Goal: Information Seeking & Learning: Learn about a topic

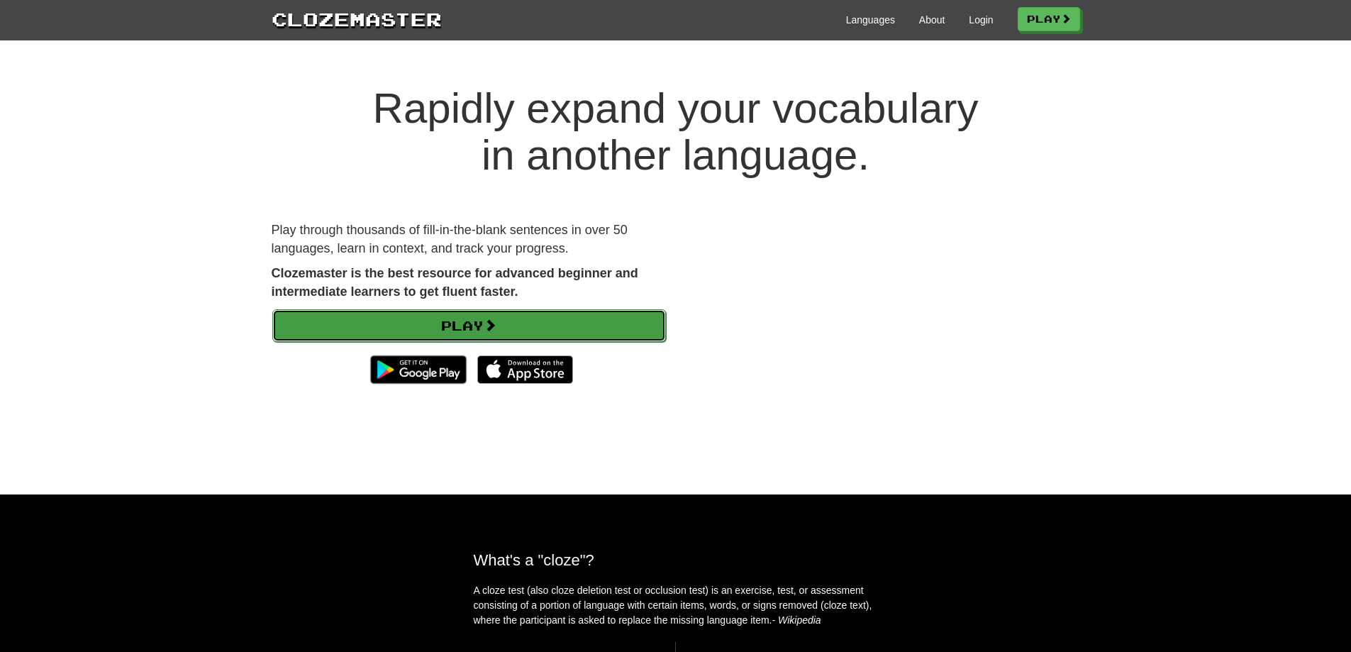
click at [418, 315] on link "Play" at bounding box center [469, 325] width 394 height 33
click at [323, 331] on link "Play" at bounding box center [469, 325] width 394 height 33
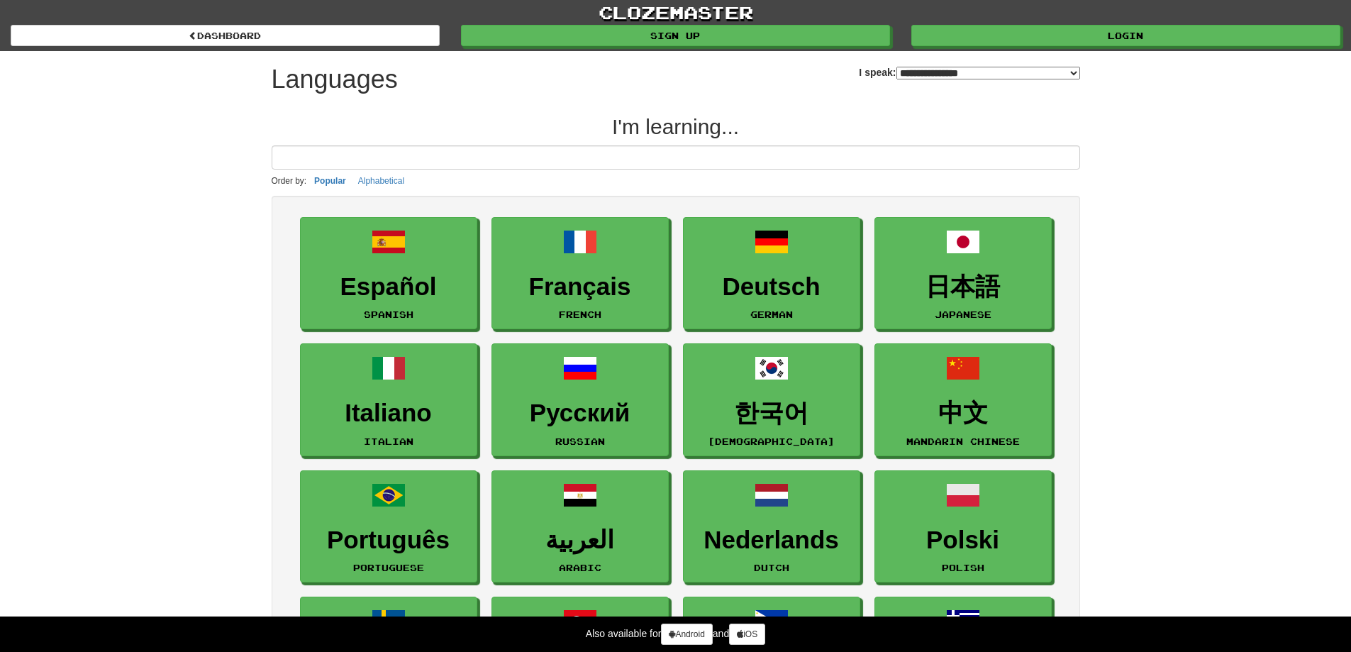
select select "*******"
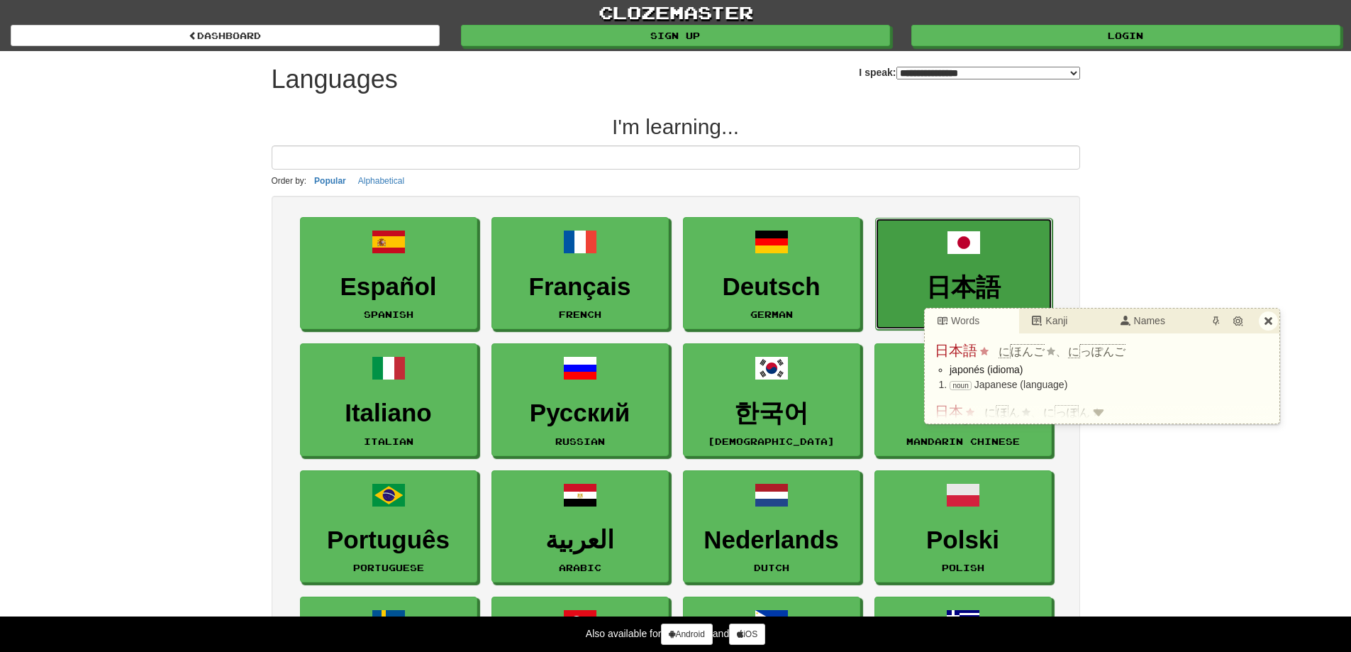
click at [945, 295] on h3 "日本語" at bounding box center [964, 288] width 162 height 28
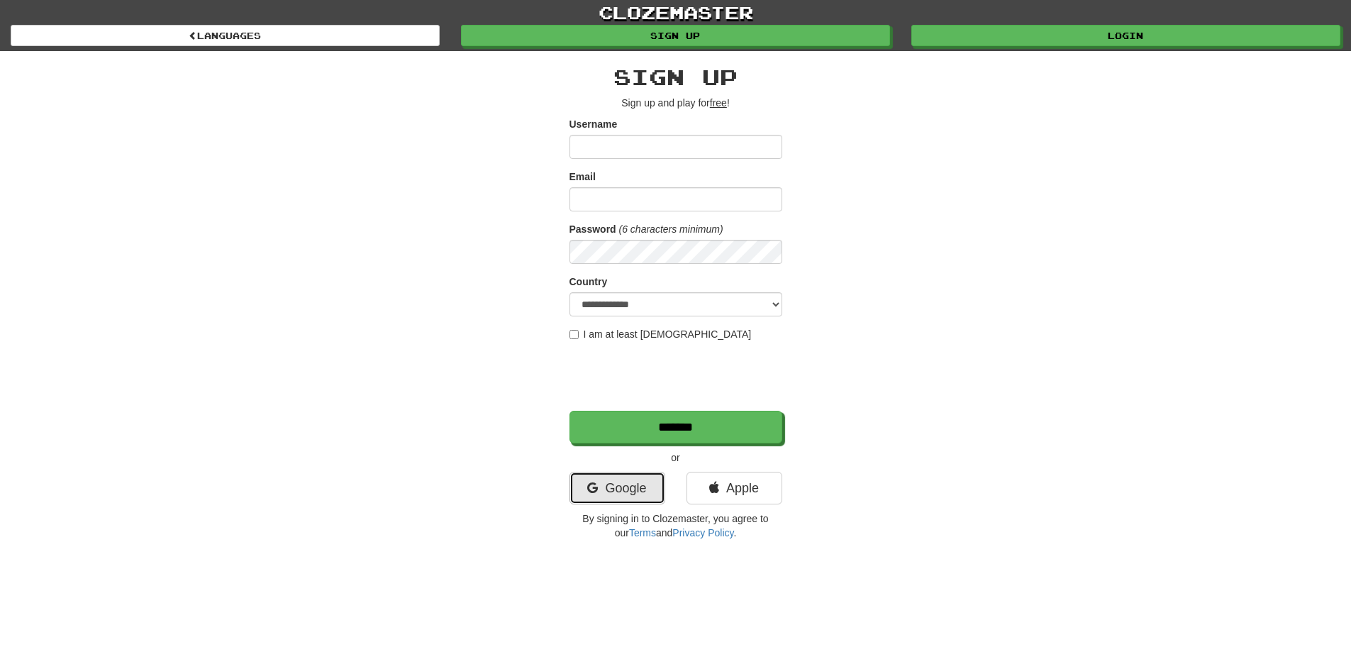
click at [590, 480] on link "Google" at bounding box center [617, 488] width 96 height 33
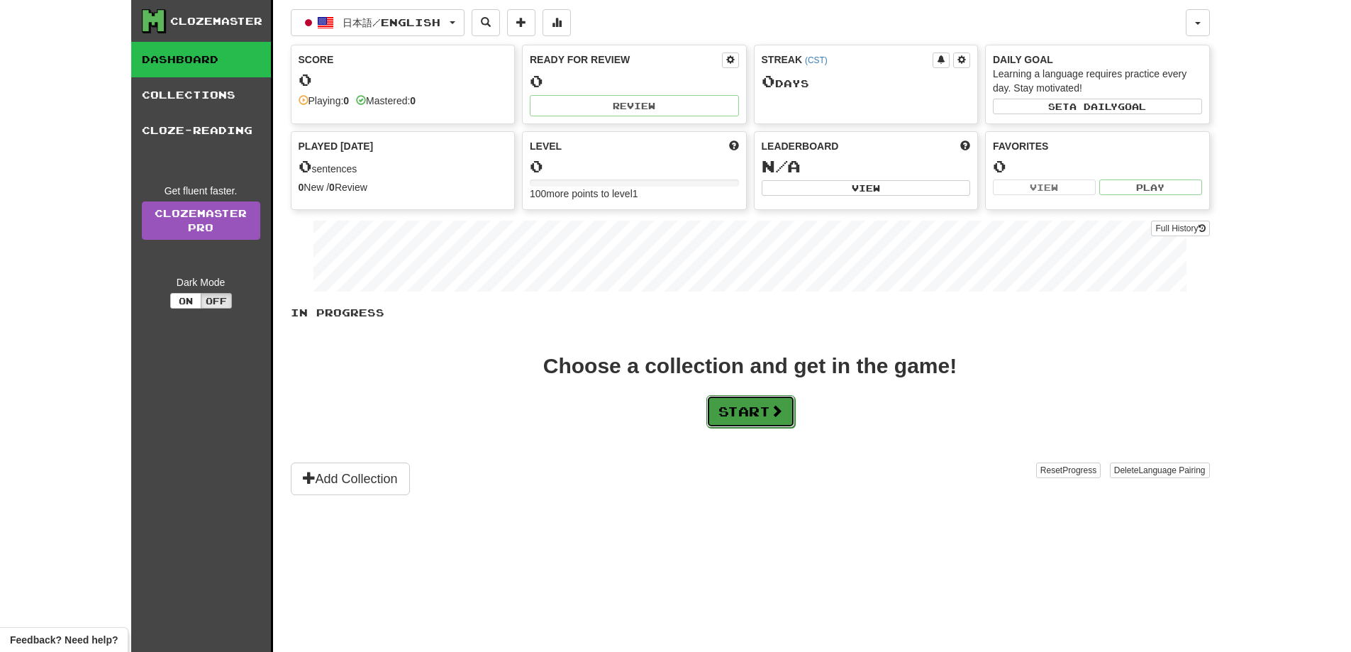
click at [733, 416] on button "Start" at bounding box center [750, 411] width 89 height 33
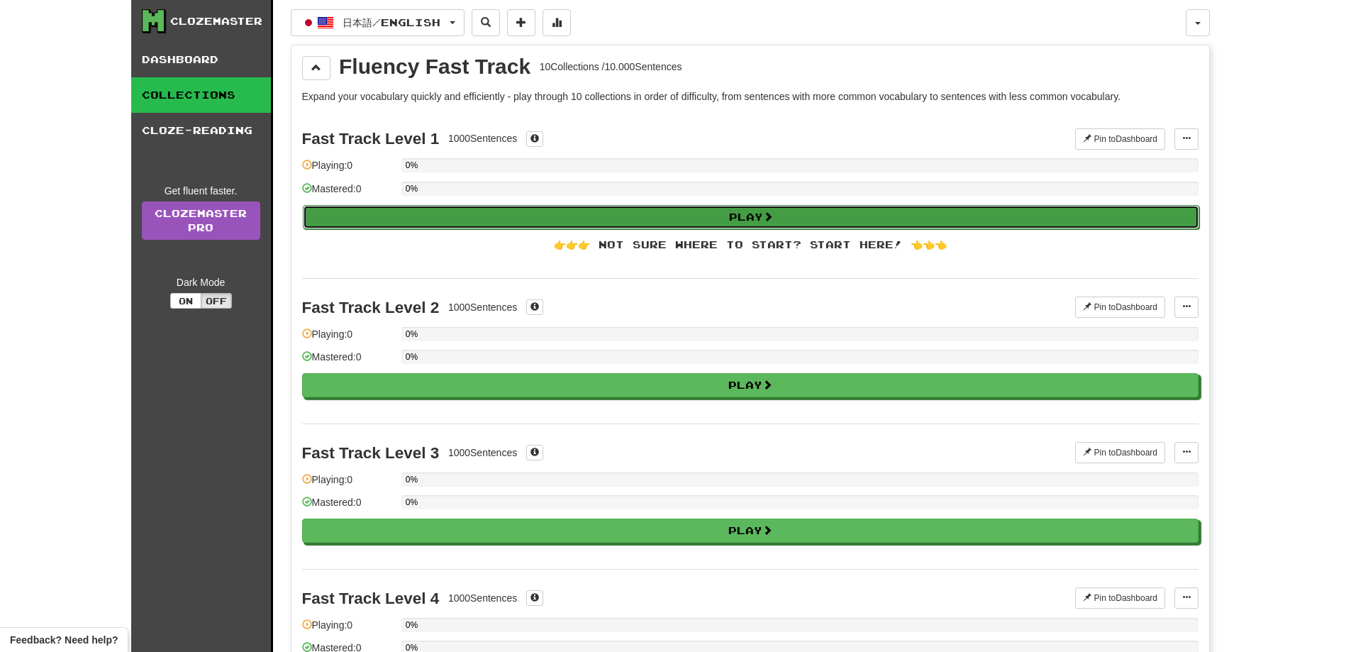
click at [789, 218] on button "Play" at bounding box center [751, 217] width 896 height 24
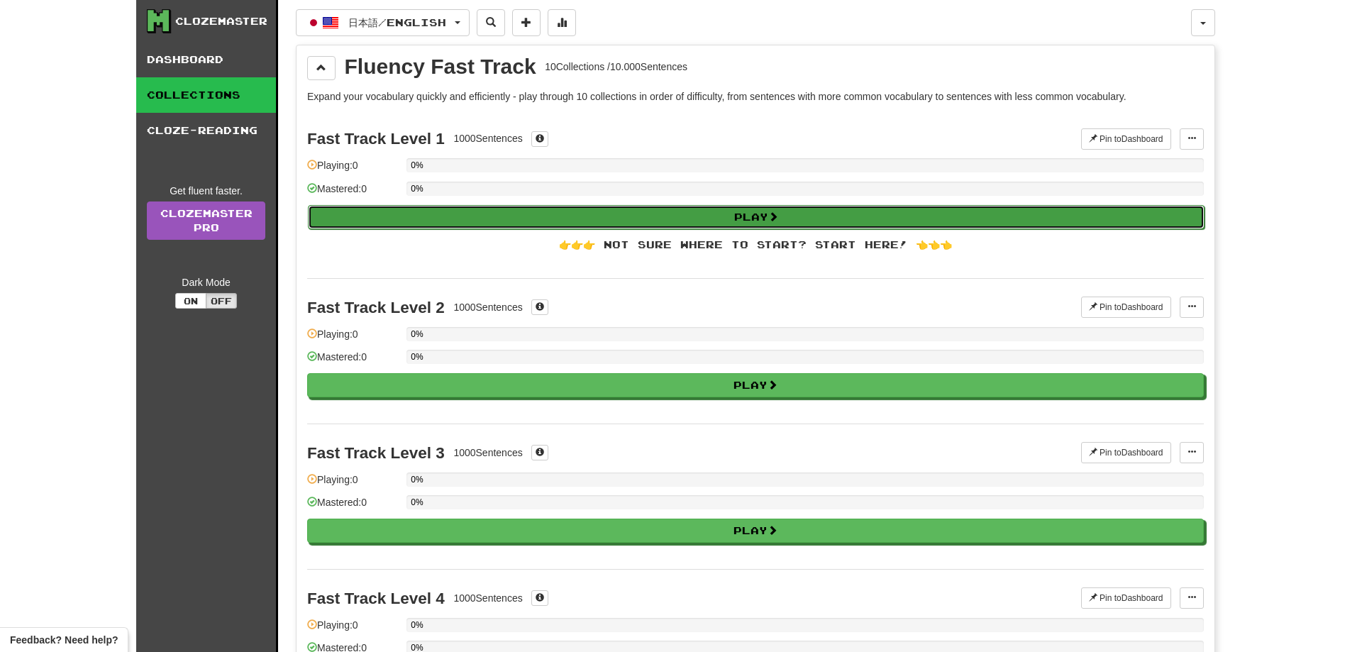
select select "**"
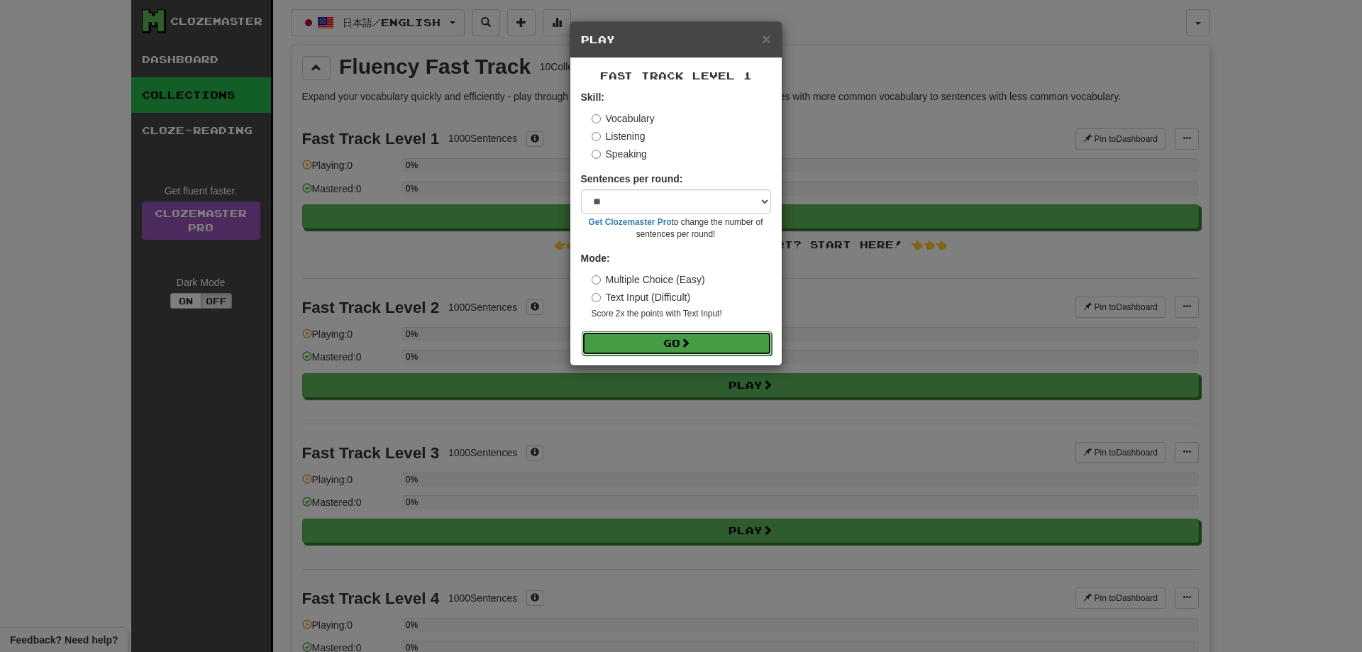
click at [763, 332] on button "Go" at bounding box center [677, 343] width 190 height 24
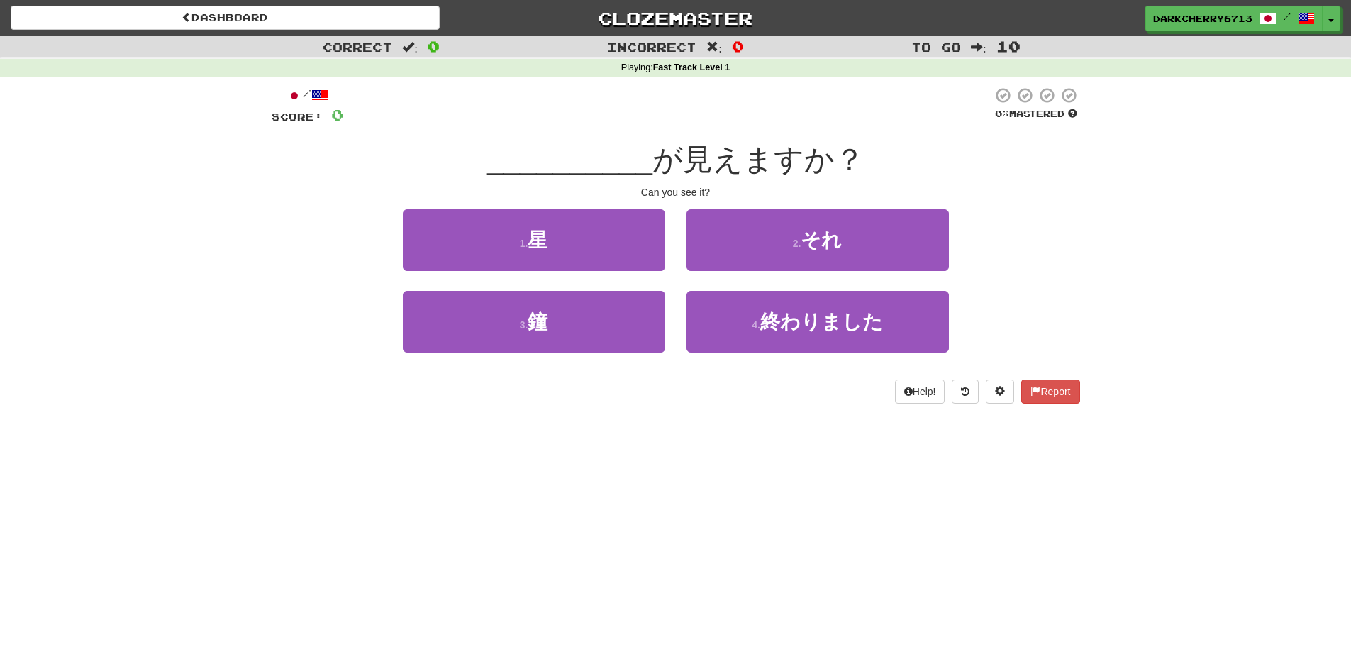
click at [765, 391] on div "Help! Report" at bounding box center [676, 391] width 809 height 24
click at [770, 400] on div "Help! Report" at bounding box center [676, 391] width 809 height 24
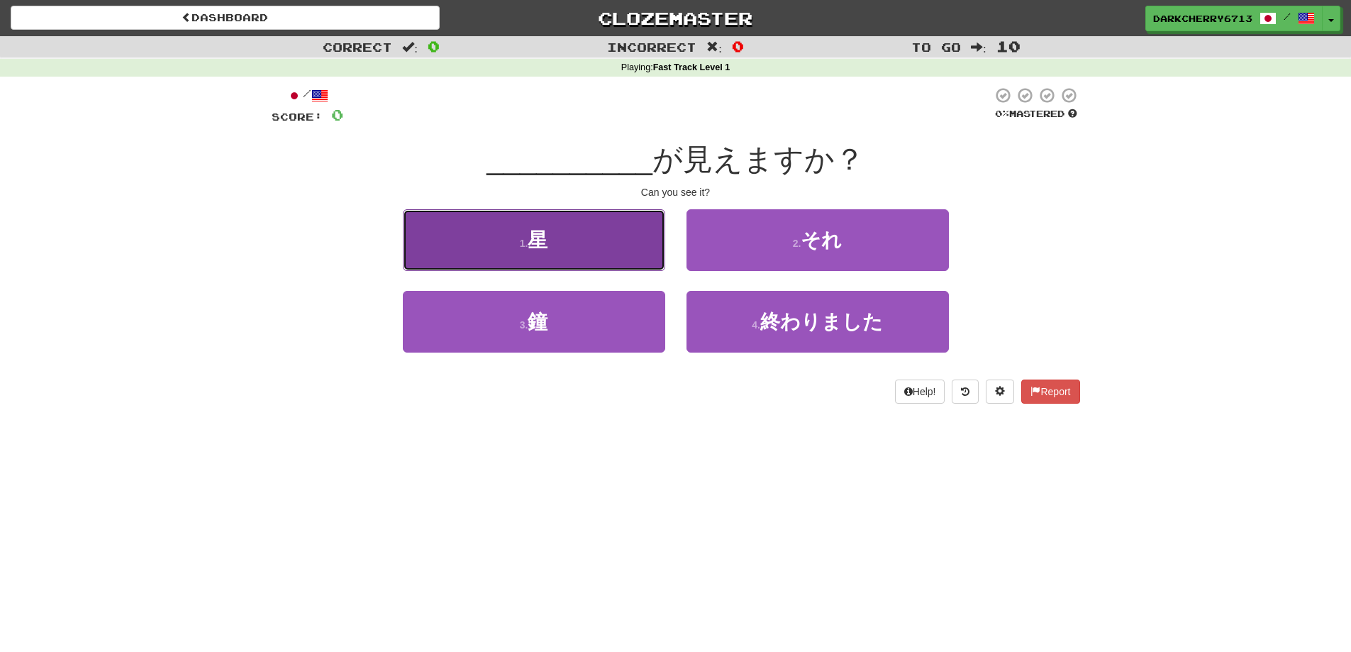
click at [622, 267] on button "1 . 星" at bounding box center [534, 240] width 262 height 62
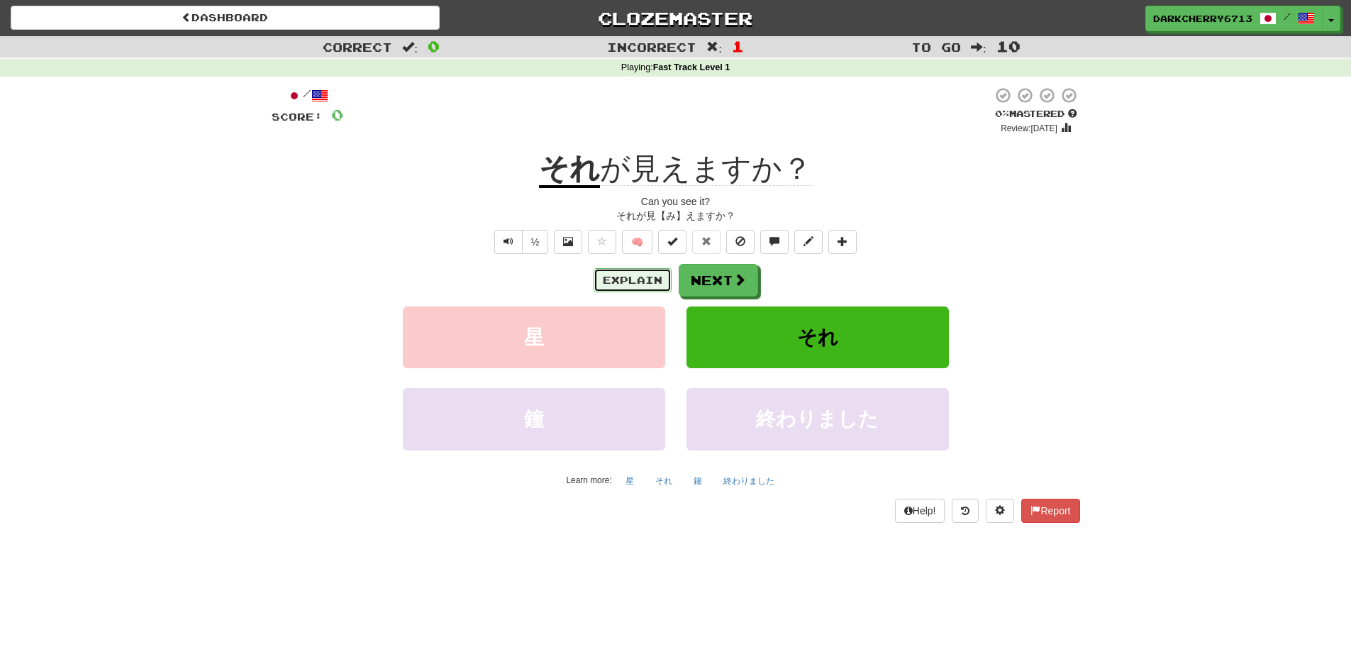
click at [648, 277] on button "Explain" at bounding box center [633, 280] width 78 height 24
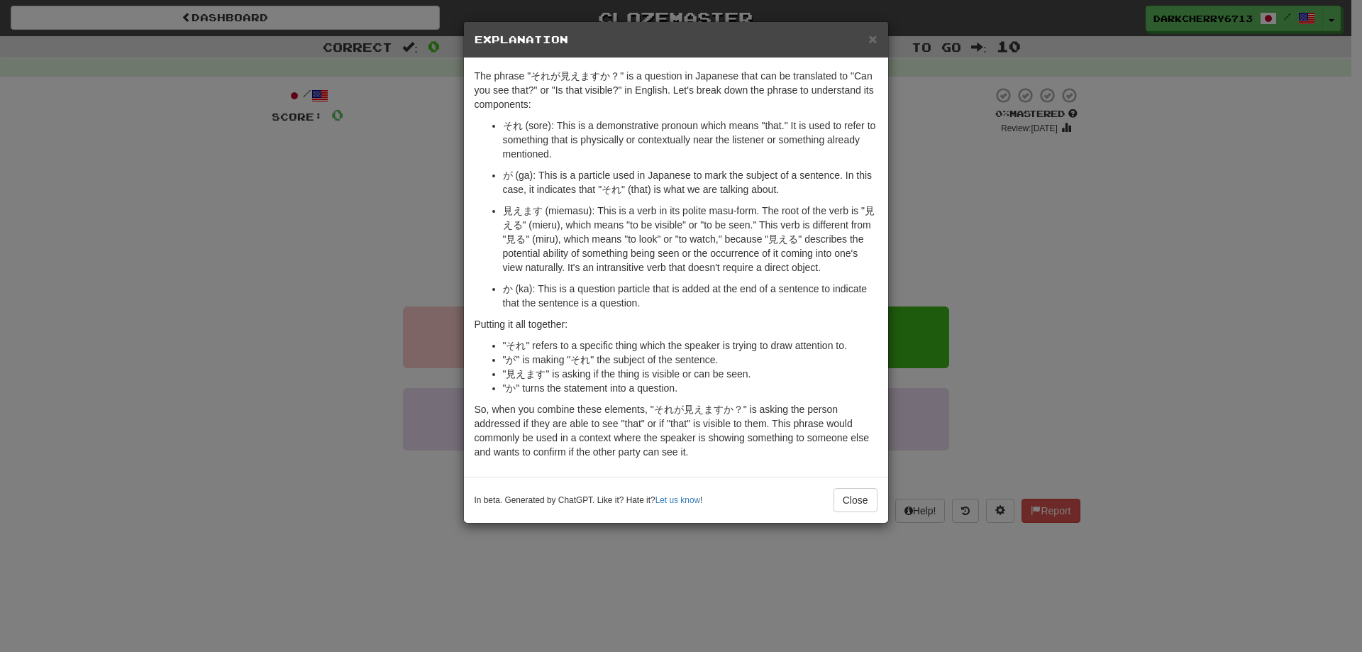
click at [1041, 260] on div "× Explanation The phrase "それが見えますか？" is a question in Japanese that can be tran…" at bounding box center [681, 326] width 1362 height 652
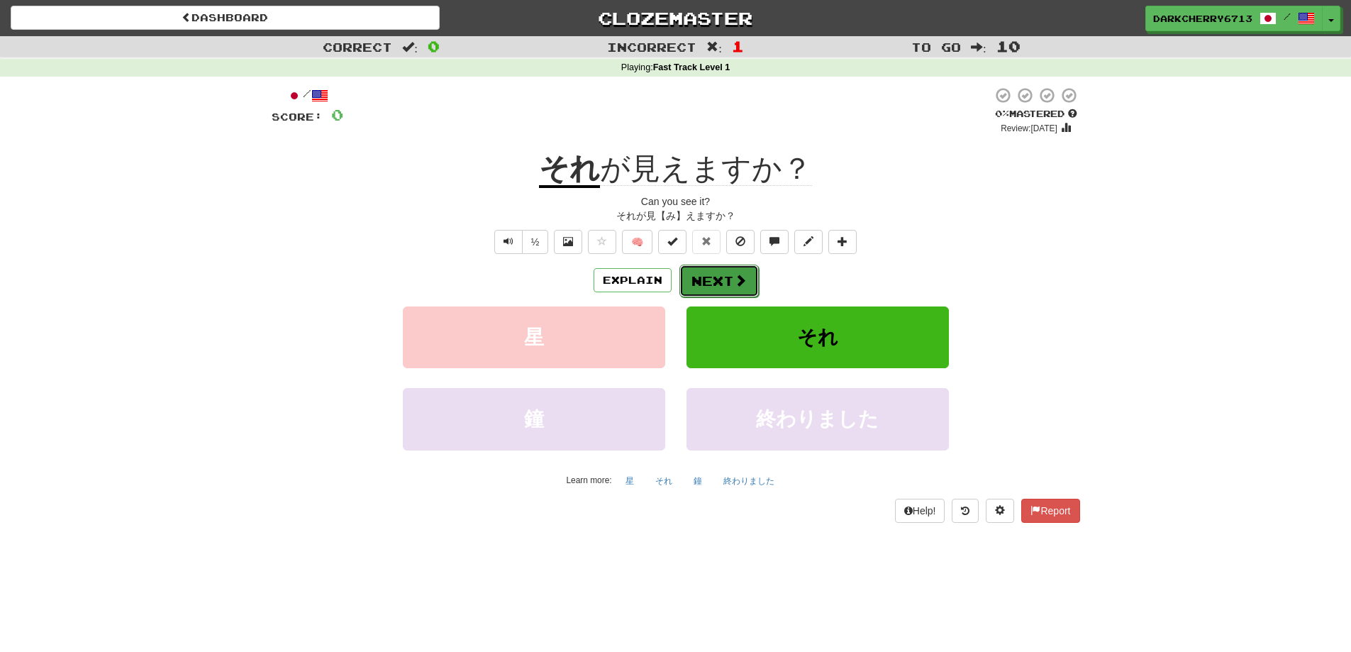
click at [752, 279] on button "Next" at bounding box center [718, 281] width 79 height 33
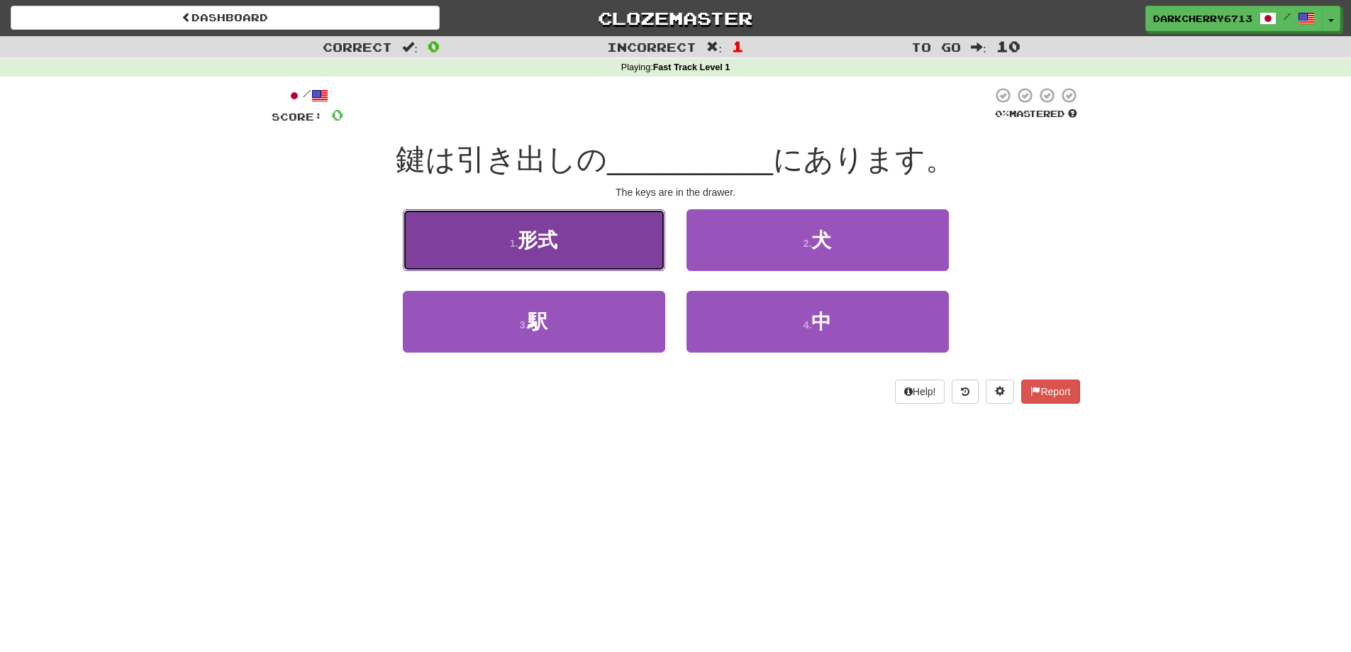
click at [587, 237] on button "1 . 形式" at bounding box center [534, 240] width 262 height 62
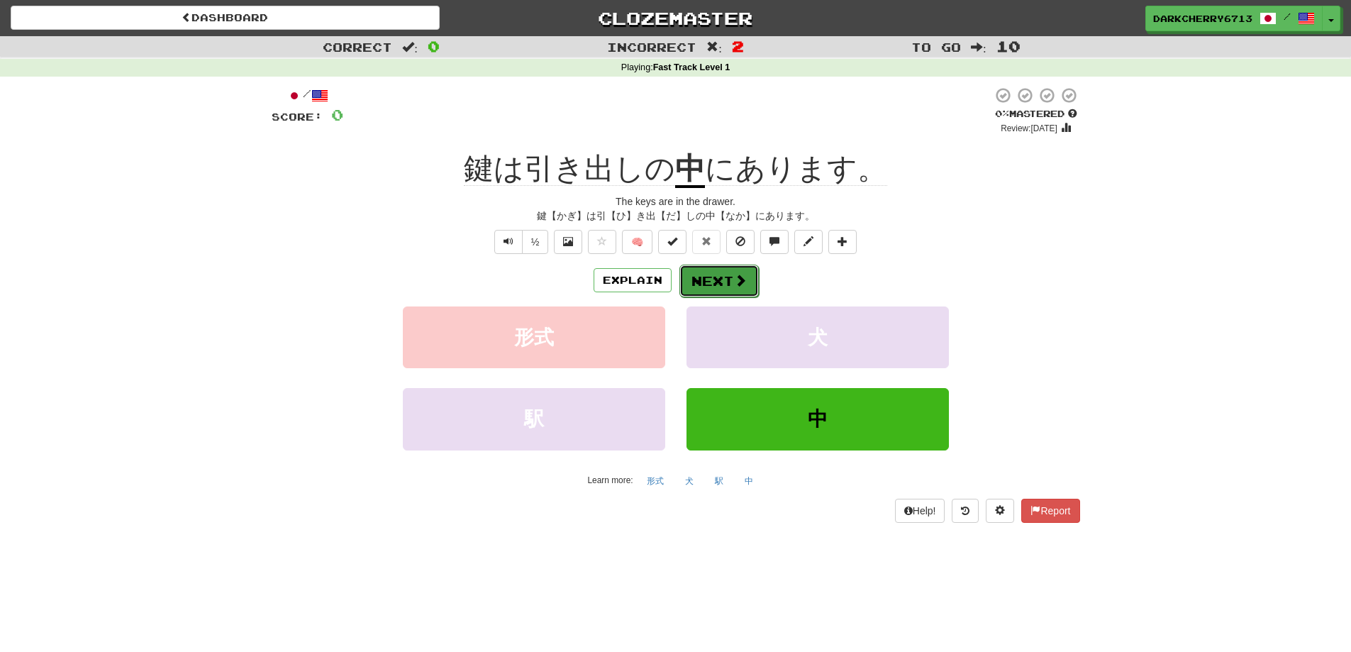
click at [696, 292] on button "Next" at bounding box center [718, 281] width 79 height 33
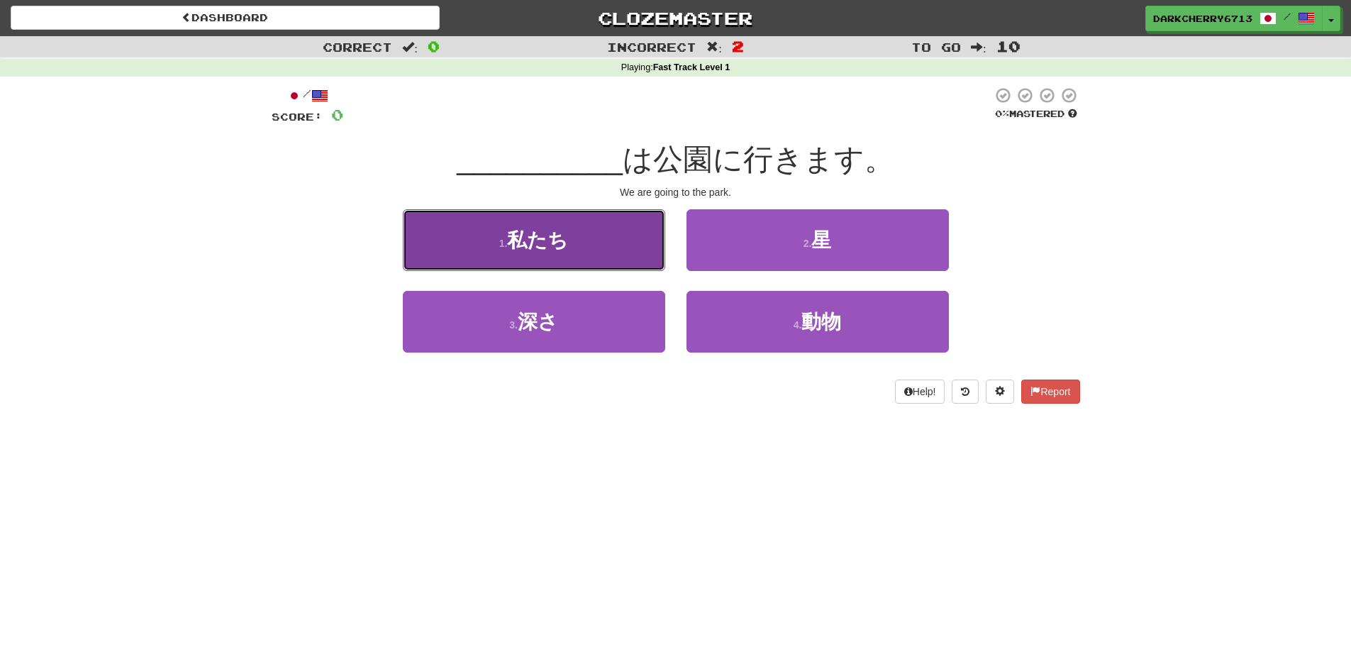
click at [653, 265] on button "1 . 私たち" at bounding box center [534, 240] width 262 height 62
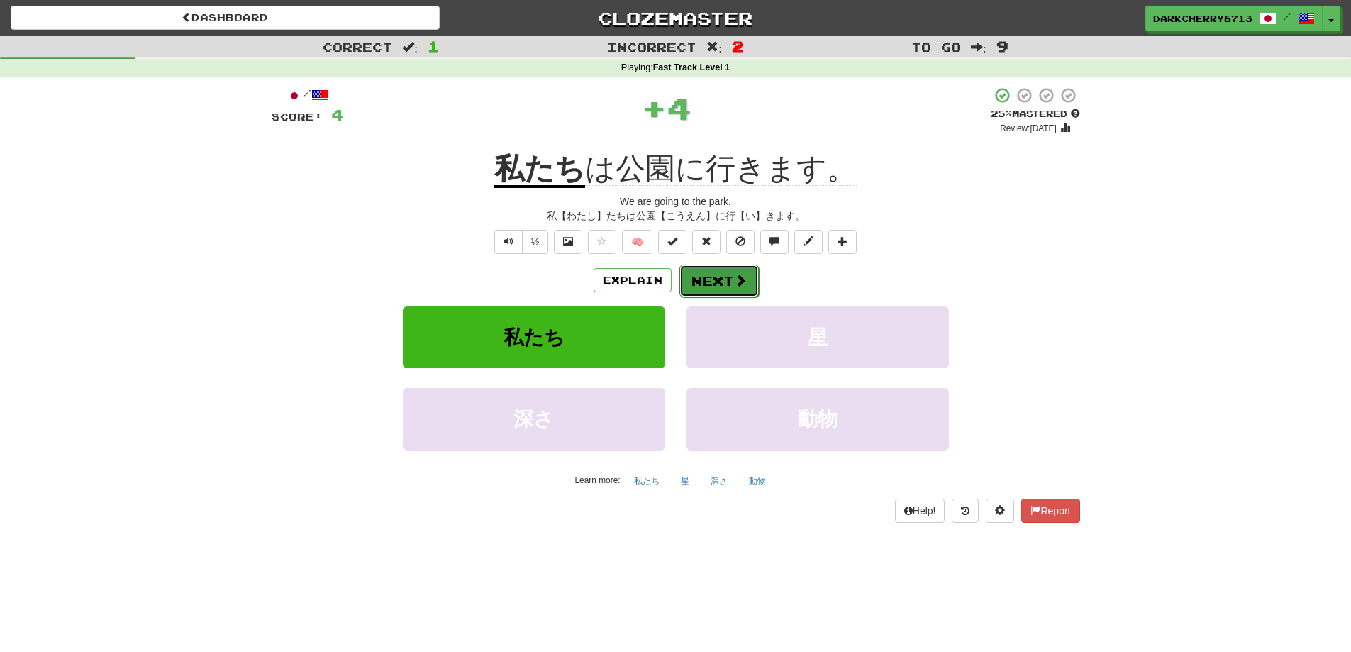
click at [704, 289] on button "Next" at bounding box center [718, 281] width 79 height 33
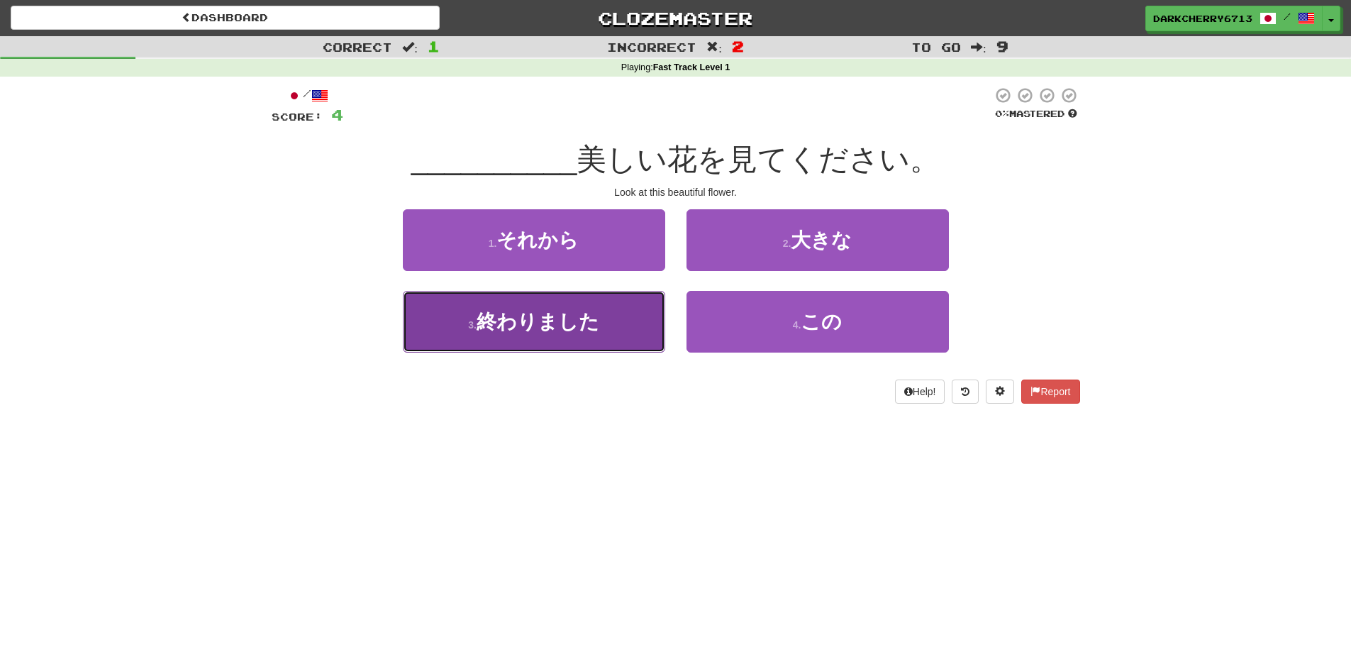
click at [617, 336] on button "3 . 終わりました" at bounding box center [534, 322] width 262 height 62
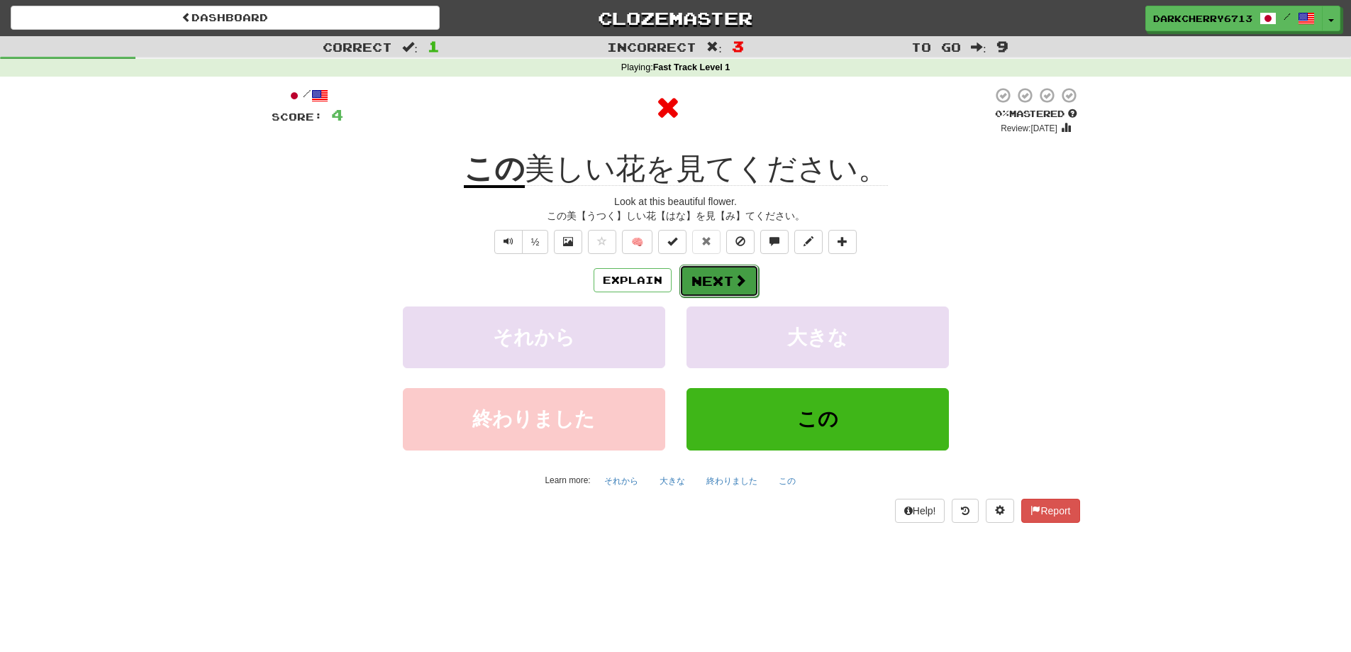
click at [688, 278] on button "Next" at bounding box center [718, 281] width 79 height 33
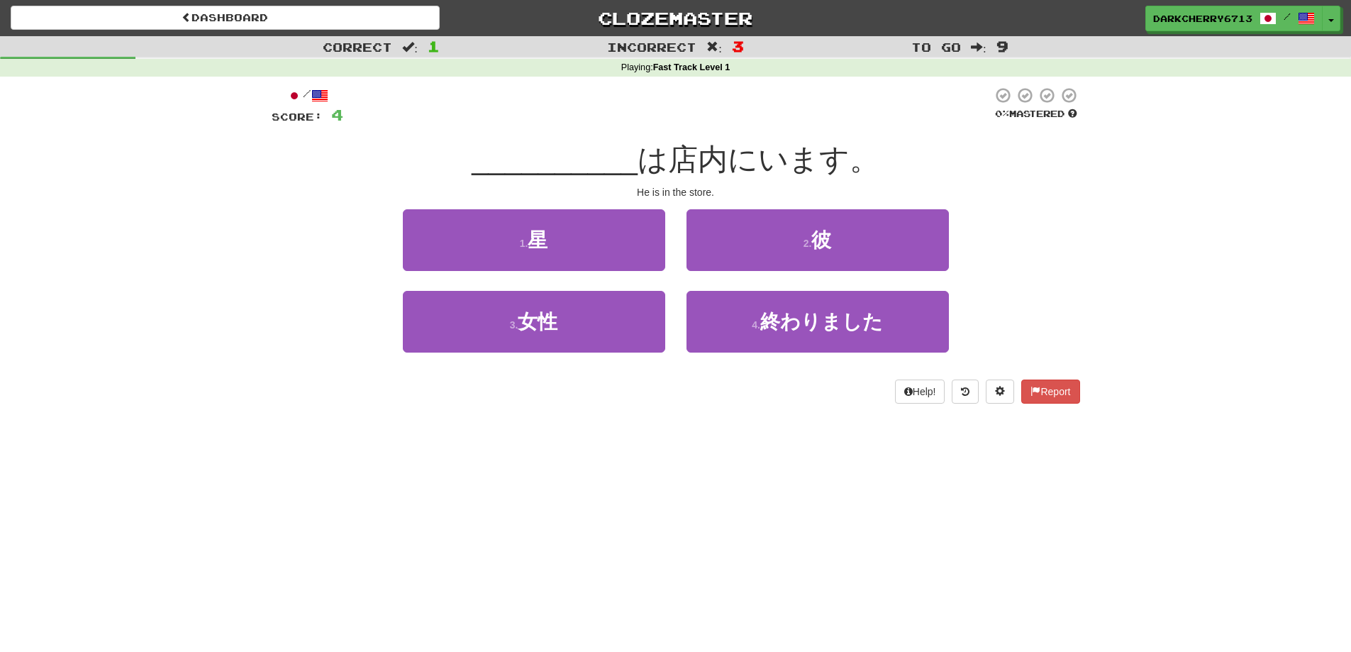
click at [652, 194] on div "He is in the store." at bounding box center [676, 192] width 809 height 14
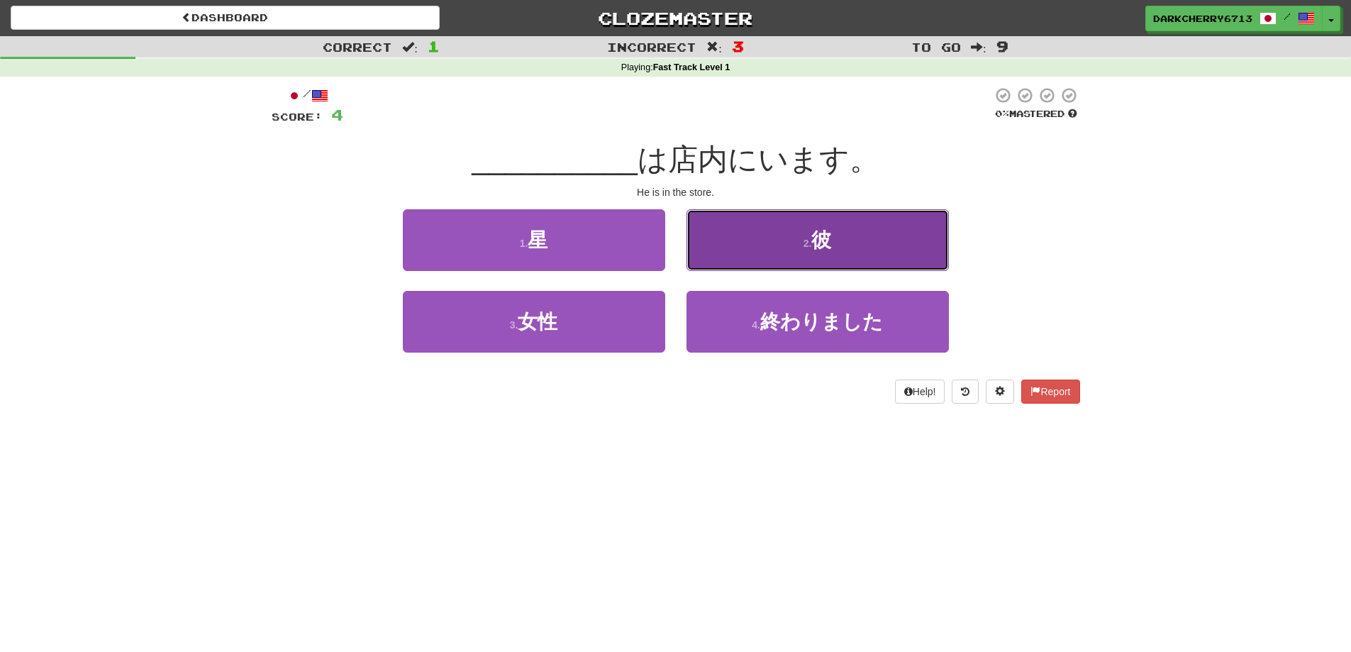
click at [730, 249] on button "2 . 彼" at bounding box center [818, 240] width 262 height 62
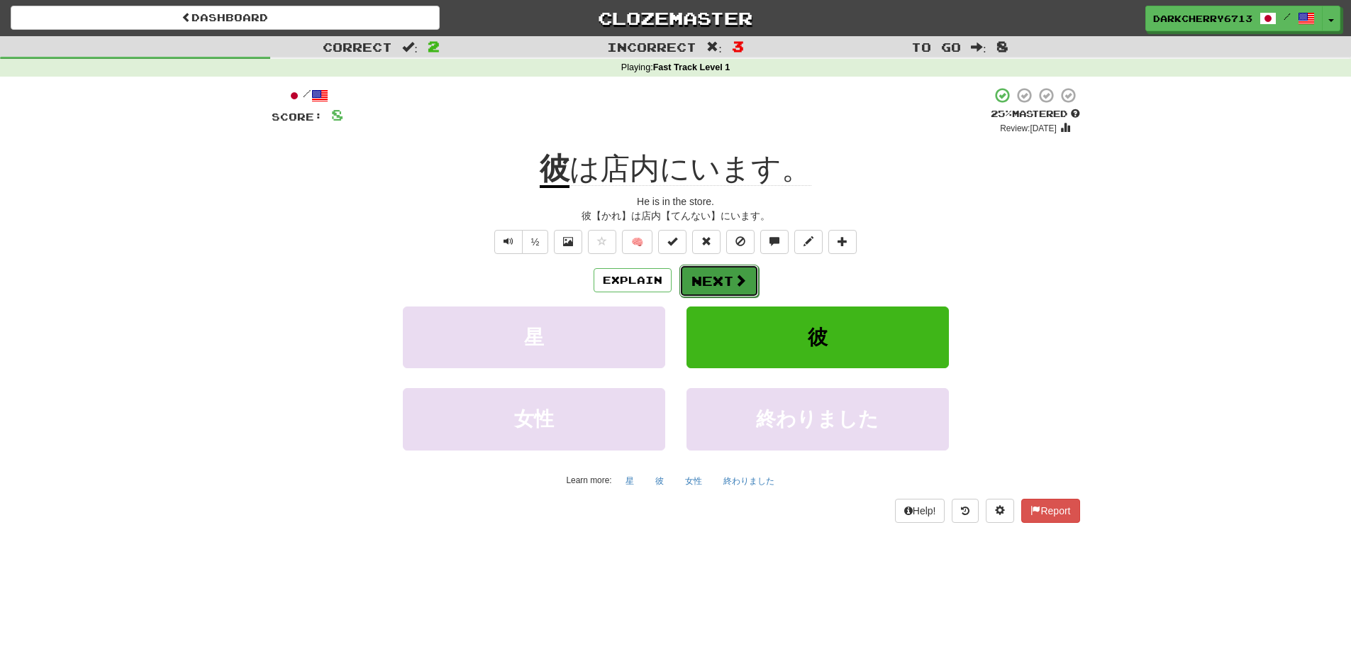
click at [743, 281] on span at bounding box center [740, 280] width 13 height 13
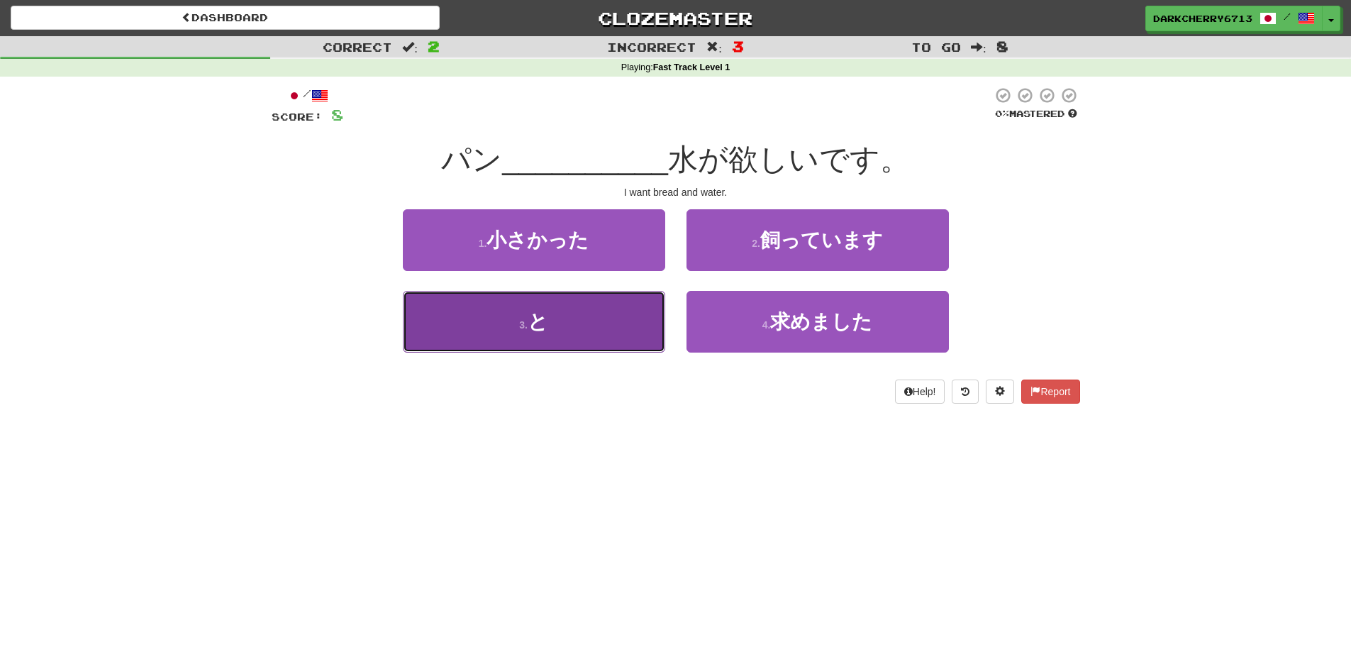
click at [624, 314] on button "3 . と" at bounding box center [534, 322] width 262 height 62
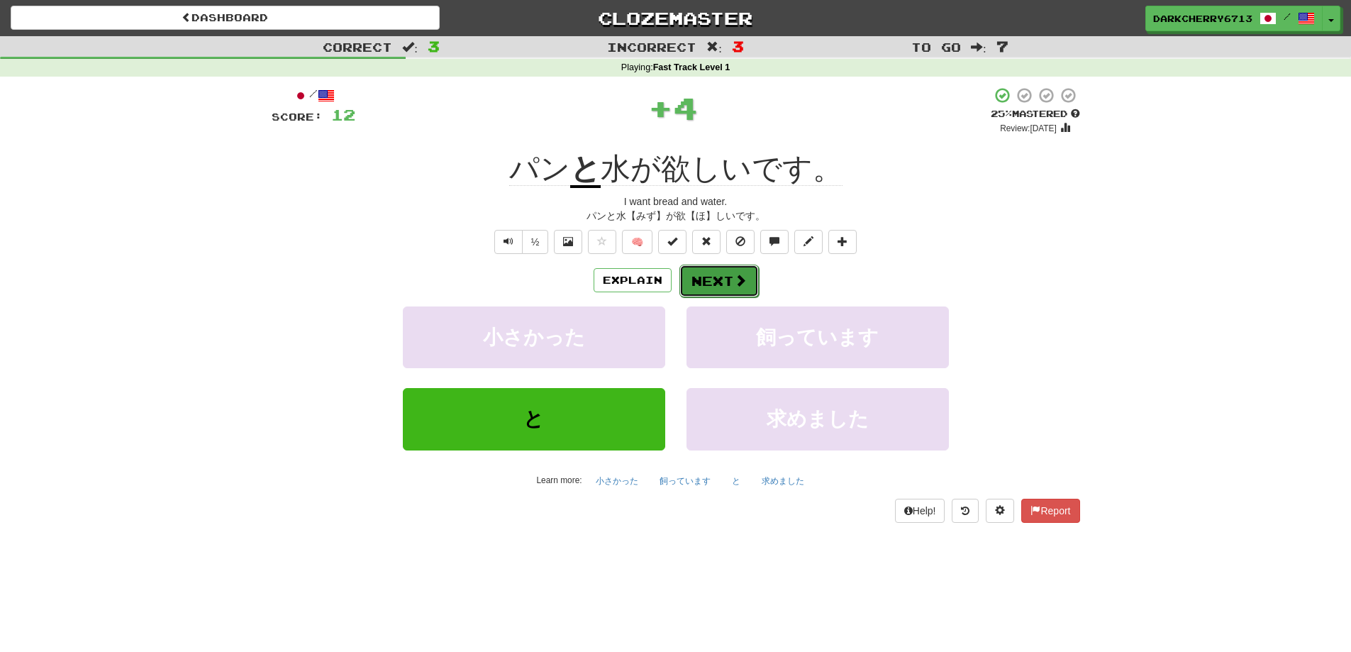
click at [712, 287] on button "Next" at bounding box center [718, 281] width 79 height 33
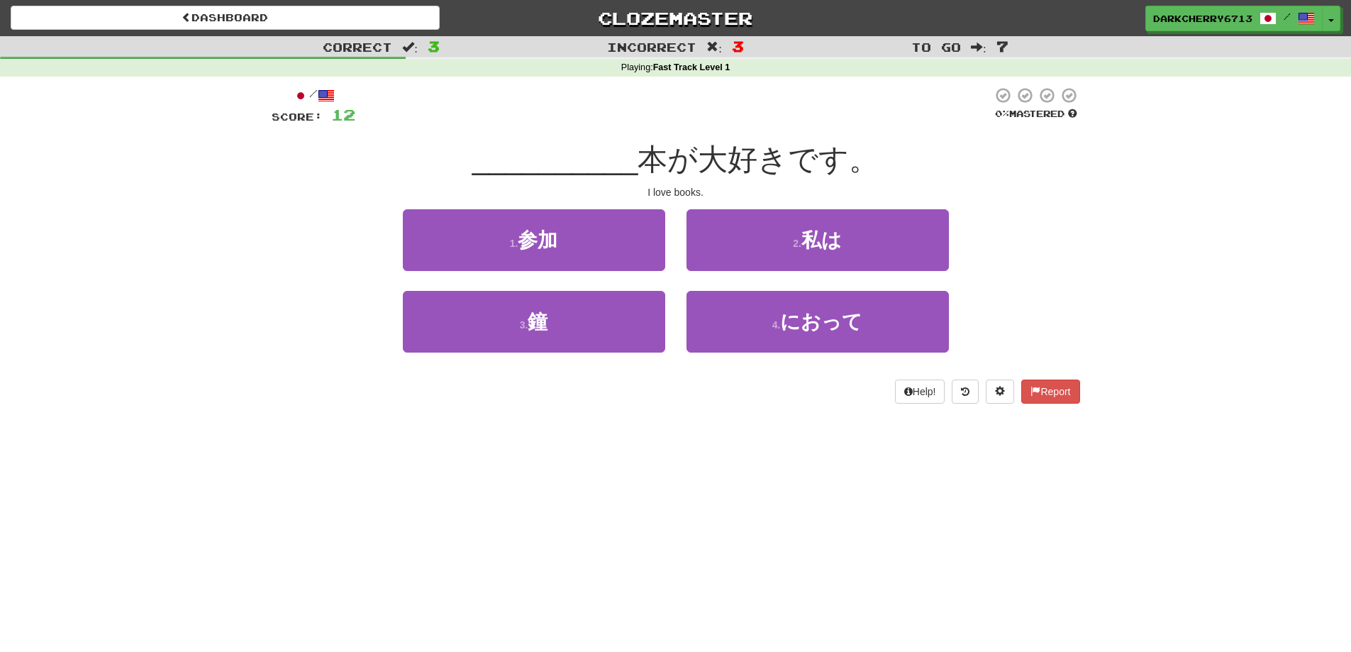
click at [657, 180] on div "/ Score: 12 0 % Mastered __________ 本が大好きです。 I love books. 1 . 参加 2 . 私は 3 . 鐘 …" at bounding box center [676, 245] width 809 height 317
click at [635, 193] on div "I love books." at bounding box center [676, 192] width 809 height 14
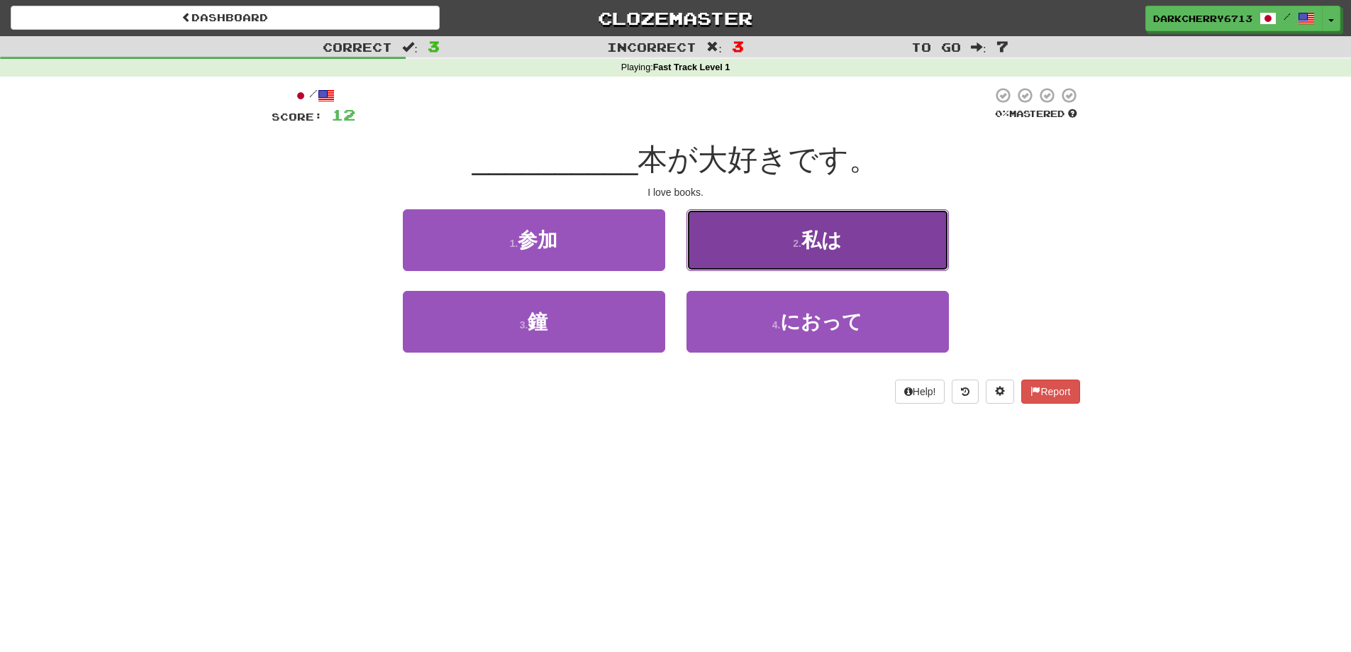
click at [722, 245] on button "2 . 私は" at bounding box center [818, 240] width 262 height 62
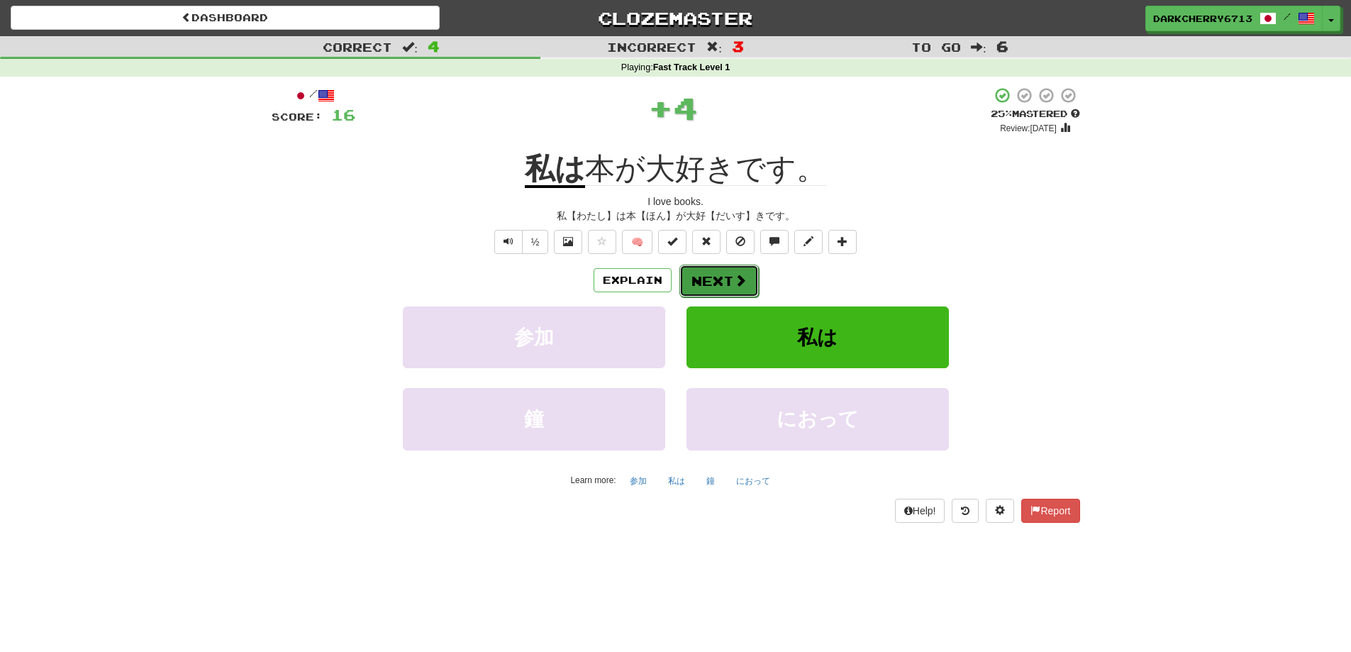
click at [725, 276] on button "Next" at bounding box center [718, 281] width 79 height 33
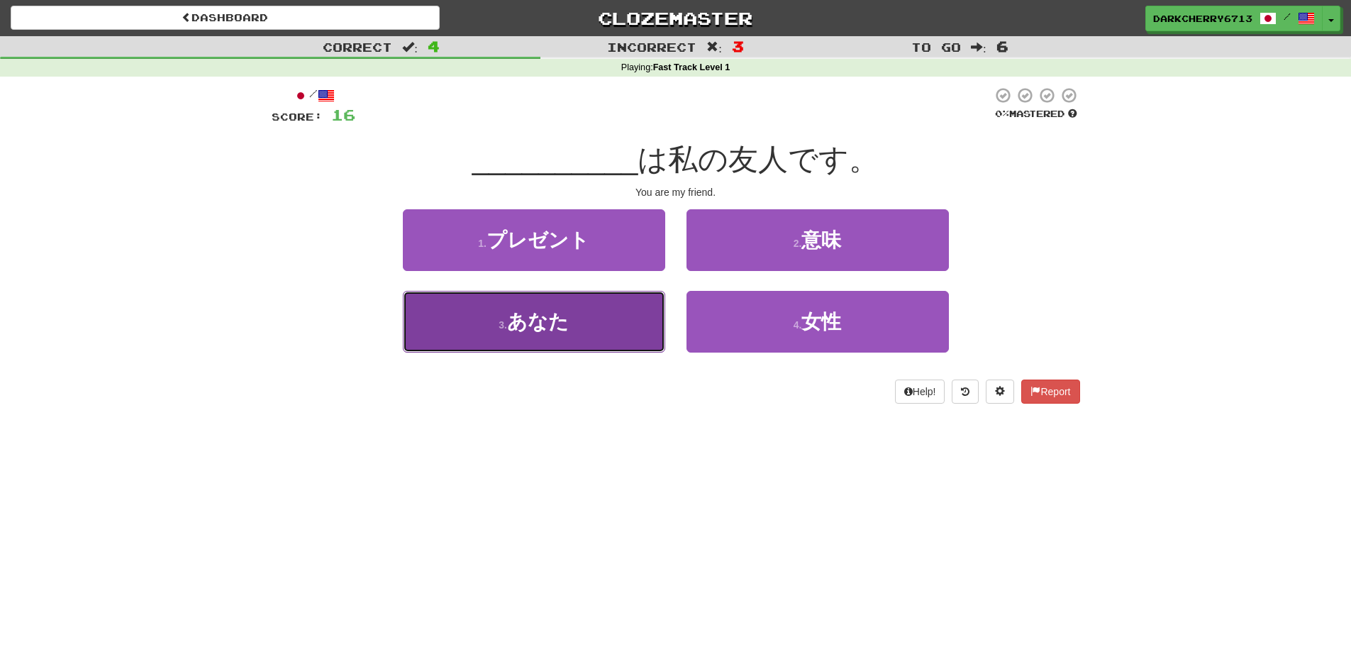
click at [614, 321] on button "3 . あなた" at bounding box center [534, 322] width 262 height 62
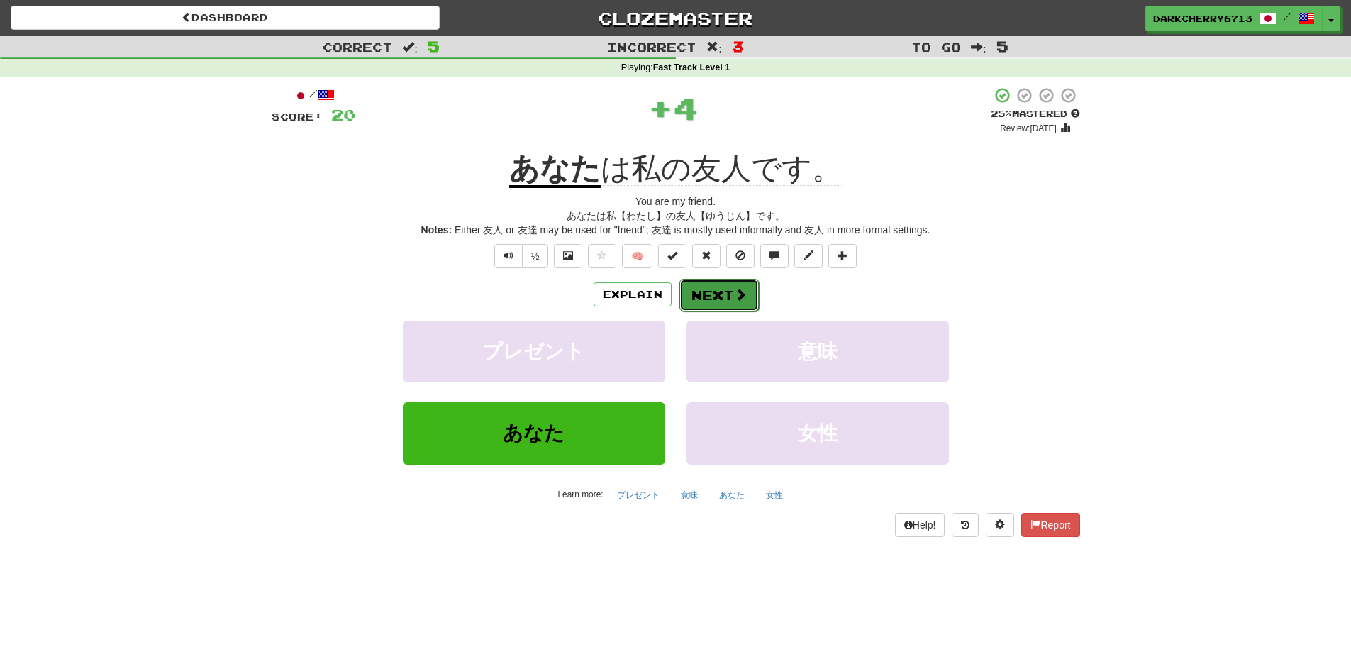
click at [730, 285] on button "Next" at bounding box center [718, 295] width 79 height 33
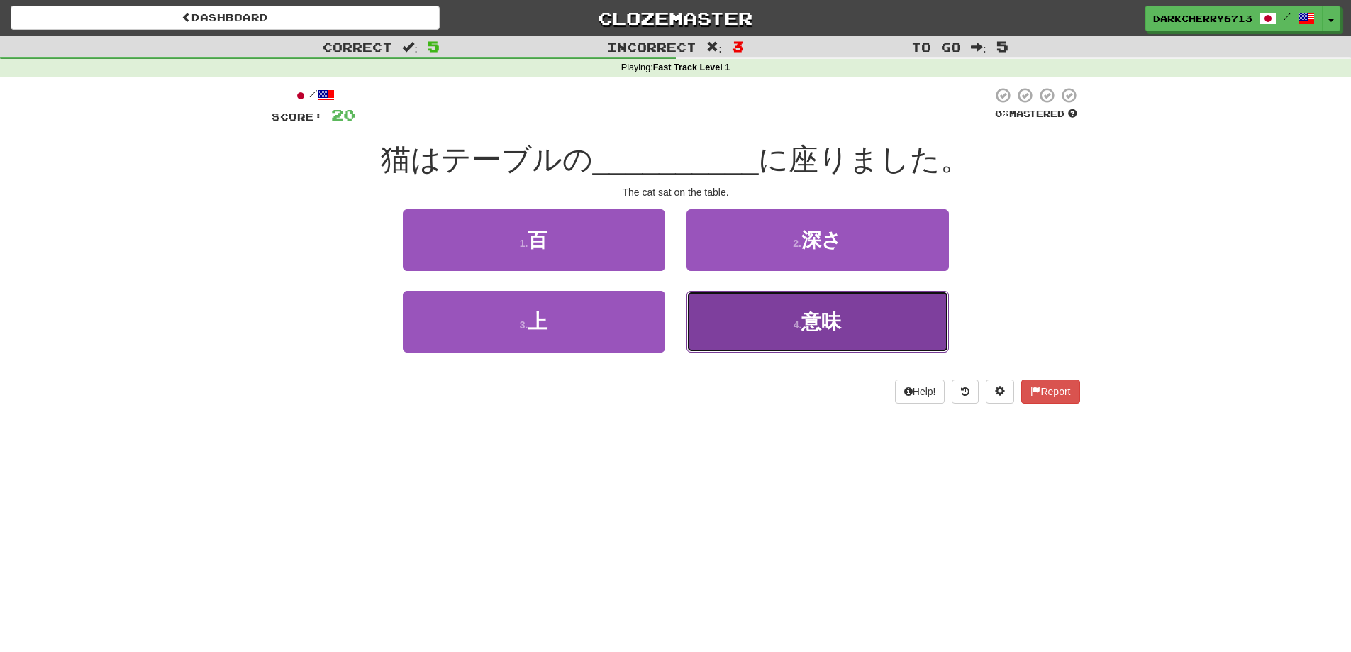
click at [740, 313] on button "4 . 意味" at bounding box center [818, 322] width 262 height 62
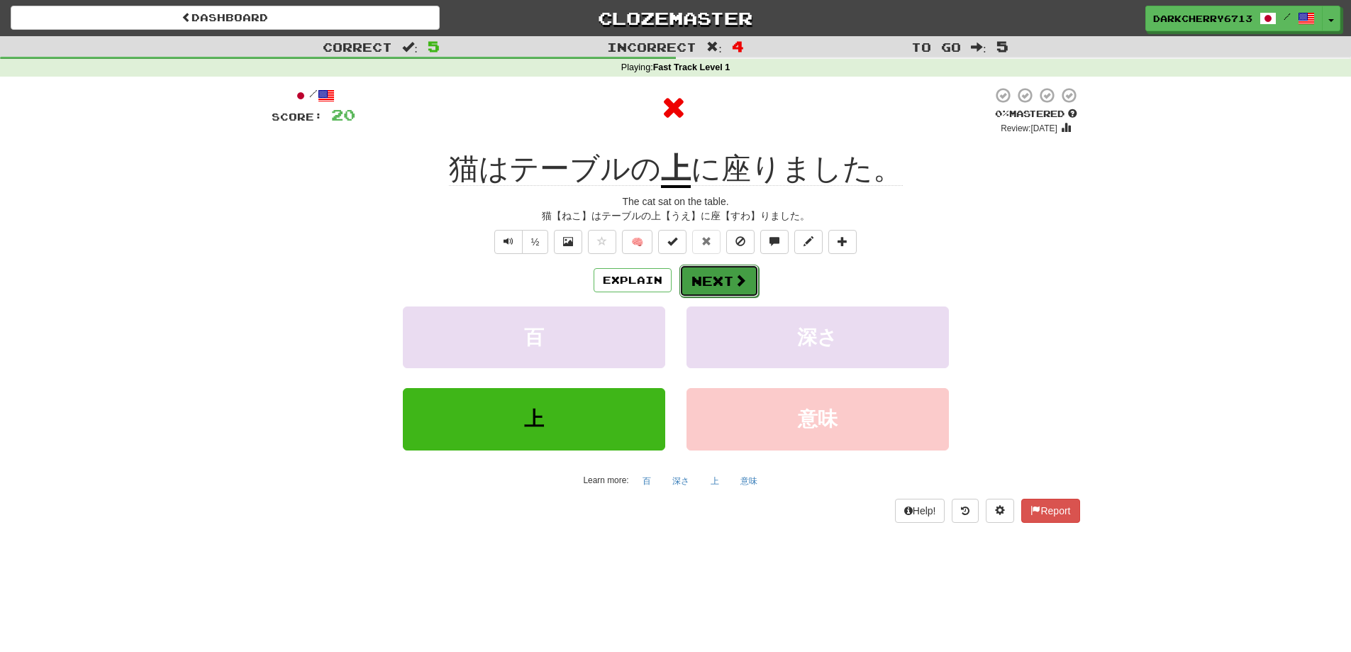
click at [702, 294] on button "Next" at bounding box center [718, 281] width 79 height 33
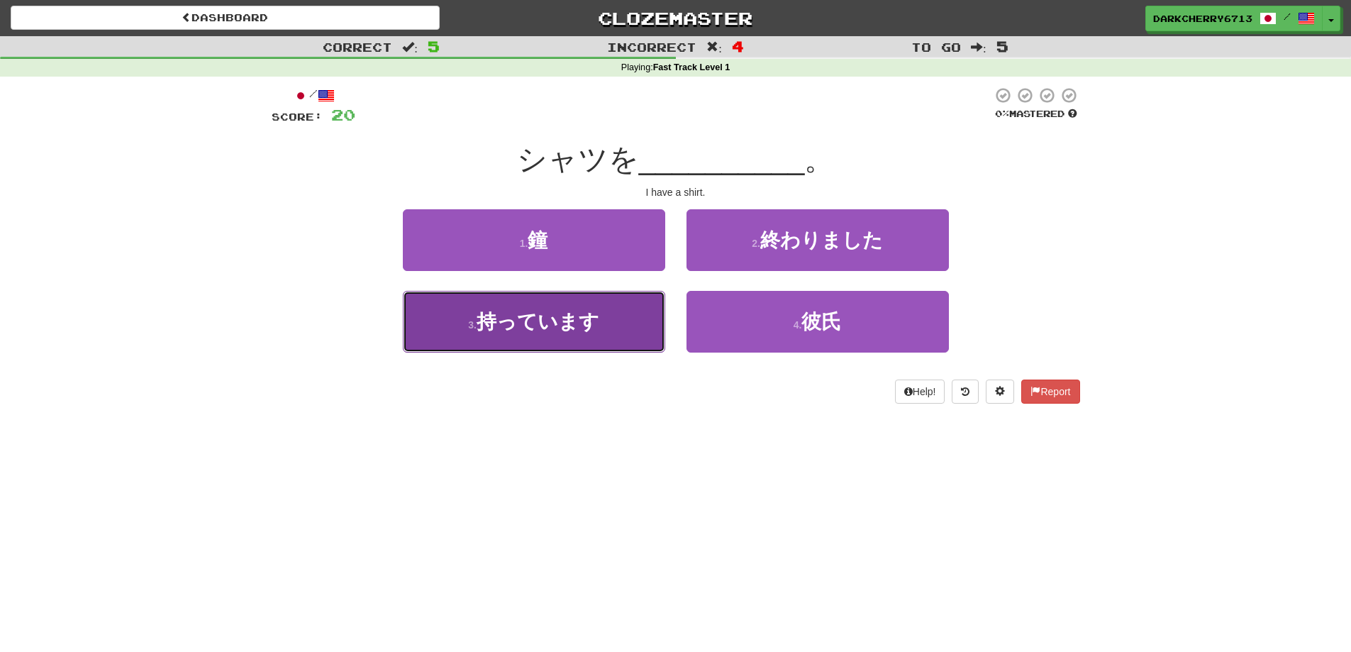
click at [626, 316] on button "3 . 持っています" at bounding box center [534, 322] width 262 height 62
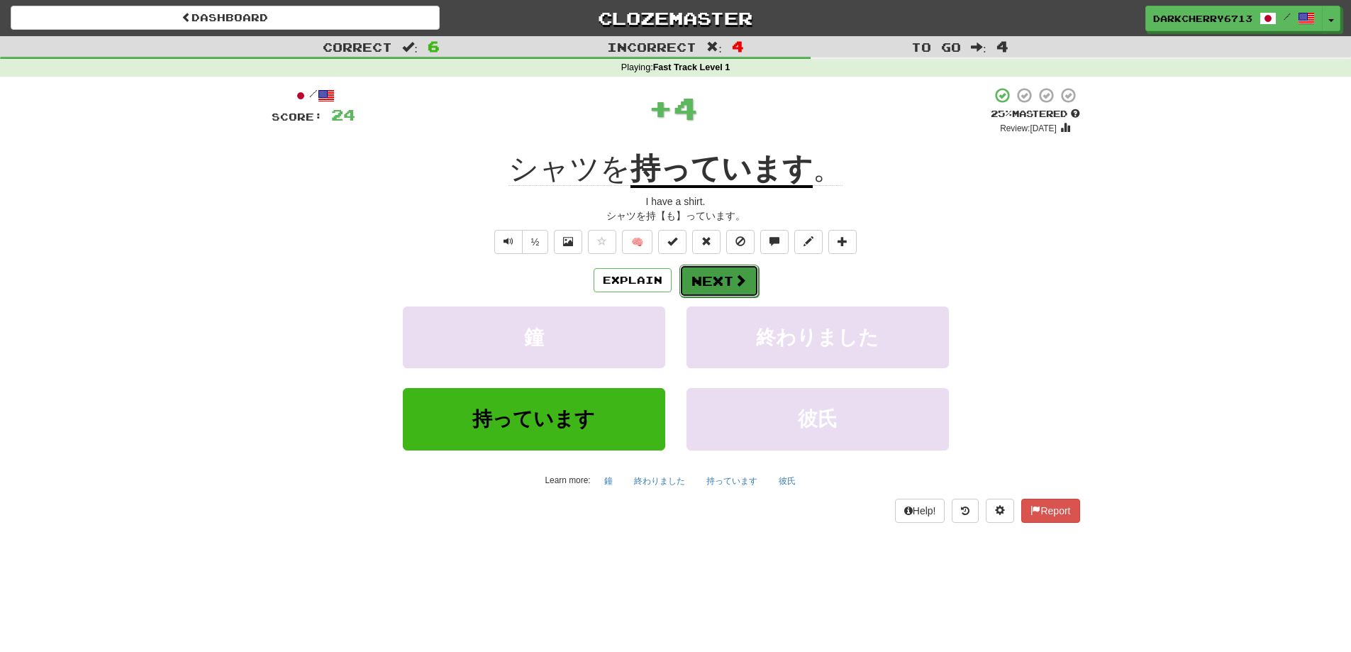
click at [702, 280] on button "Next" at bounding box center [718, 281] width 79 height 33
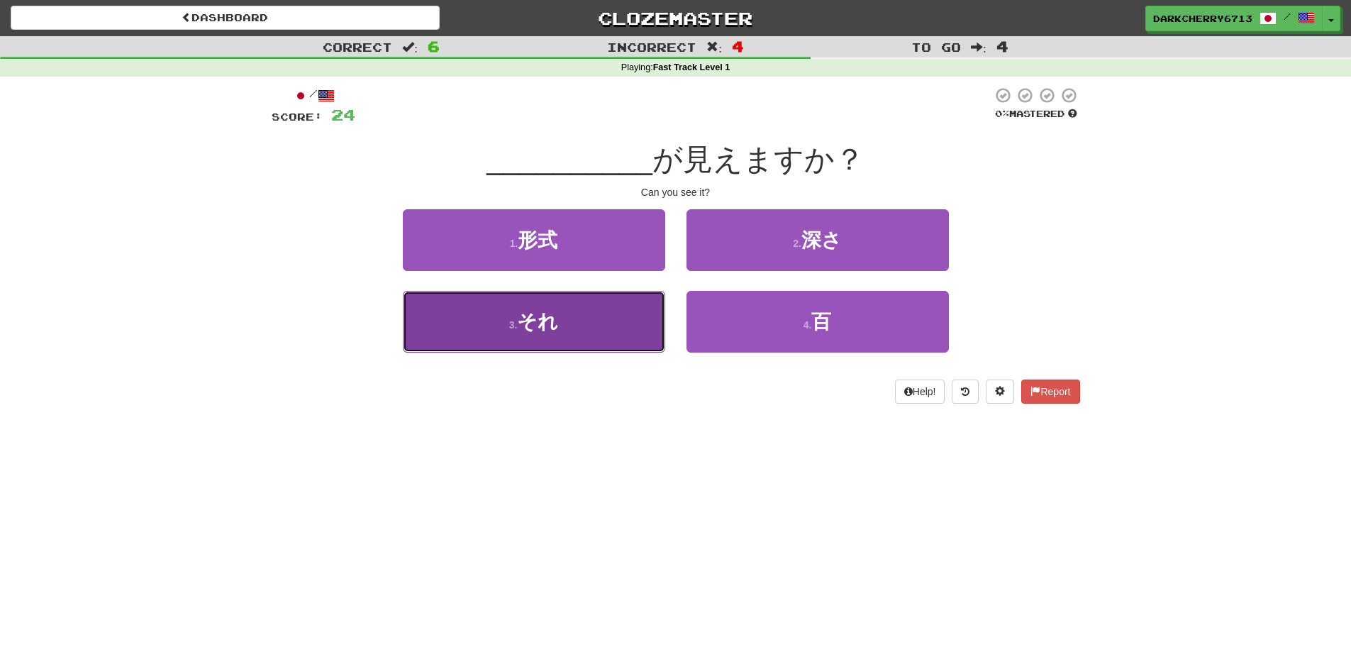
click at [606, 321] on button "3 . それ" at bounding box center [534, 322] width 262 height 62
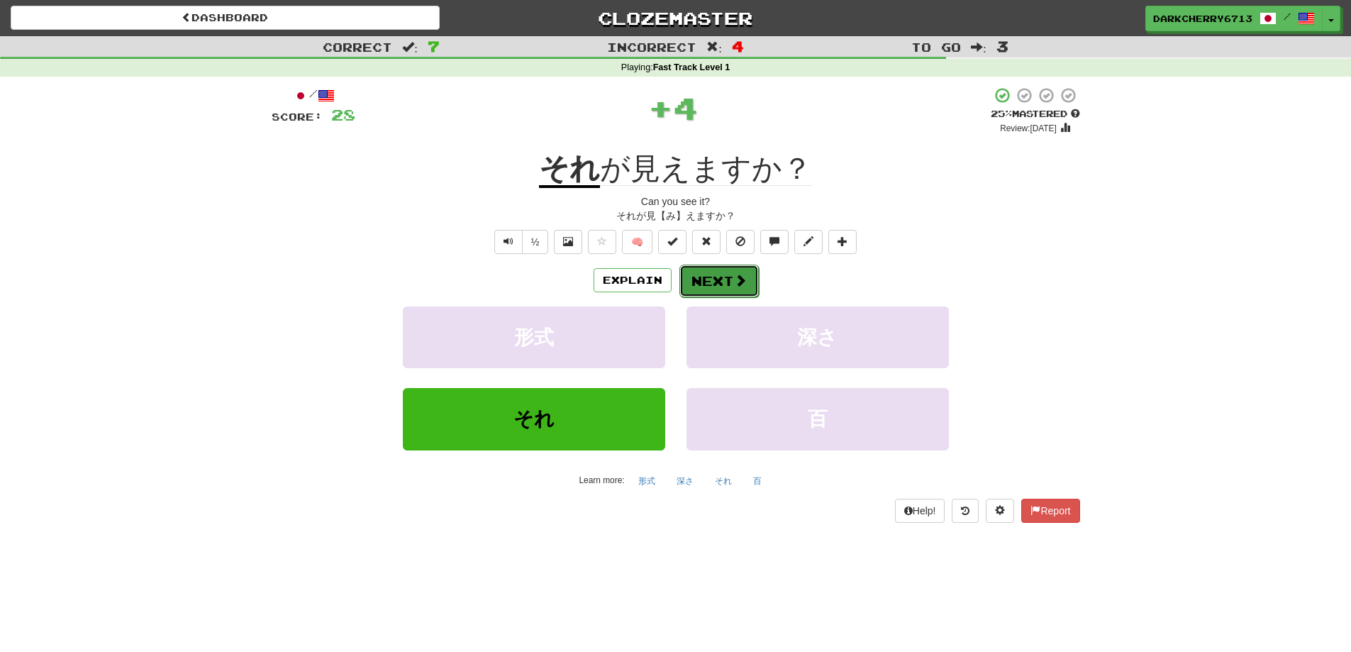
click at [723, 274] on button "Next" at bounding box center [718, 281] width 79 height 33
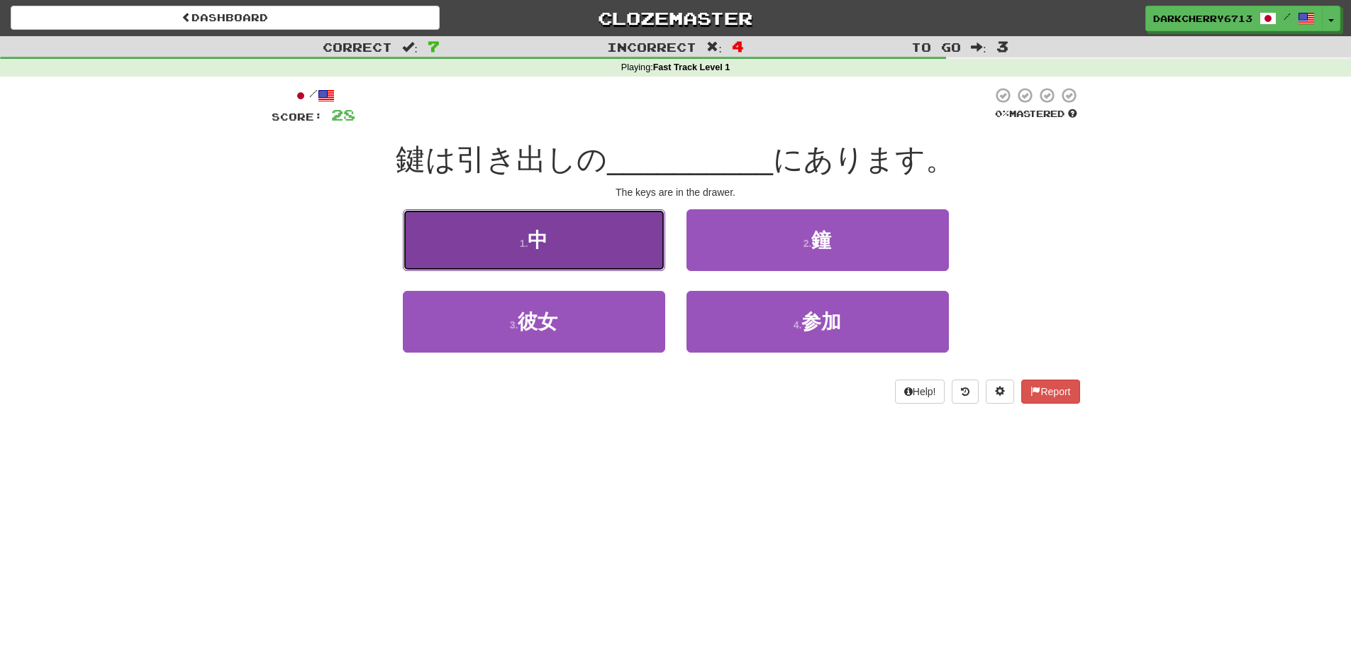
click at [647, 238] on button "1 . 中" at bounding box center [534, 240] width 262 height 62
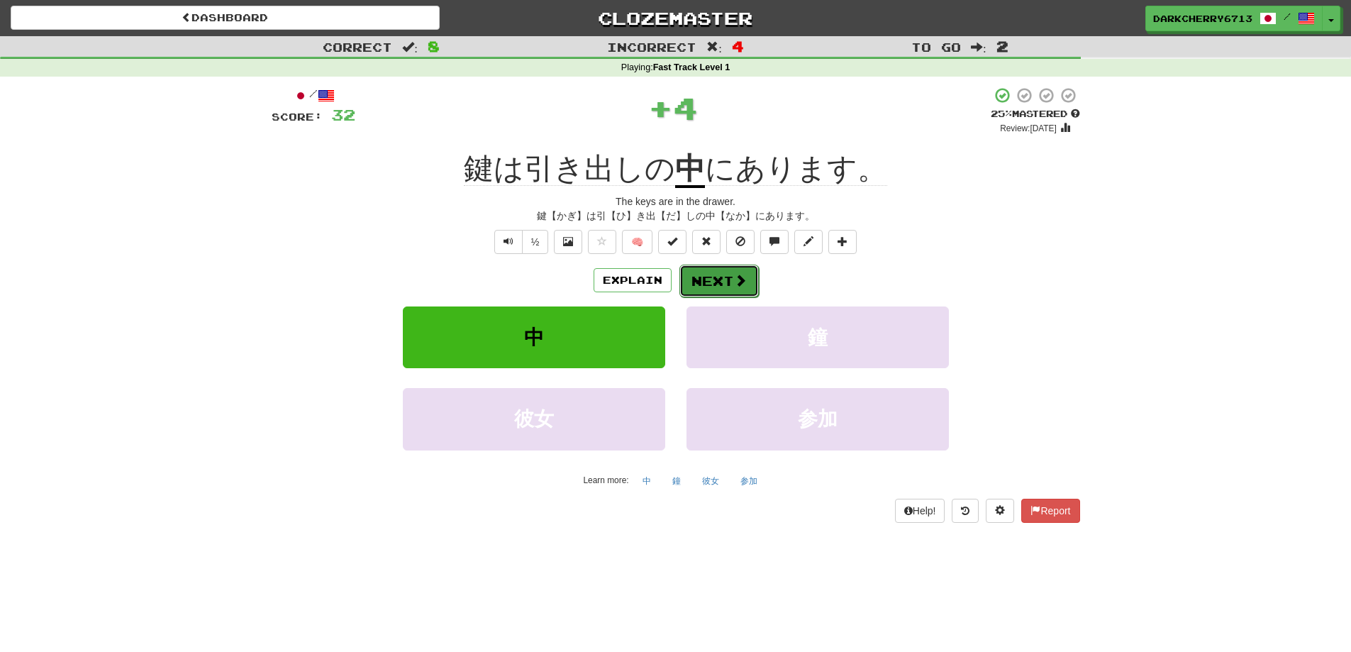
click at [722, 285] on button "Next" at bounding box center [718, 281] width 79 height 33
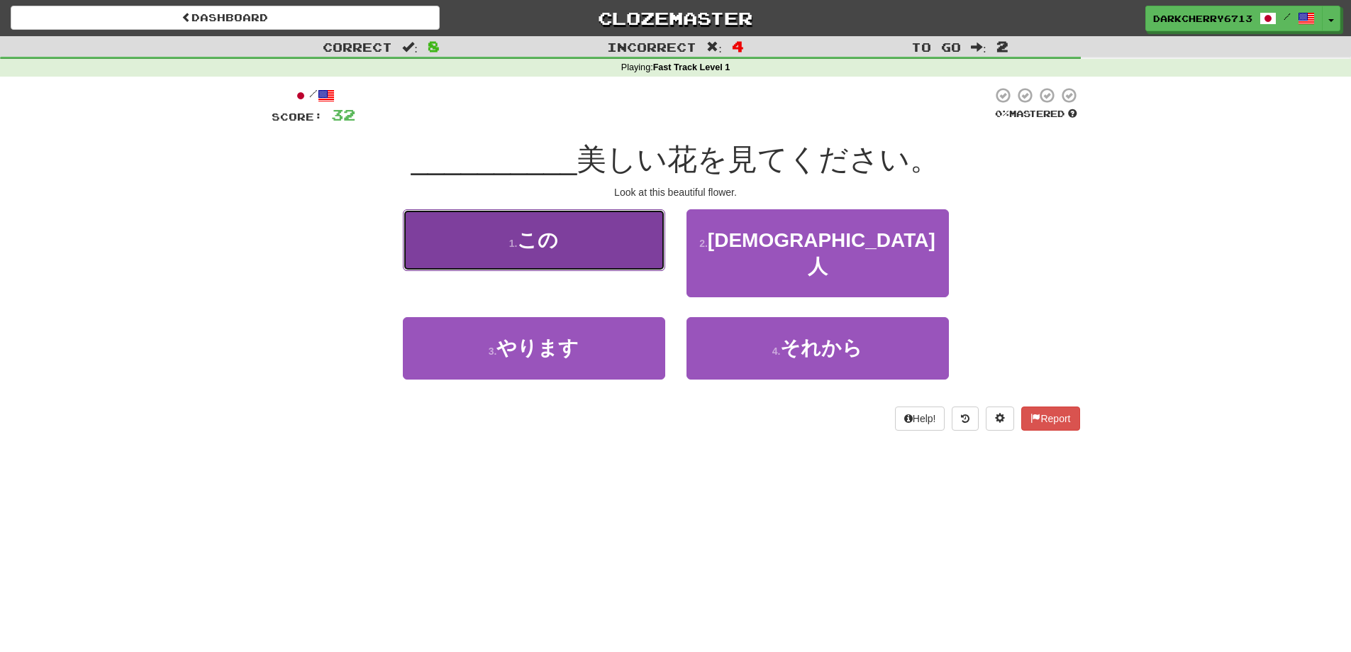
click at [627, 261] on button "1 . この" at bounding box center [534, 240] width 262 height 62
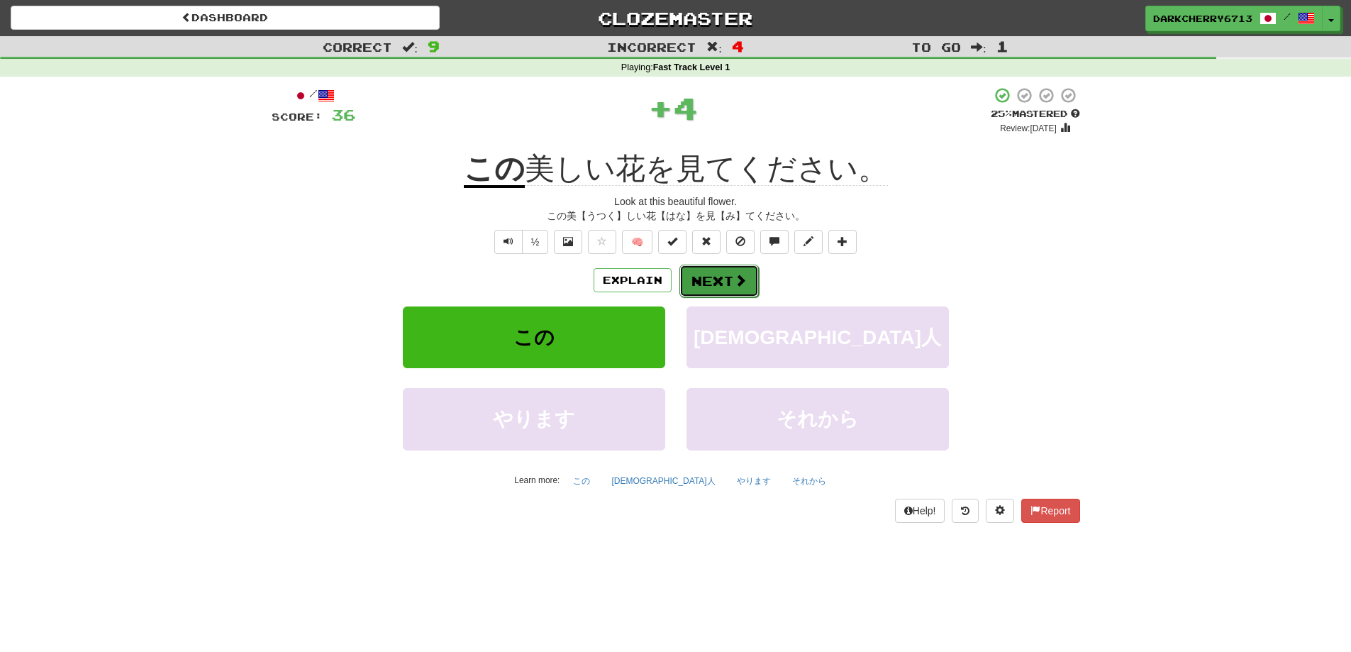
click at [699, 277] on button "Next" at bounding box center [718, 281] width 79 height 33
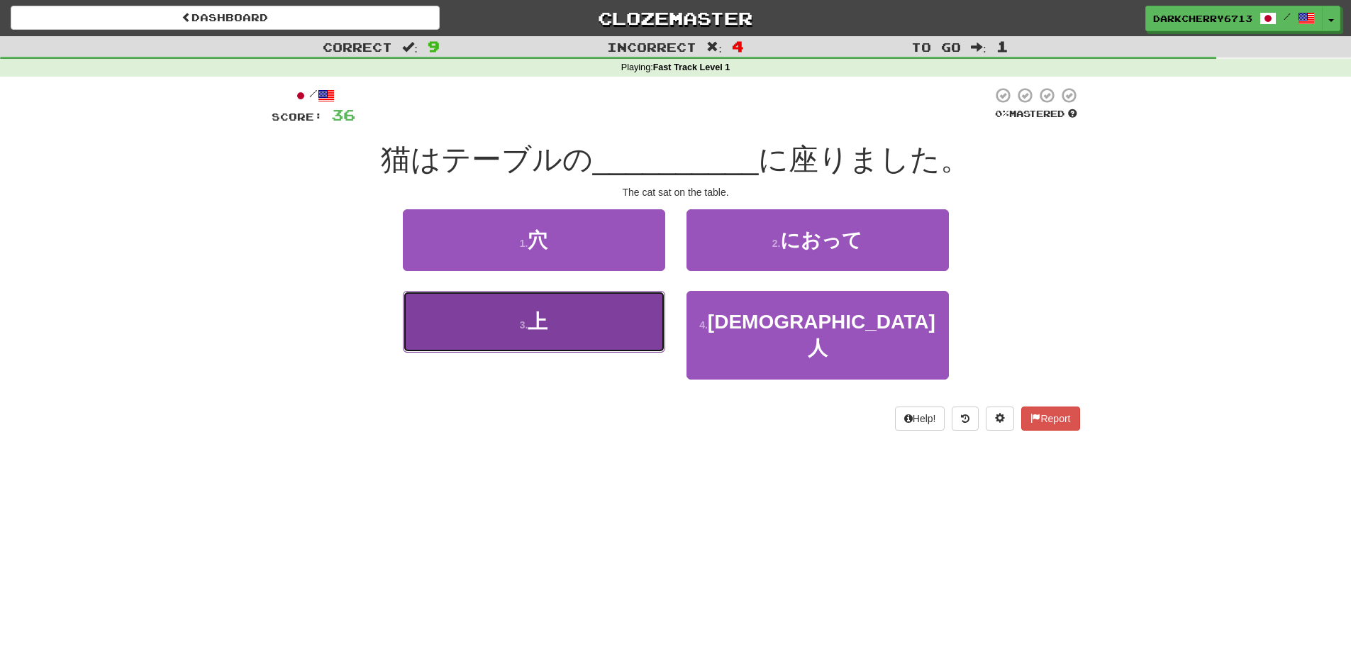
click at [640, 299] on button "3 . 上" at bounding box center [534, 322] width 262 height 62
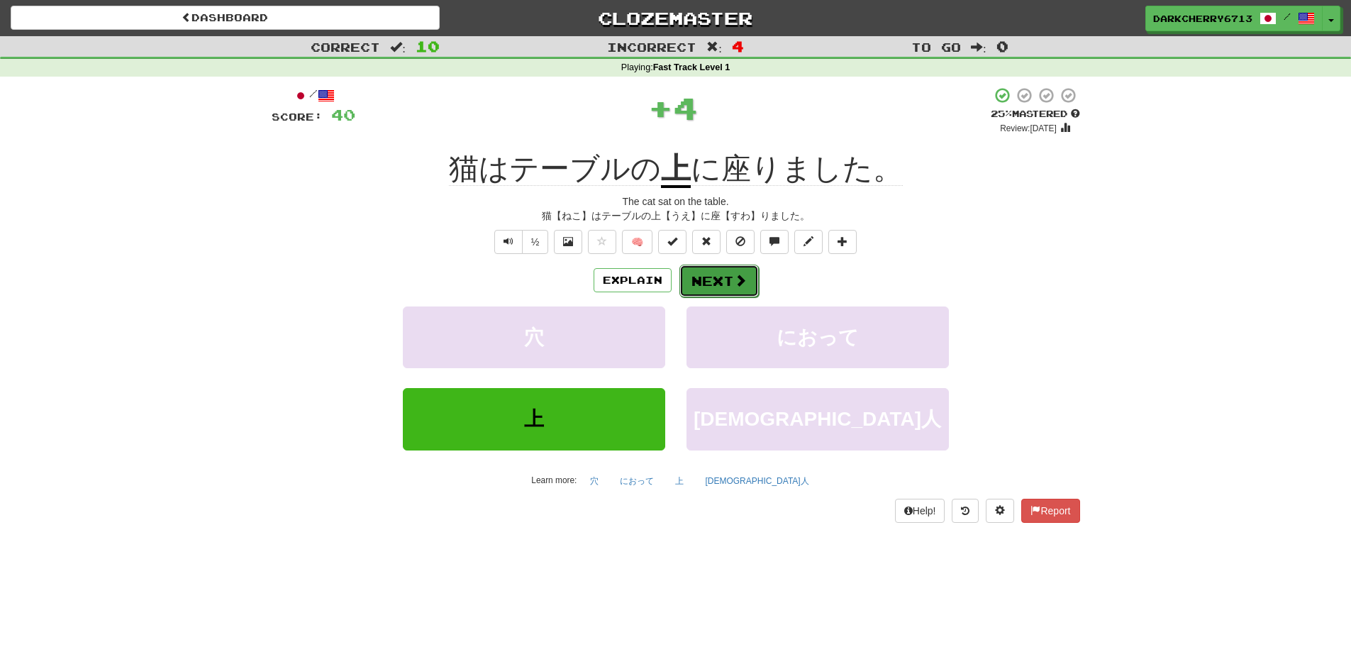
click at [709, 279] on button "Next" at bounding box center [718, 281] width 79 height 33
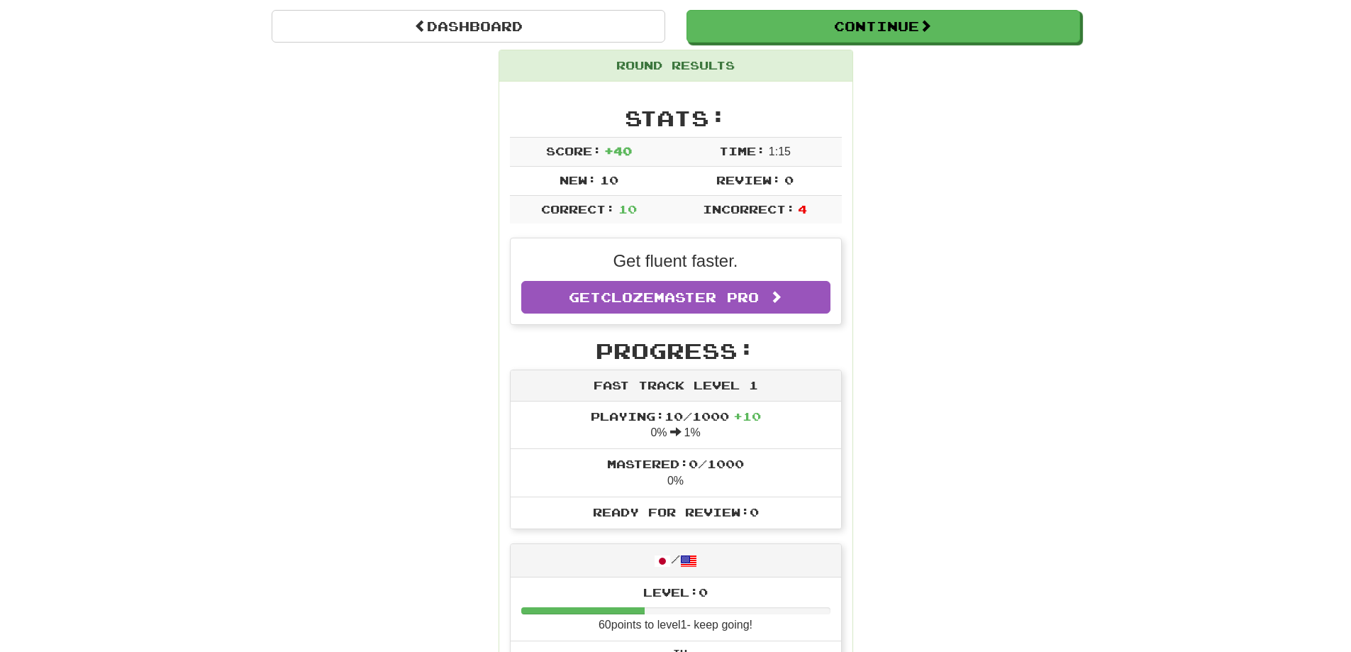
scroll to position [115, 0]
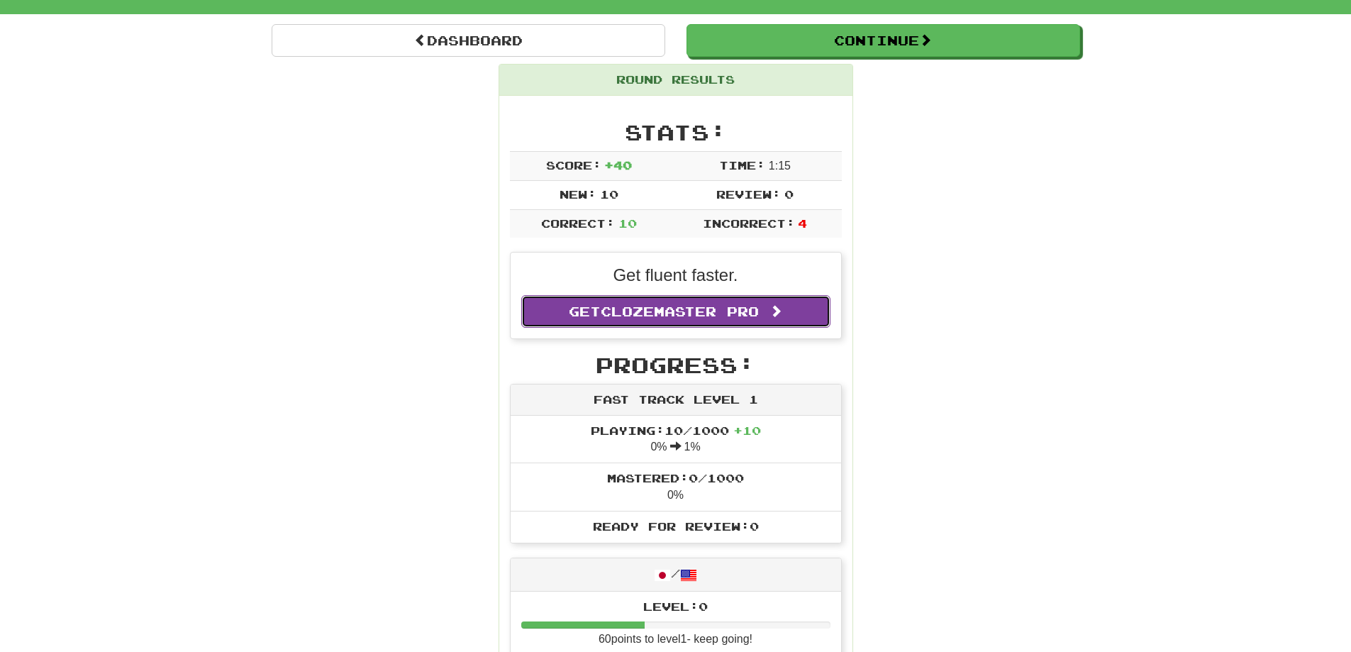
click at [745, 308] on span "Clozemaster Pro" at bounding box center [680, 312] width 158 height 16
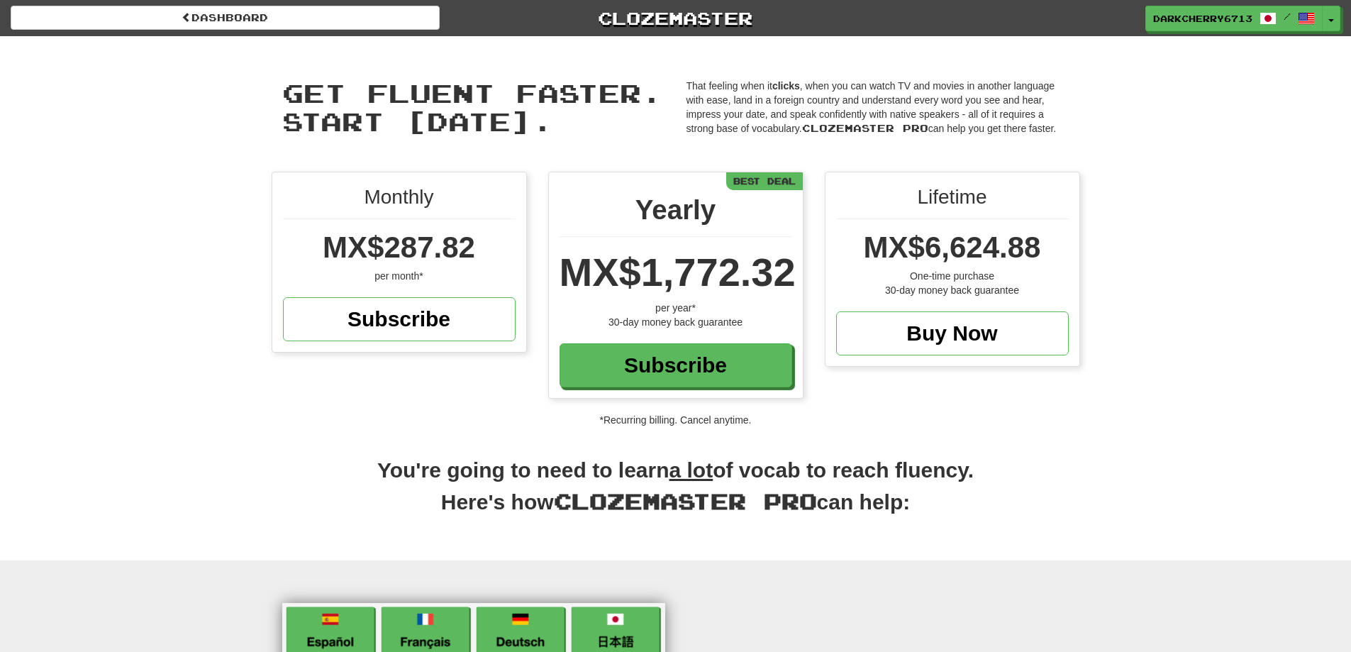
click at [1289, 67] on div "Get fluent faster. Start [DATE]. Get fluent faster. Start [DATE]. That feeling …" at bounding box center [675, 103] width 1351 height 135
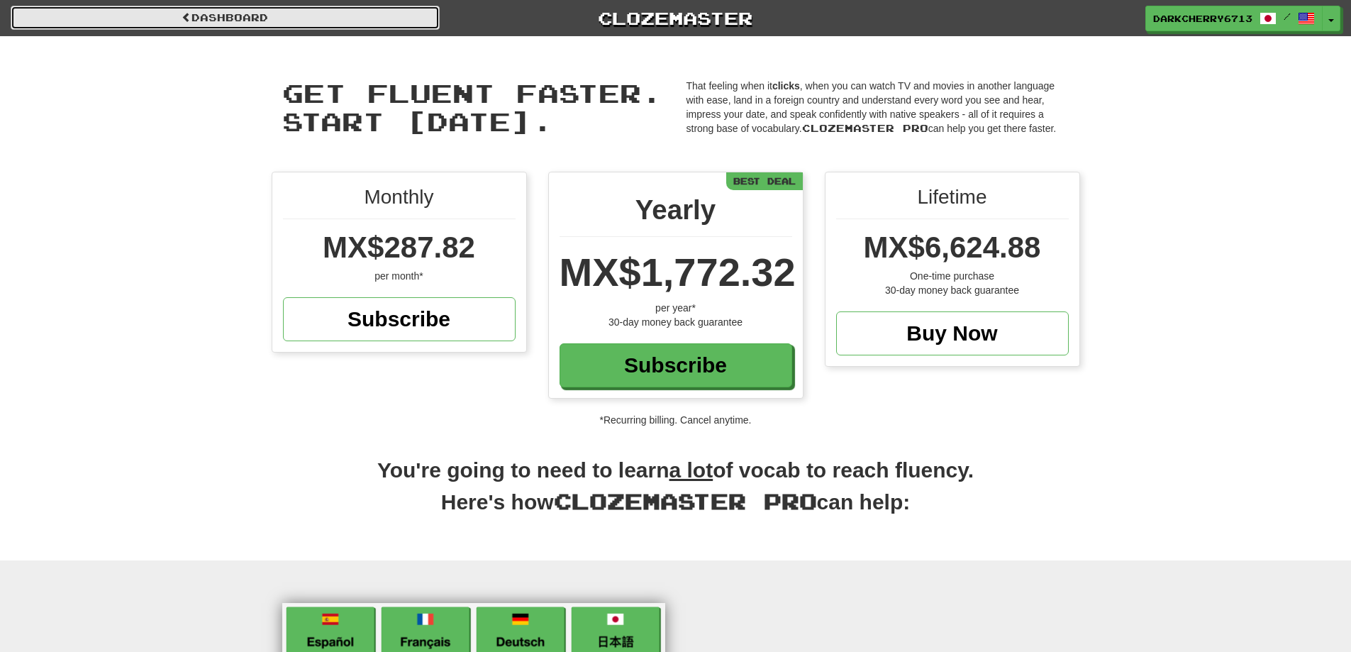
click at [270, 27] on link "Dashboard" at bounding box center [225, 18] width 429 height 24
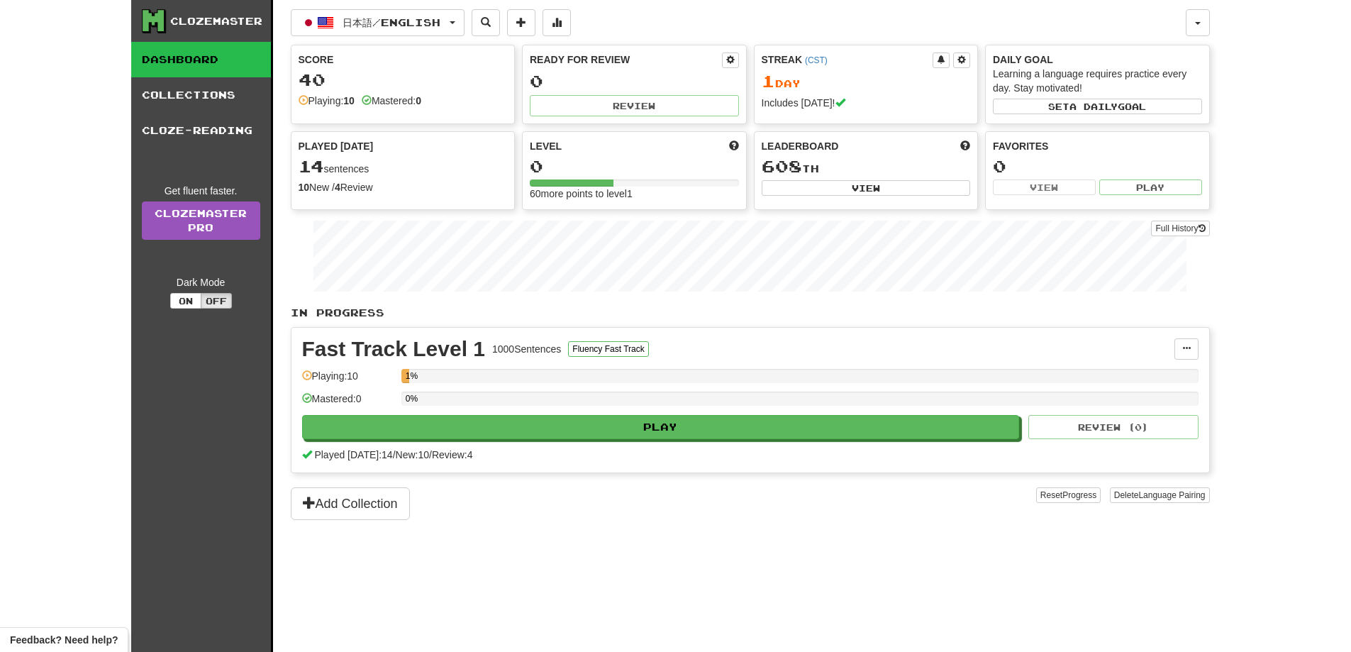
drag, startPoint x: 1350, startPoint y: 134, endPoint x: 1330, endPoint y: 126, distance: 21.0
click at [1346, 131] on div "Clozemaster Dashboard Collections Cloze-Reading Get fluent faster. Clozemaster …" at bounding box center [675, 326] width 1351 height 652
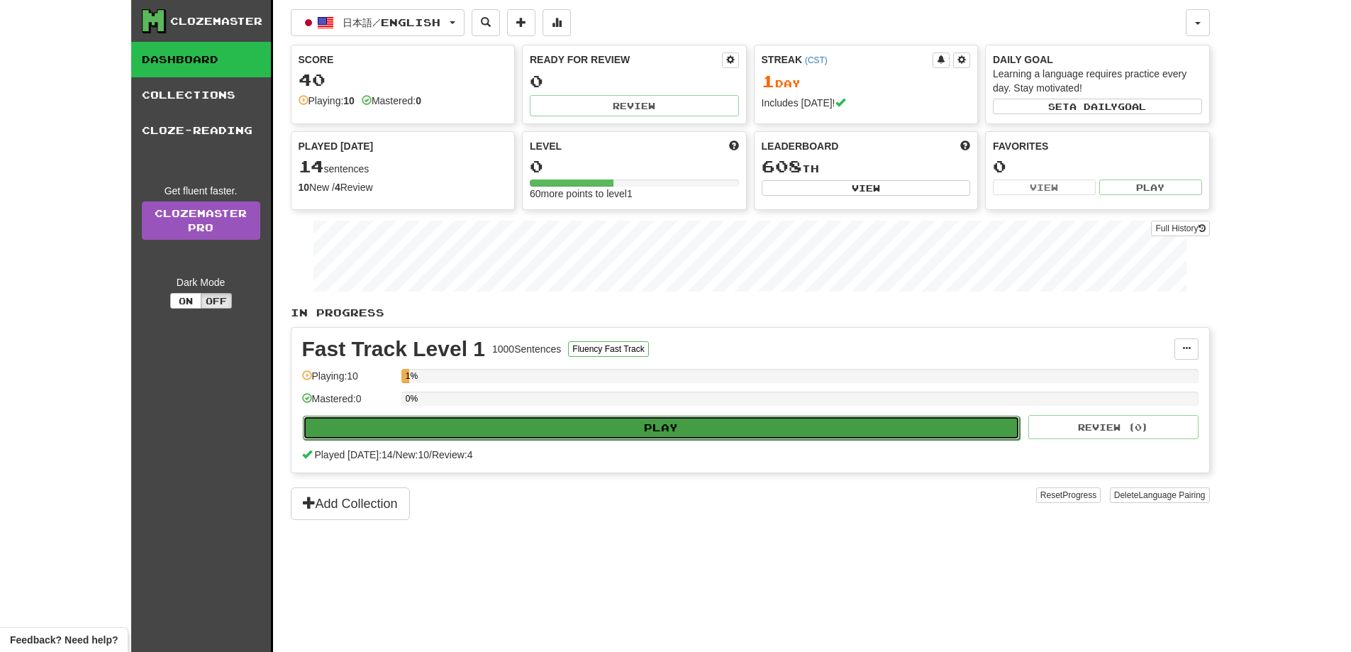
click at [694, 420] on button "Play" at bounding box center [662, 428] width 718 height 24
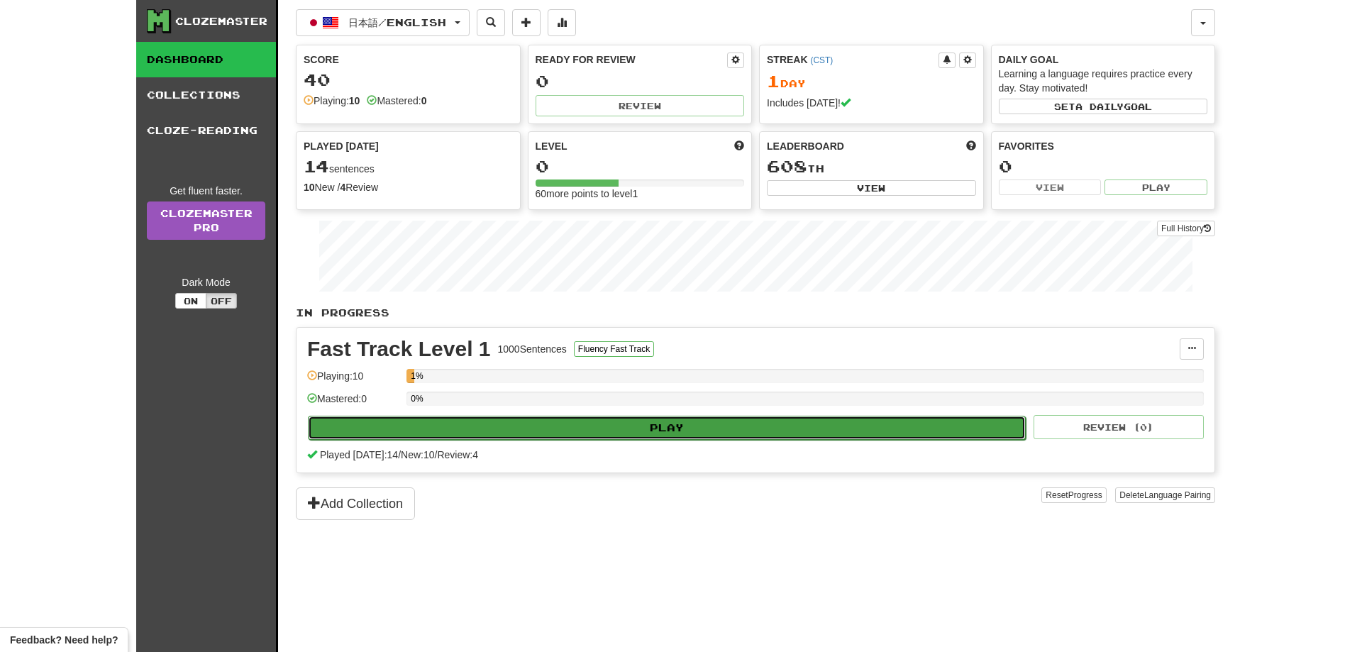
select select "**"
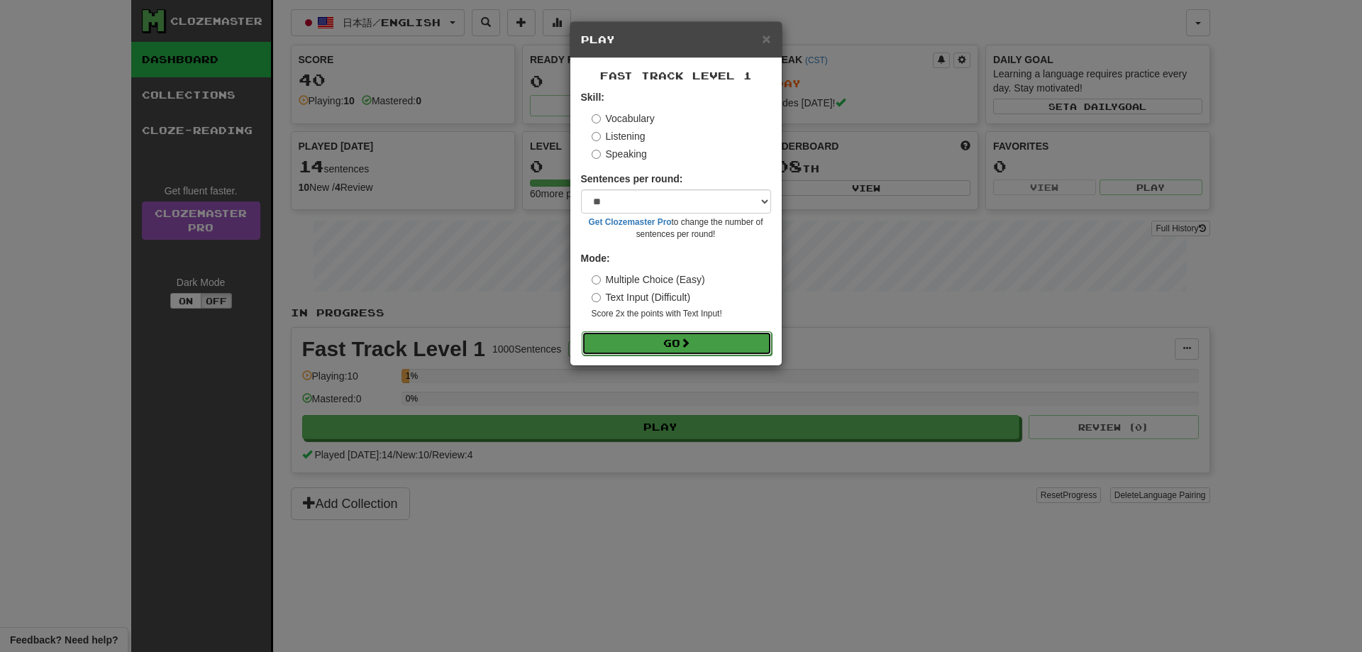
click at [694, 339] on button "Go" at bounding box center [677, 343] width 190 height 24
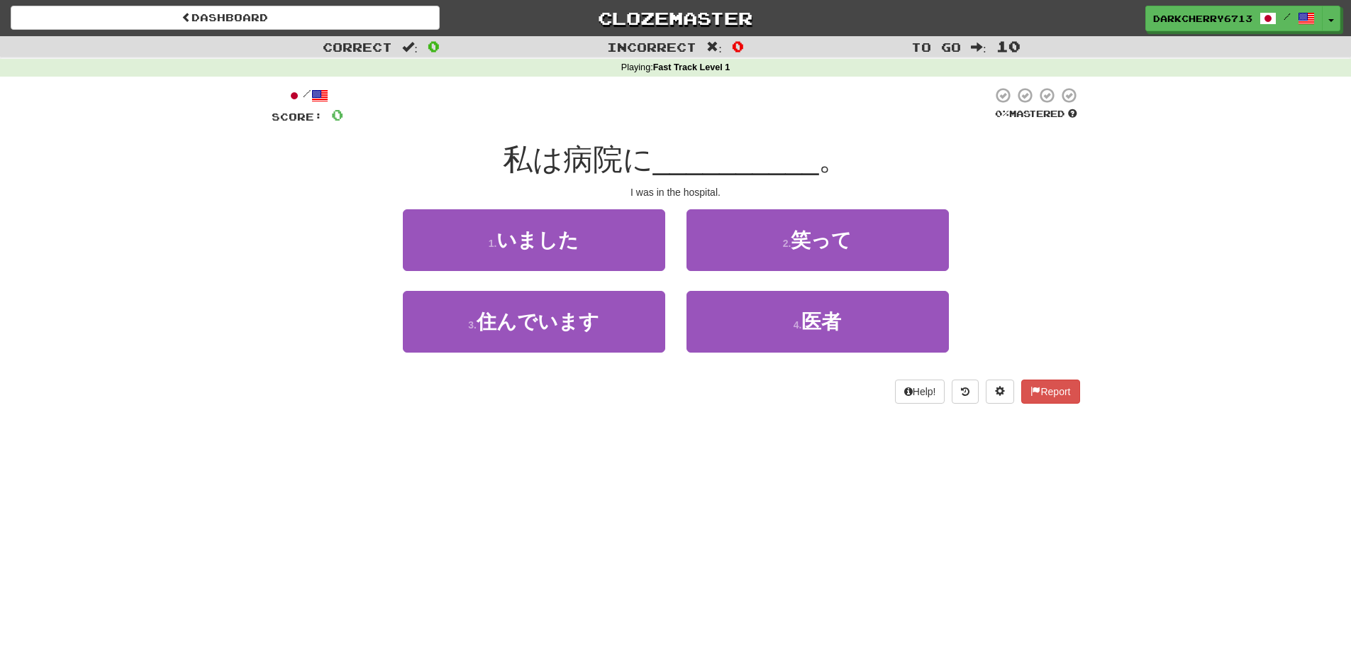
click at [615, 186] on div "I was in the hospital." at bounding box center [676, 192] width 809 height 14
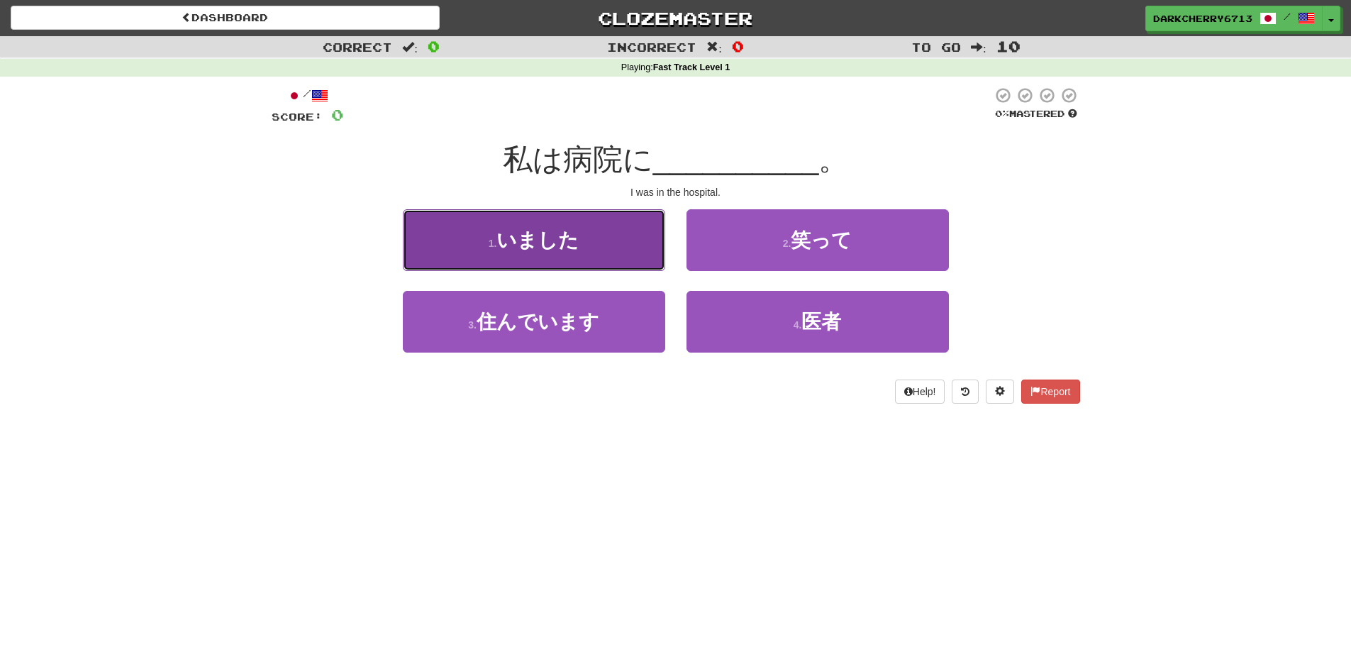
click at [614, 234] on button "1 . いました" at bounding box center [534, 240] width 262 height 62
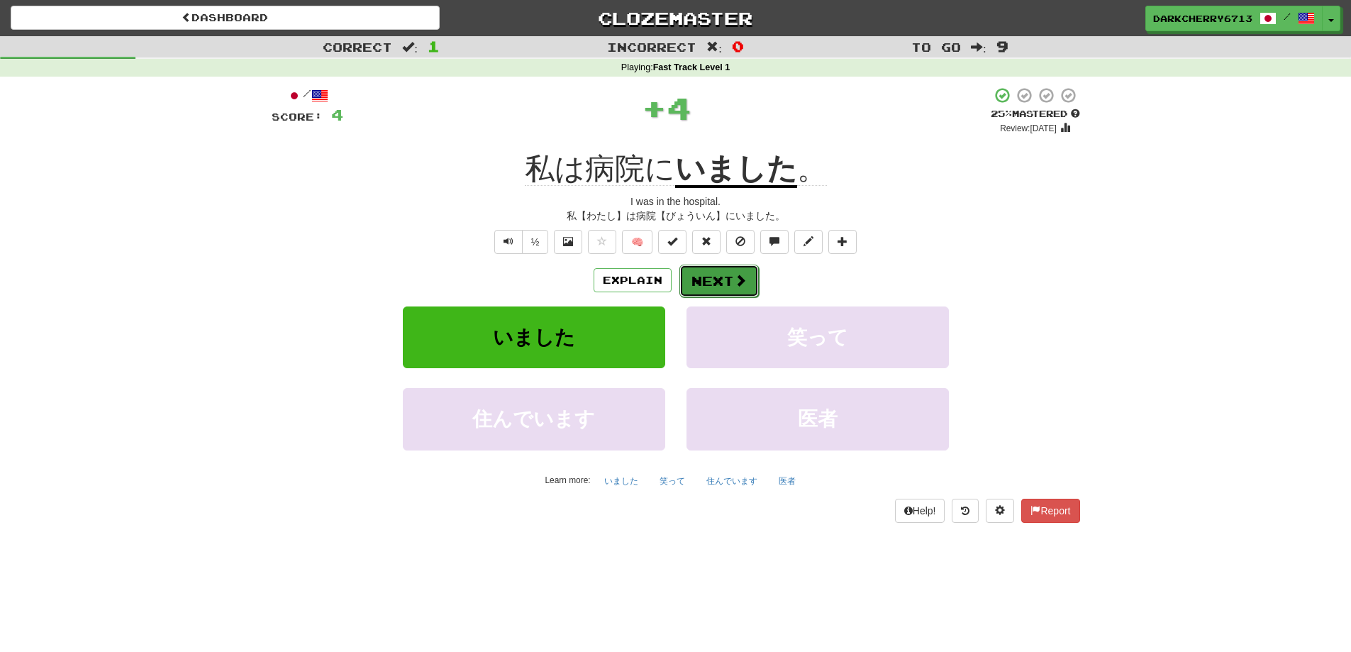
click at [706, 288] on button "Next" at bounding box center [718, 281] width 79 height 33
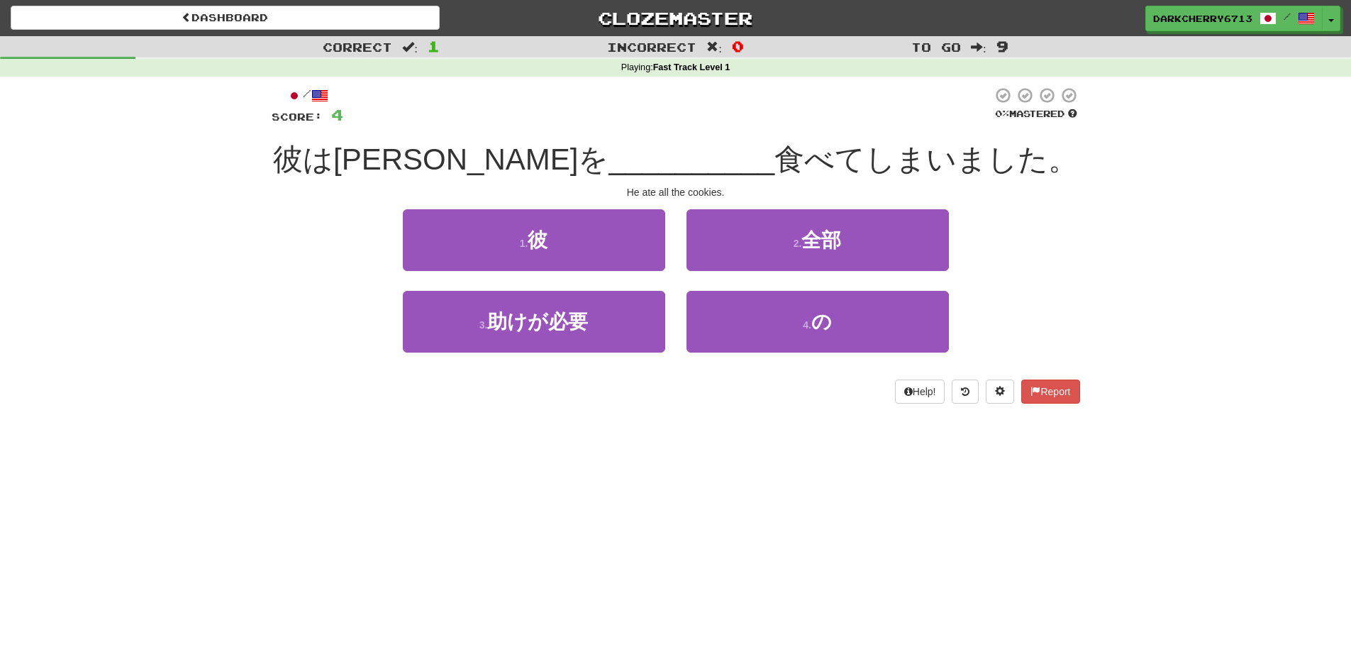
click at [538, 191] on div "He ate all the cookies." at bounding box center [676, 192] width 809 height 14
click at [499, 187] on div "He ate all the cookies." at bounding box center [676, 192] width 809 height 14
click at [569, 376] on div "/ Score: 4 0 % Mastered 彼はクッキーを __________ 食べてしまいました。 He ate all the cookies. 1…" at bounding box center [676, 245] width 809 height 317
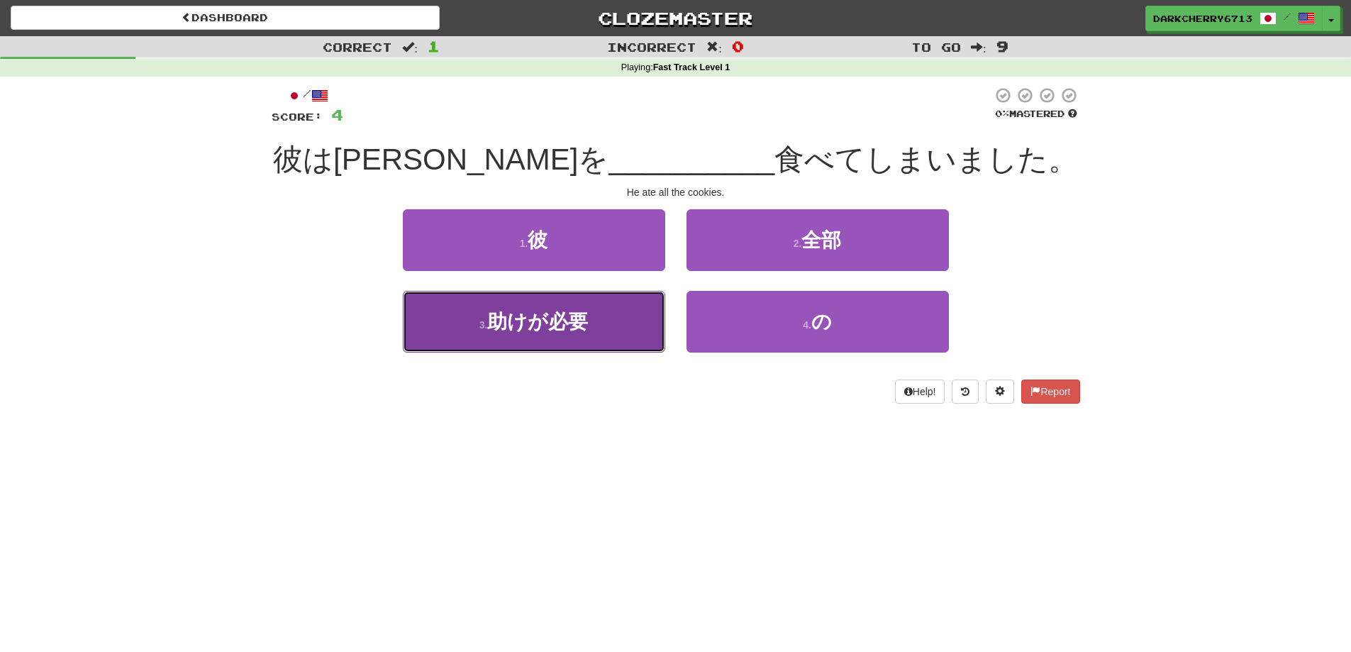
click at [533, 327] on span "助けが必要" at bounding box center [537, 322] width 101 height 22
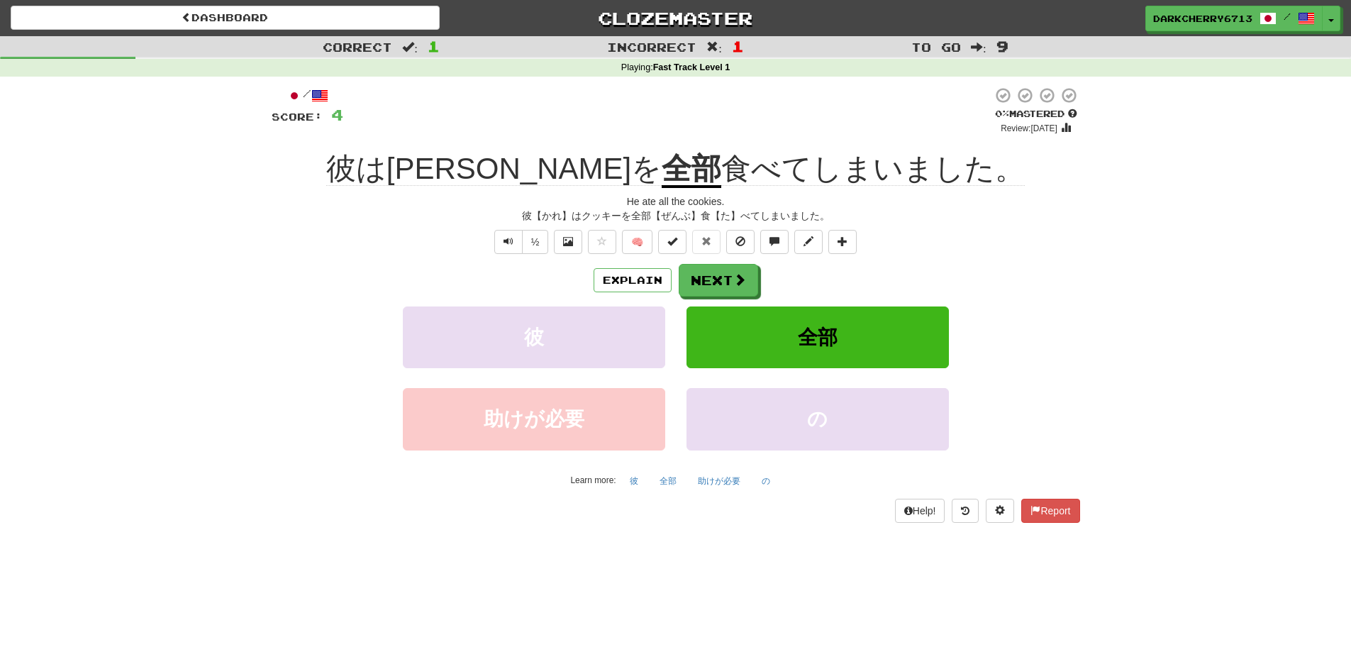
click at [662, 174] on u "全部" at bounding box center [692, 170] width 60 height 36
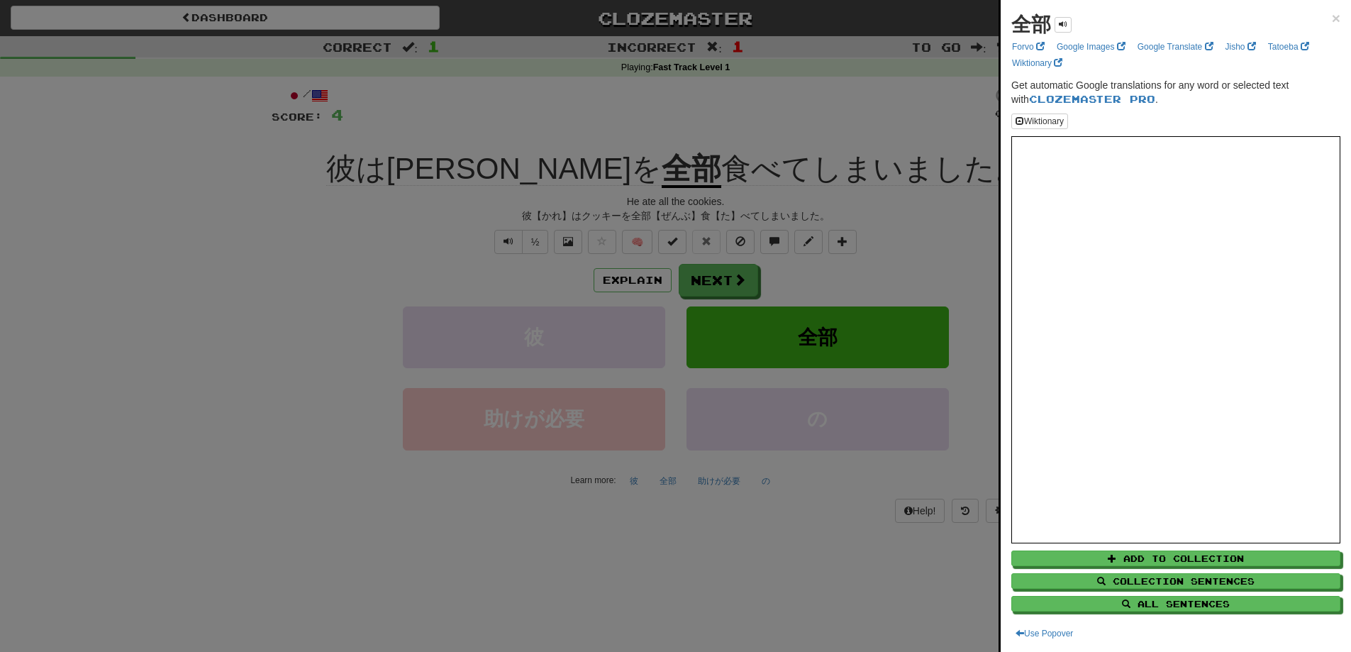
drag, startPoint x: 465, startPoint y: 190, endPoint x: 476, endPoint y: 189, distance: 10.7
click at [465, 191] on div at bounding box center [675, 326] width 1351 height 652
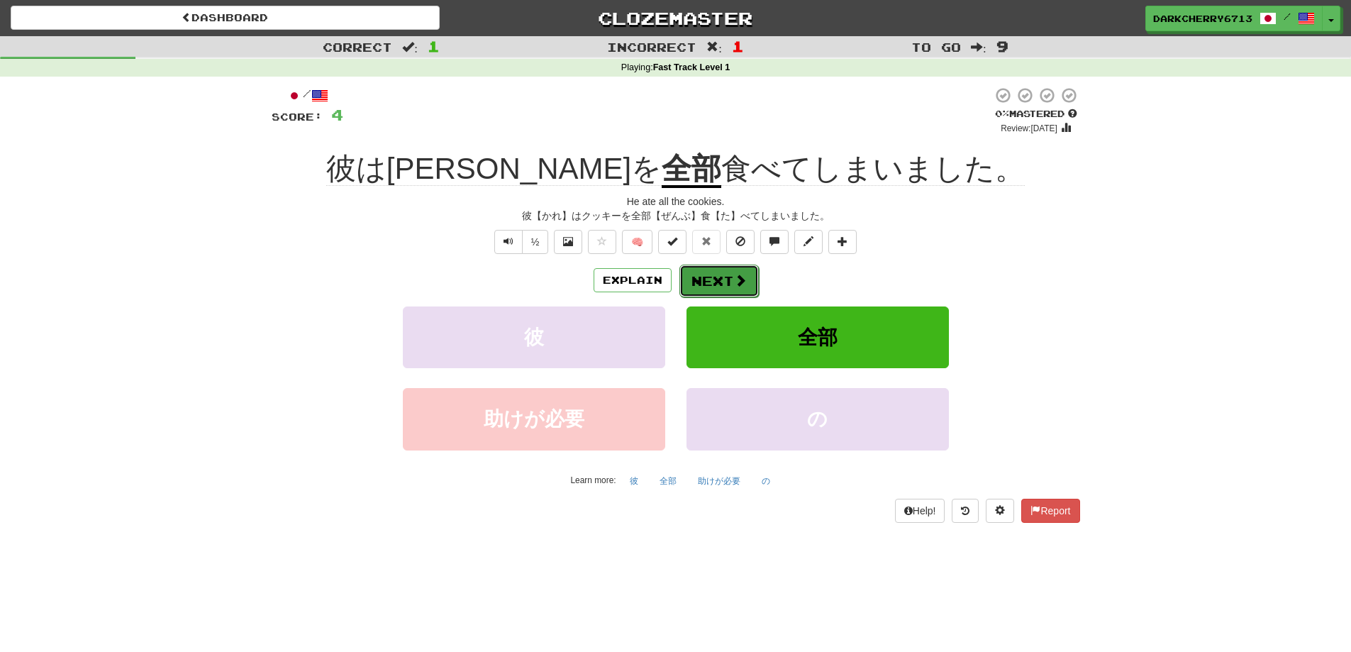
click at [726, 291] on button "Next" at bounding box center [718, 281] width 79 height 33
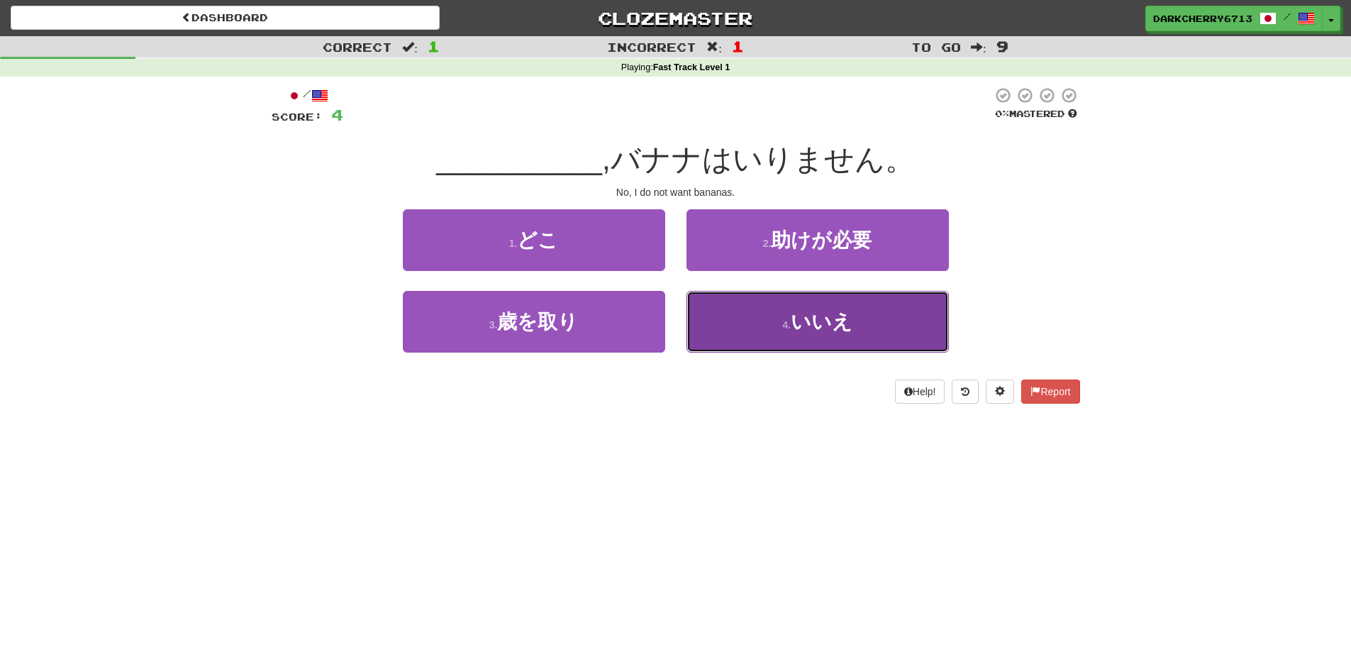
click at [742, 329] on button "4 . いいえ" at bounding box center [818, 322] width 262 height 62
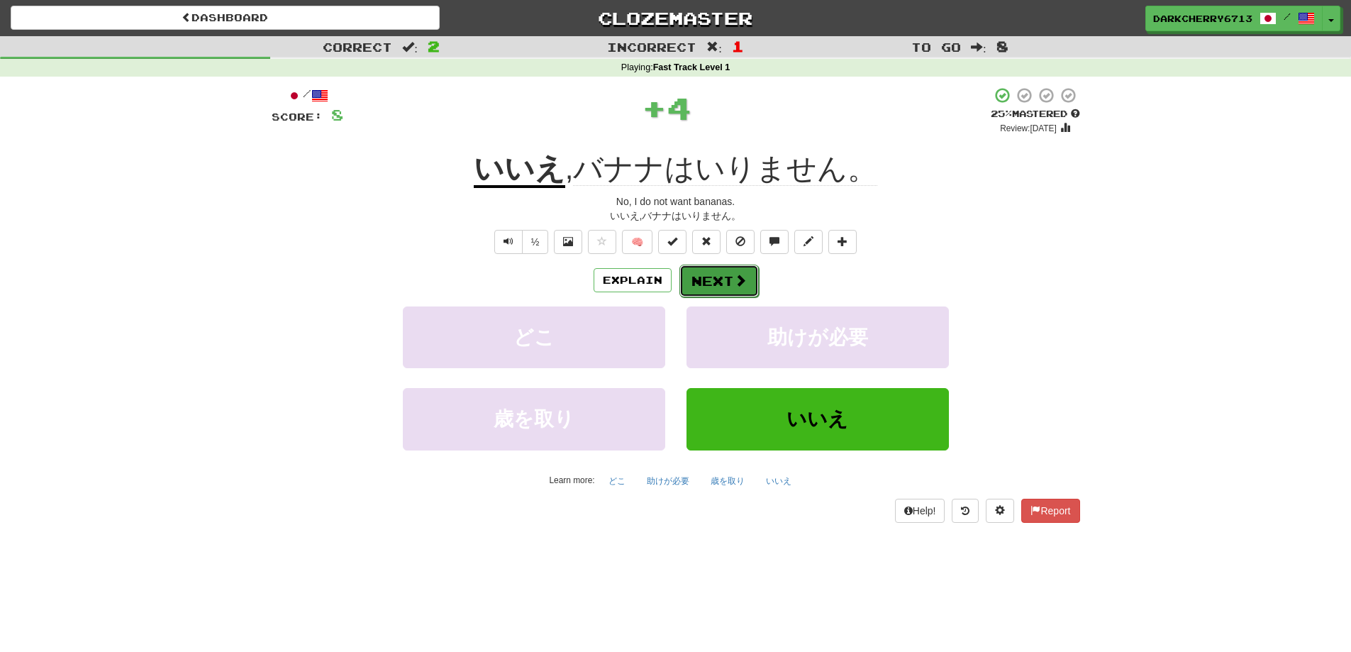
click at [717, 281] on button "Next" at bounding box center [718, 281] width 79 height 33
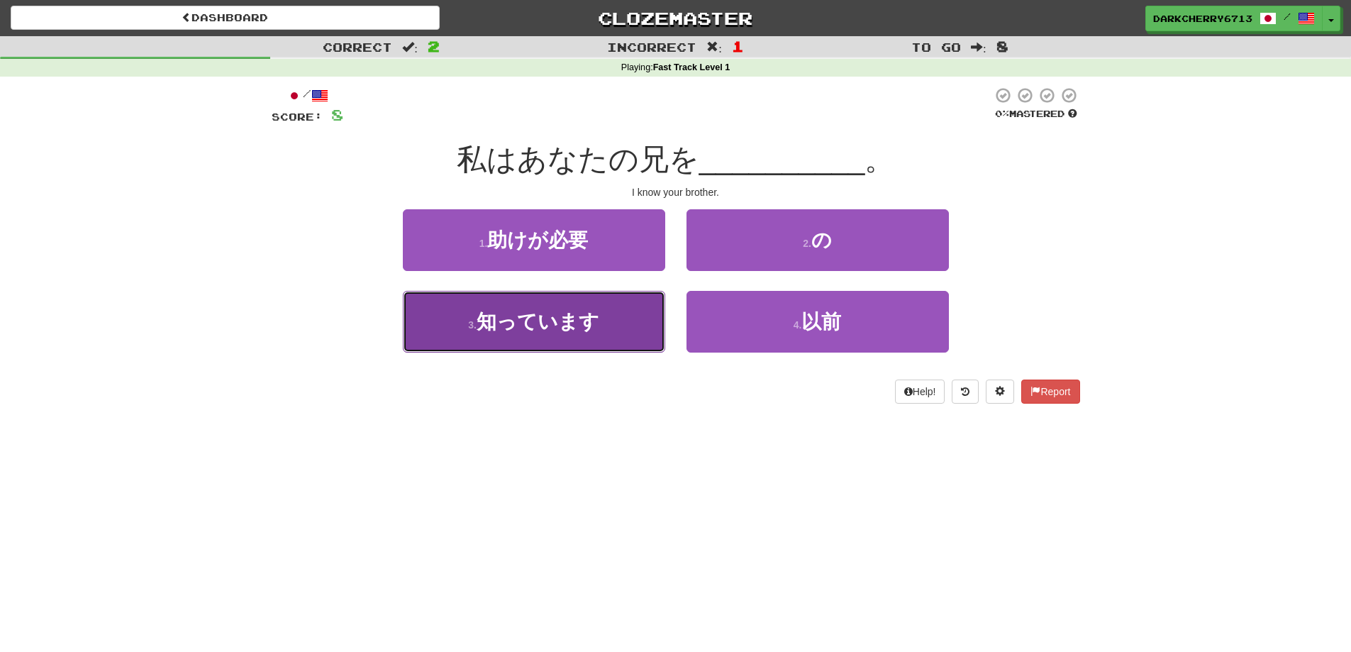
click at [600, 343] on button "3 . 知っています" at bounding box center [534, 322] width 262 height 62
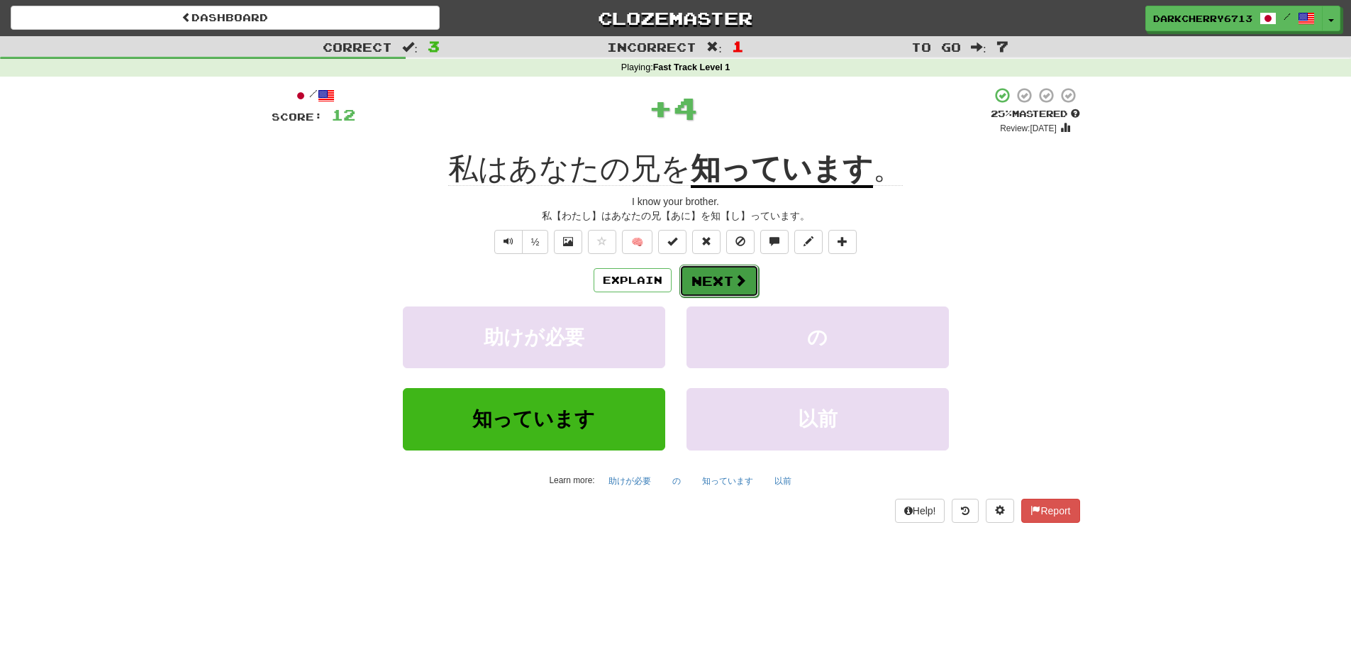
click at [713, 277] on button "Next" at bounding box center [718, 281] width 79 height 33
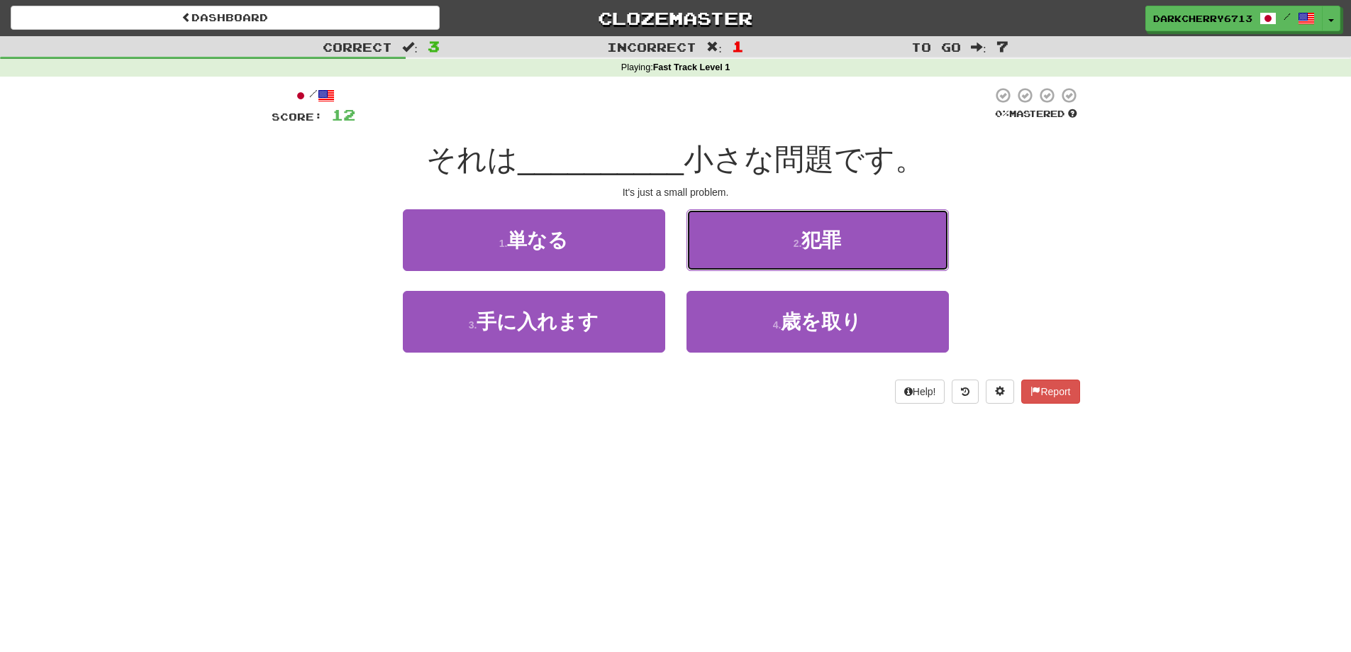
click at [764, 262] on button "2 . 犯罪" at bounding box center [818, 240] width 262 height 62
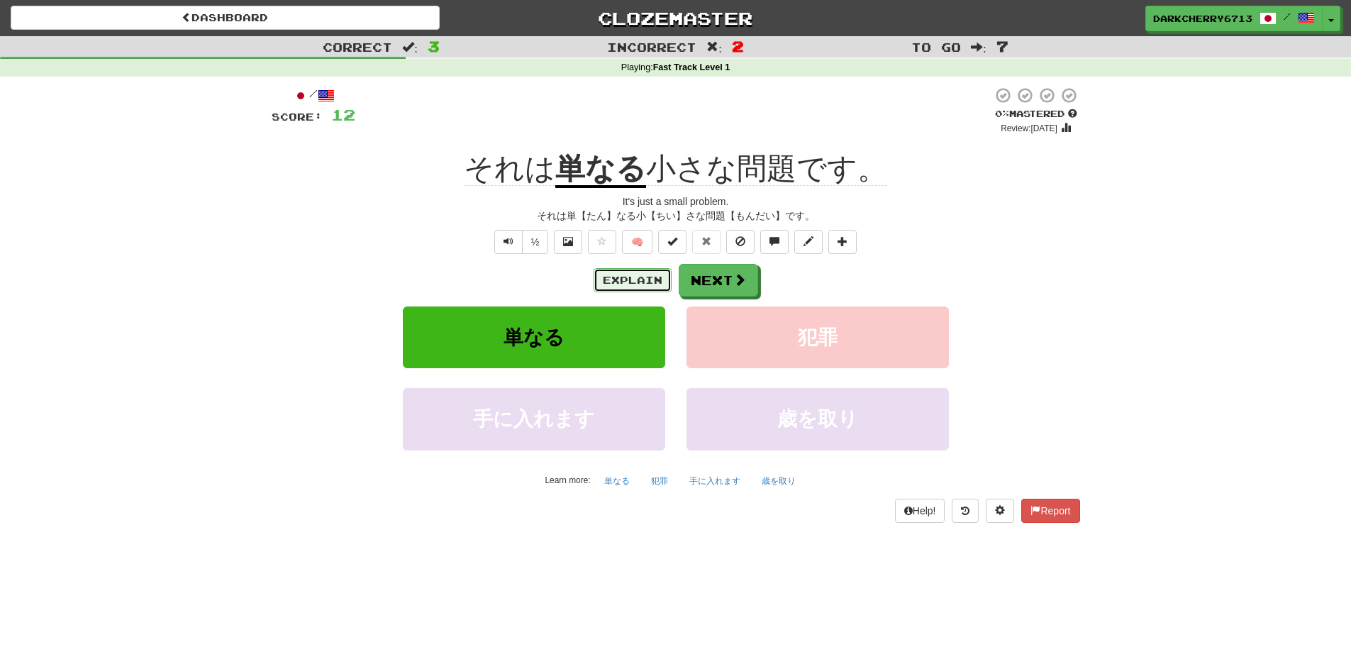
click at [630, 274] on button "Explain" at bounding box center [633, 280] width 78 height 24
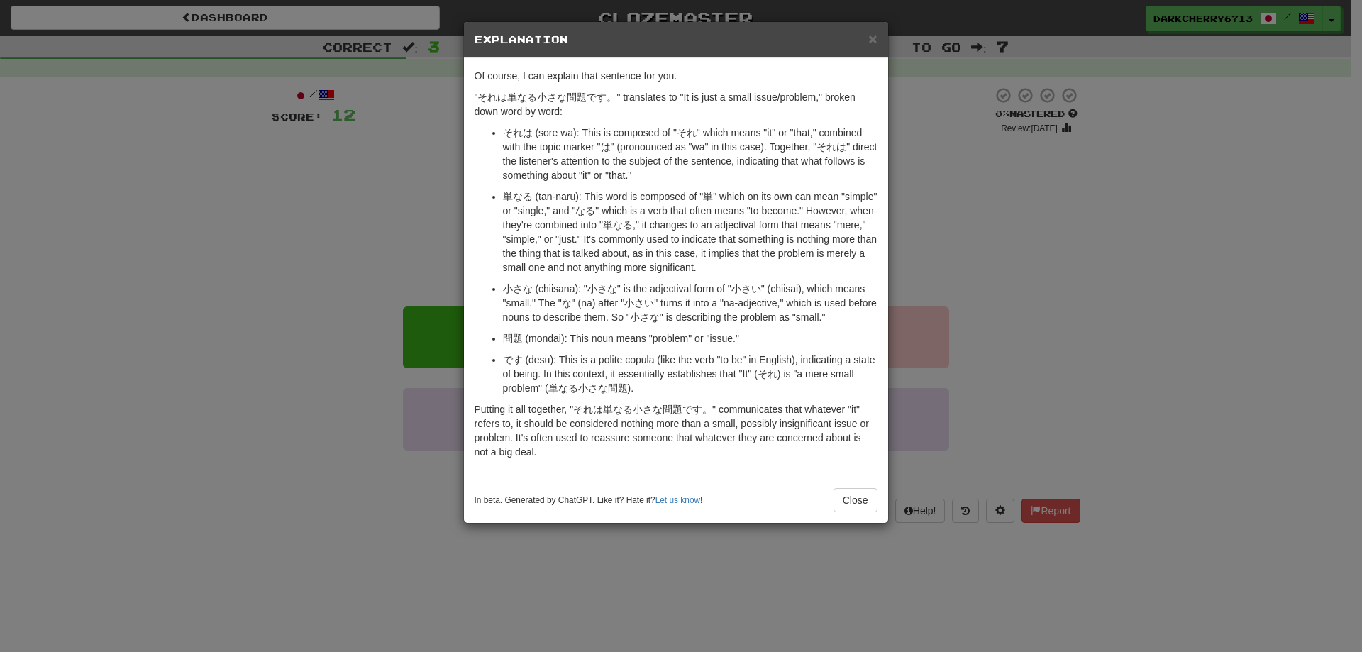
click at [987, 222] on div "× Explanation Of course, I can explain that sentence for you. "それは単なる小さな問題です。" …" at bounding box center [681, 326] width 1362 height 652
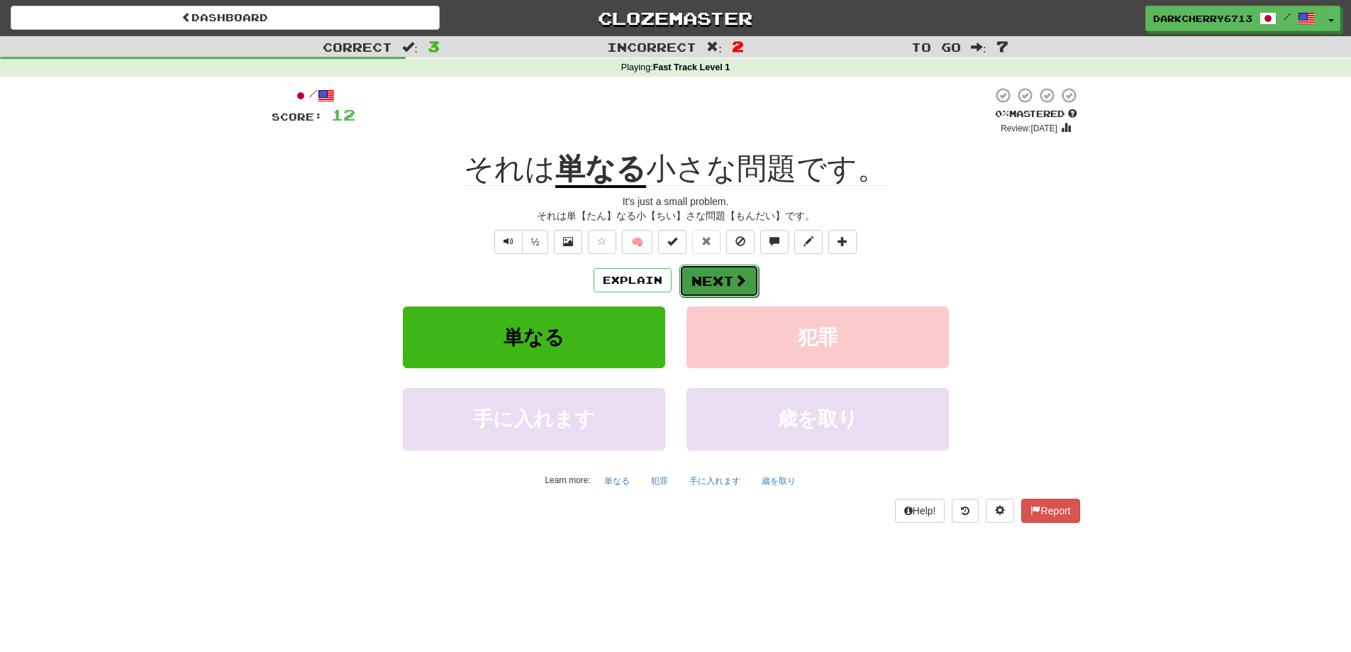
click at [723, 284] on button "Next" at bounding box center [718, 281] width 79 height 33
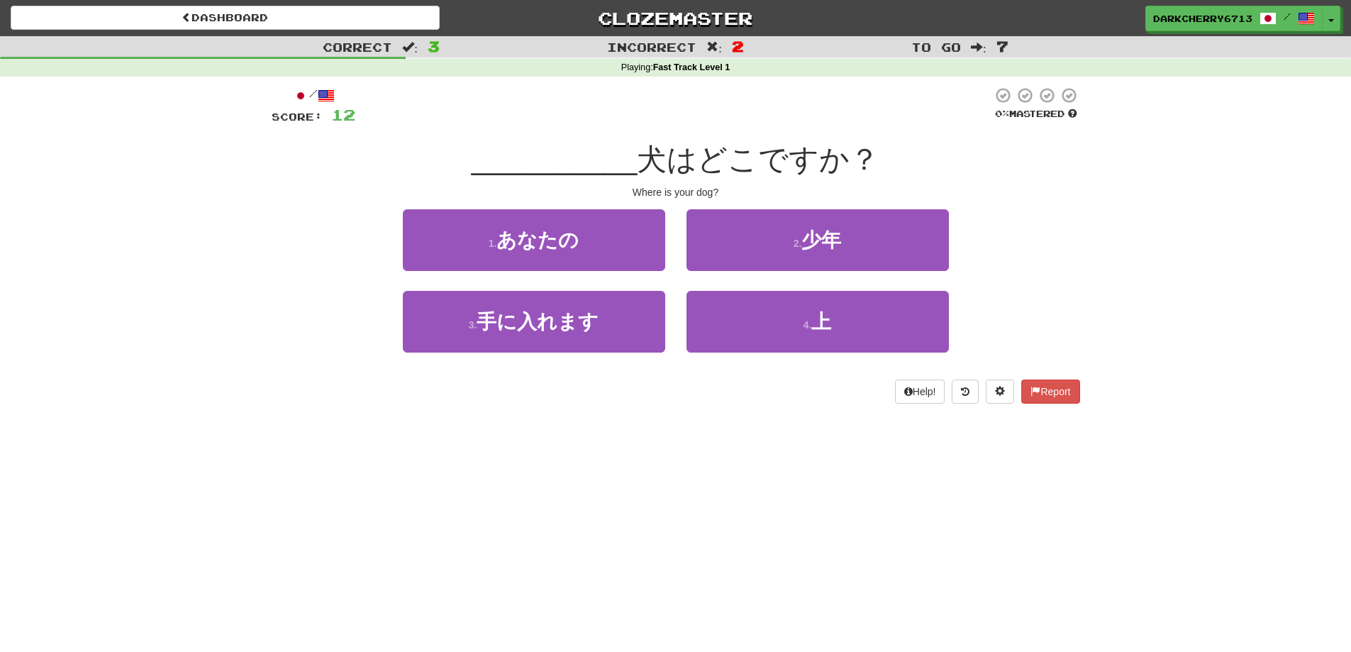
click at [664, 200] on div "/ Score: 12 0 % Mastered __________ 犬はどこですか？ Where is your dog? 1 . あなたの 2 . 少年…" at bounding box center [676, 245] width 809 height 317
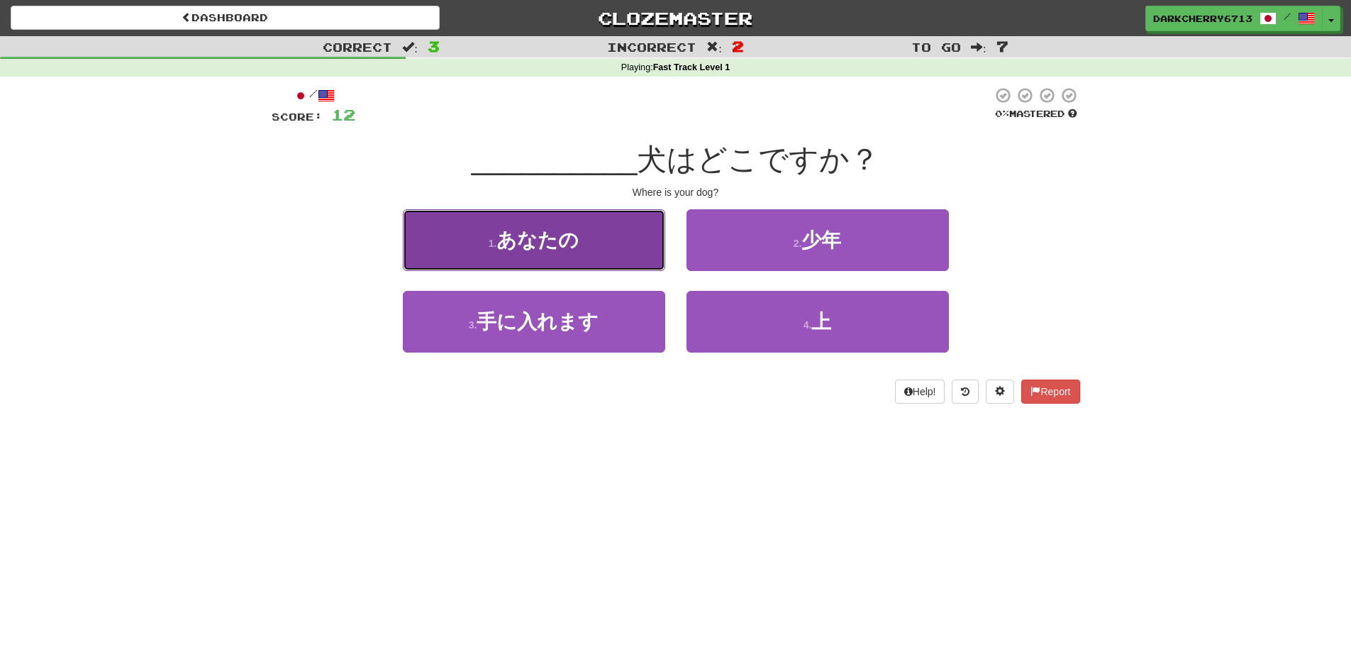
click at [633, 230] on button "1 . あなたの" at bounding box center [534, 240] width 262 height 62
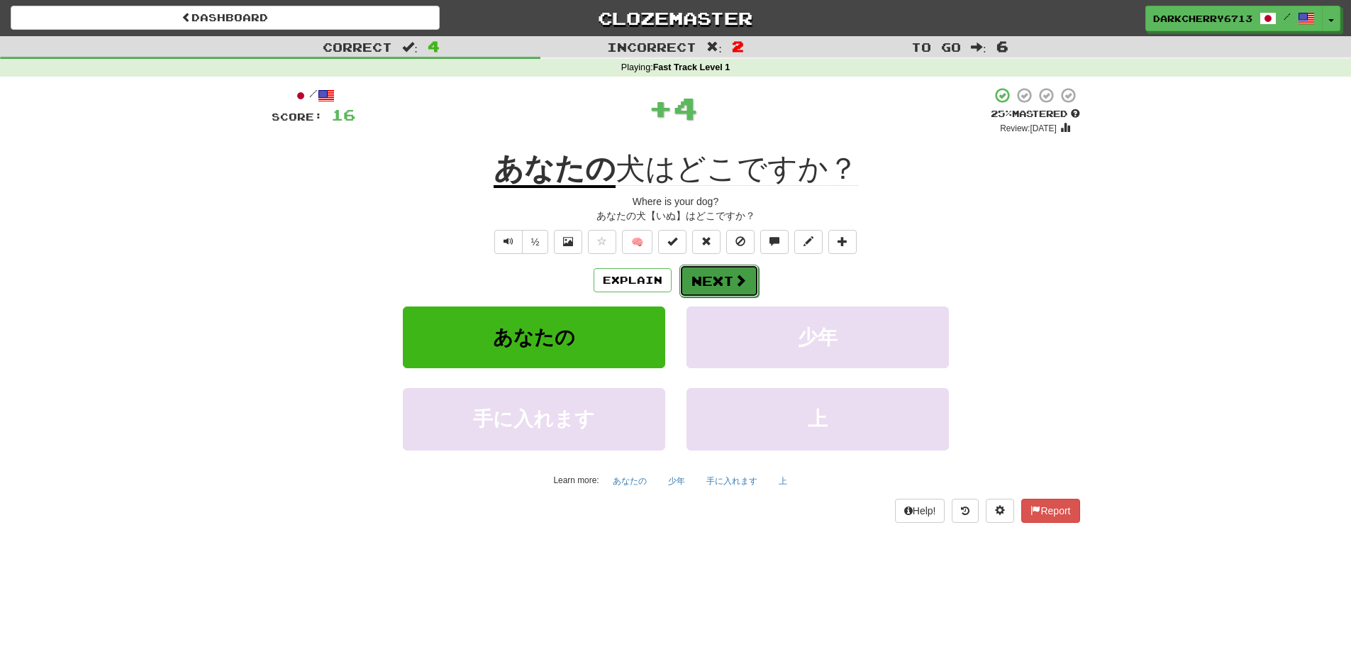
click at [718, 277] on button "Next" at bounding box center [718, 281] width 79 height 33
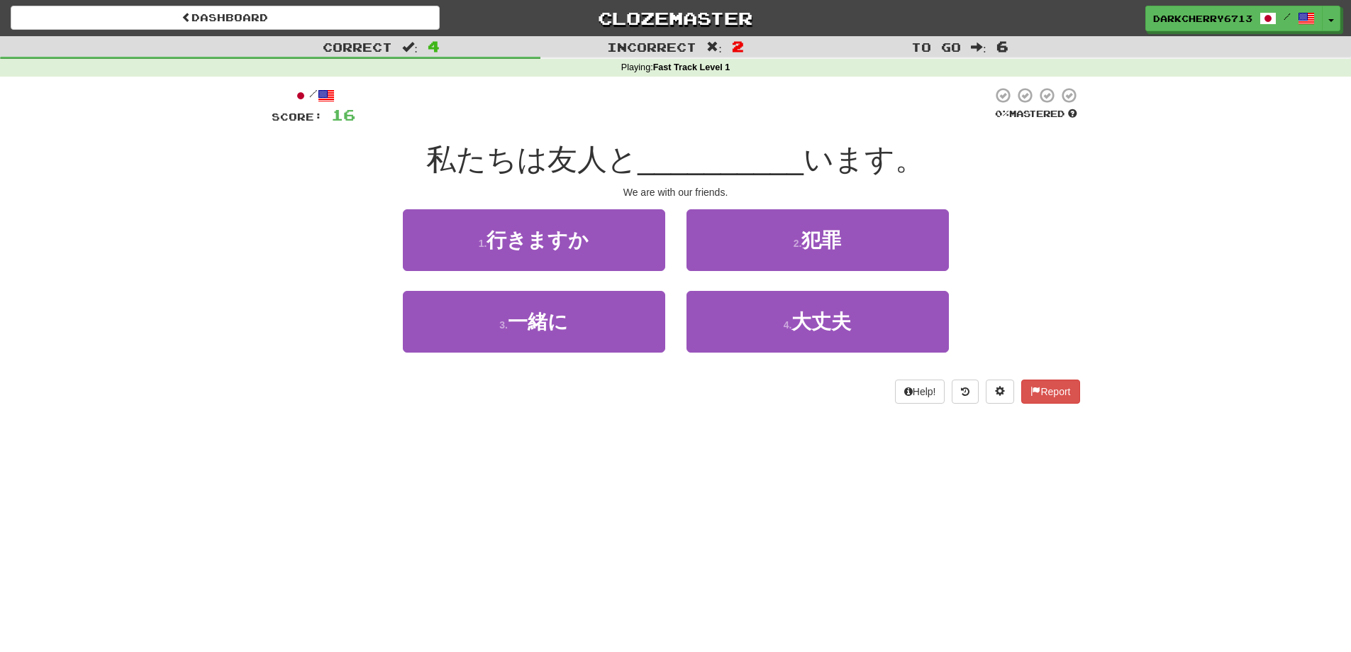
click at [540, 123] on div at bounding box center [673, 106] width 637 height 39
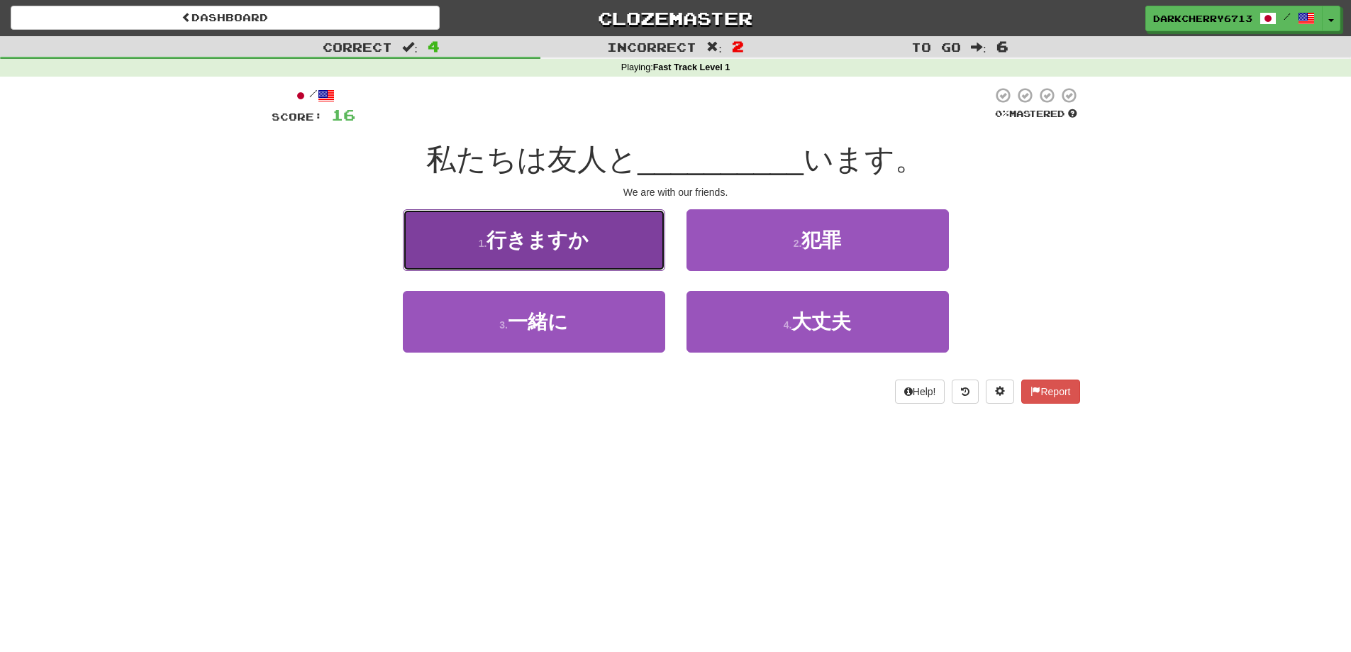
click at [657, 234] on button "1 . 行きますか" at bounding box center [534, 240] width 262 height 62
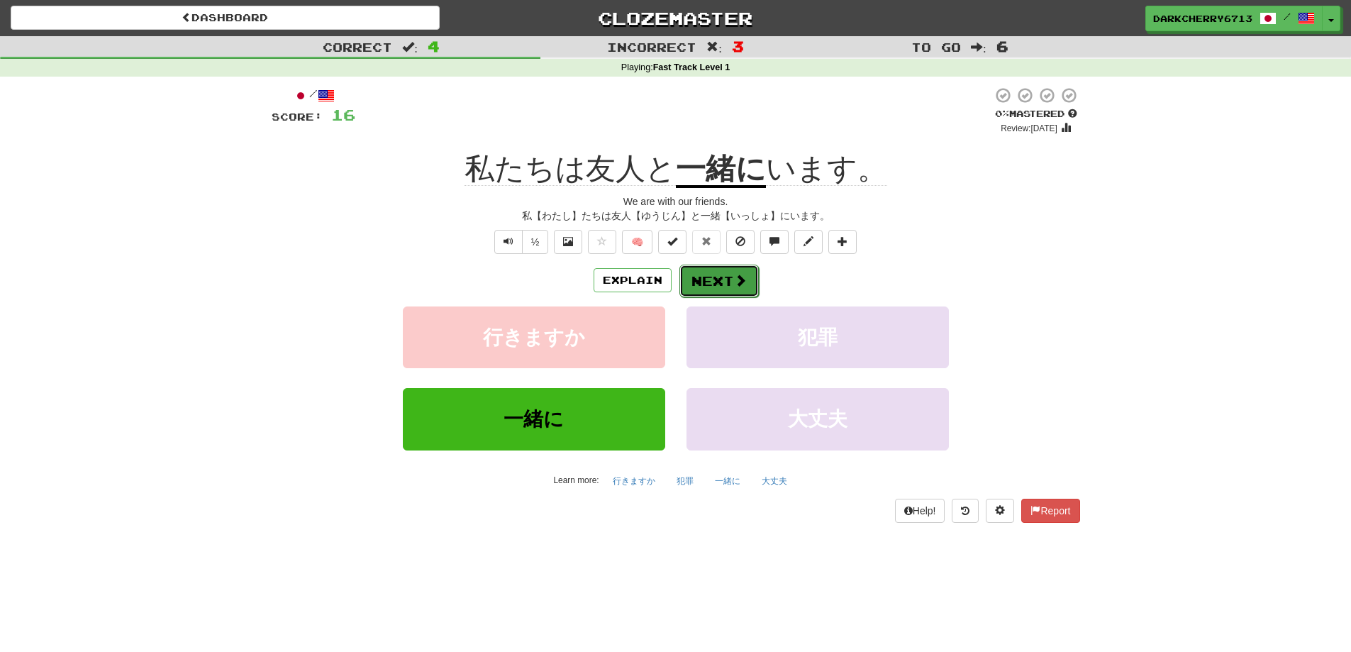
click at [723, 276] on button "Next" at bounding box center [718, 281] width 79 height 33
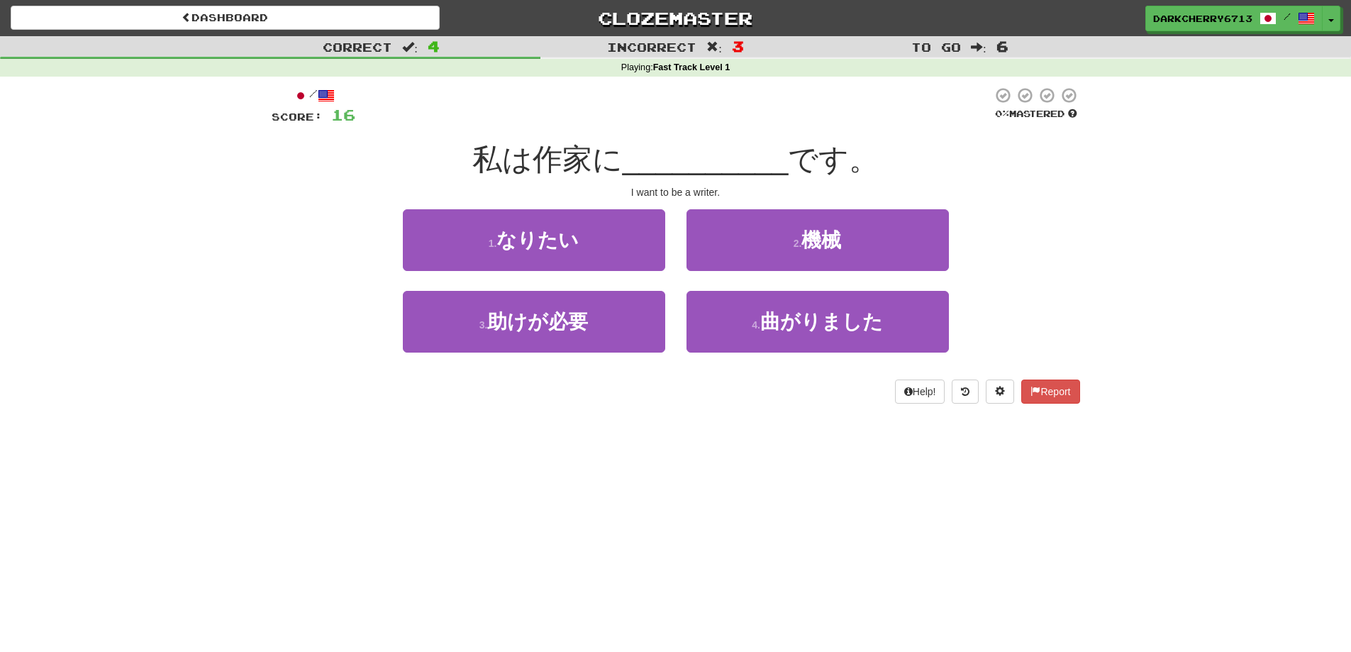
click at [734, 274] on div "2 . 機械" at bounding box center [818, 250] width 284 height 82
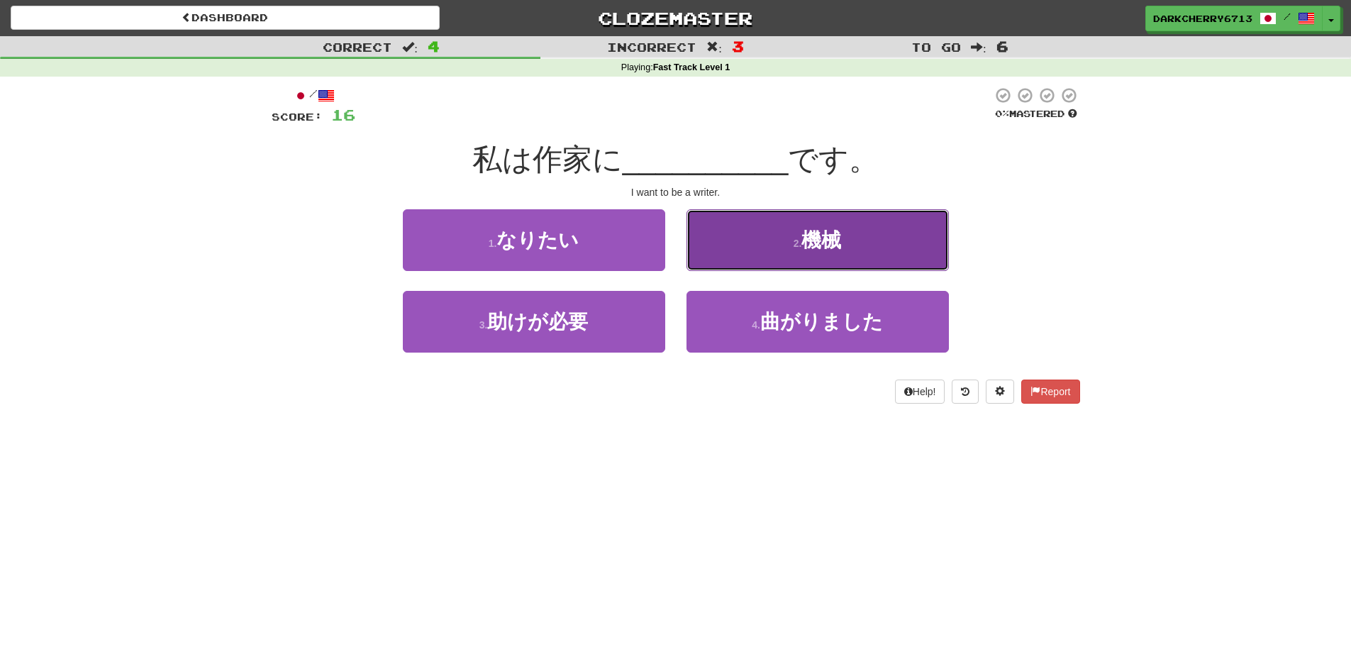
click at [722, 250] on button "2 . 機械" at bounding box center [818, 240] width 262 height 62
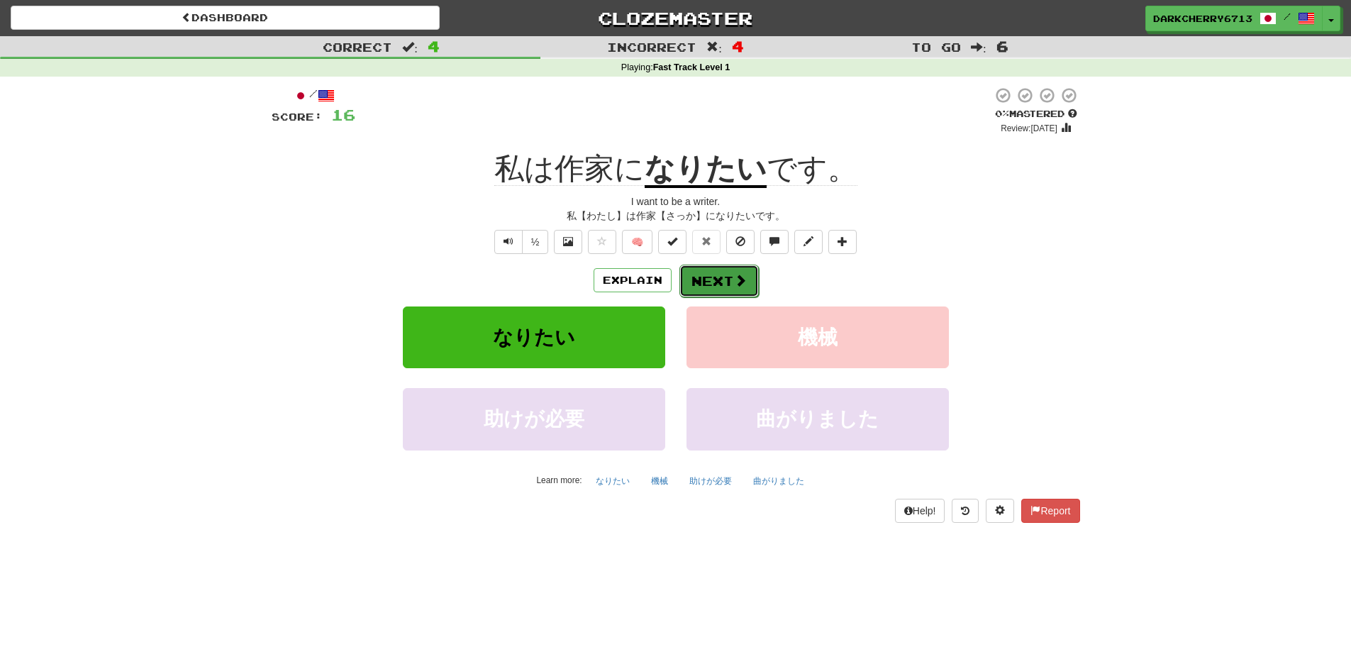
click at [730, 283] on button "Next" at bounding box center [718, 281] width 79 height 33
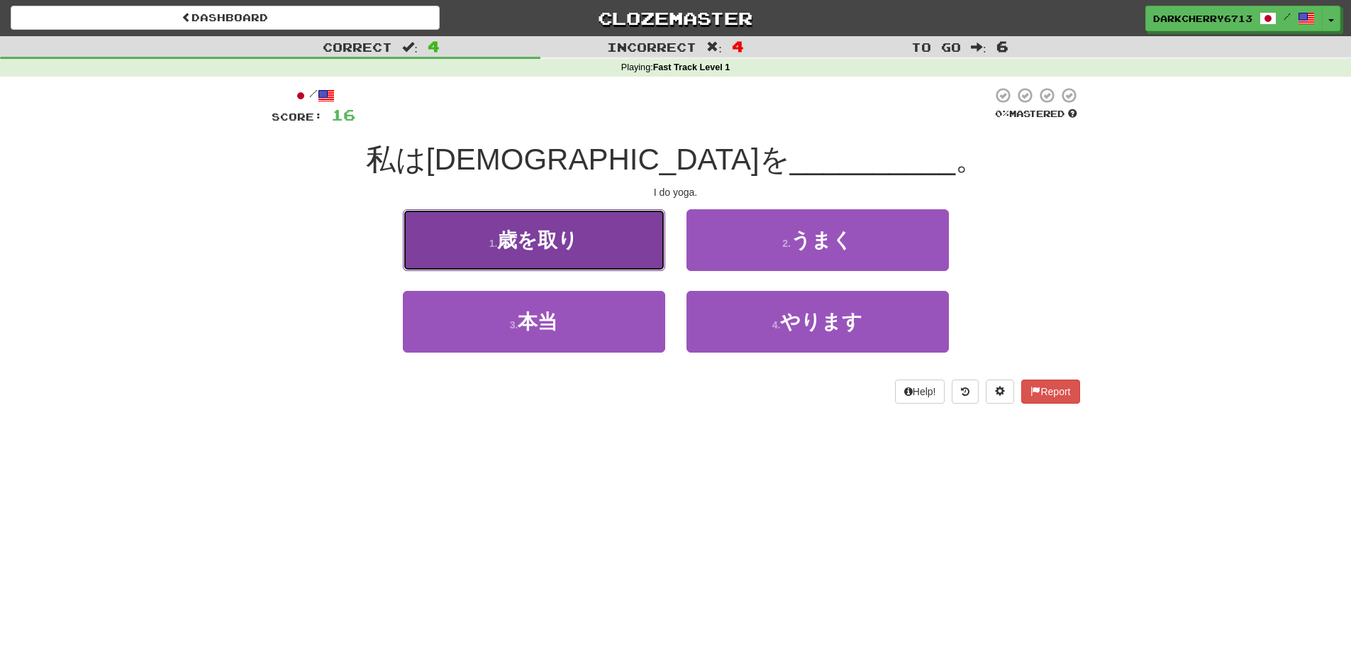
click at [593, 221] on button "1 . 歳を取り" at bounding box center [534, 240] width 262 height 62
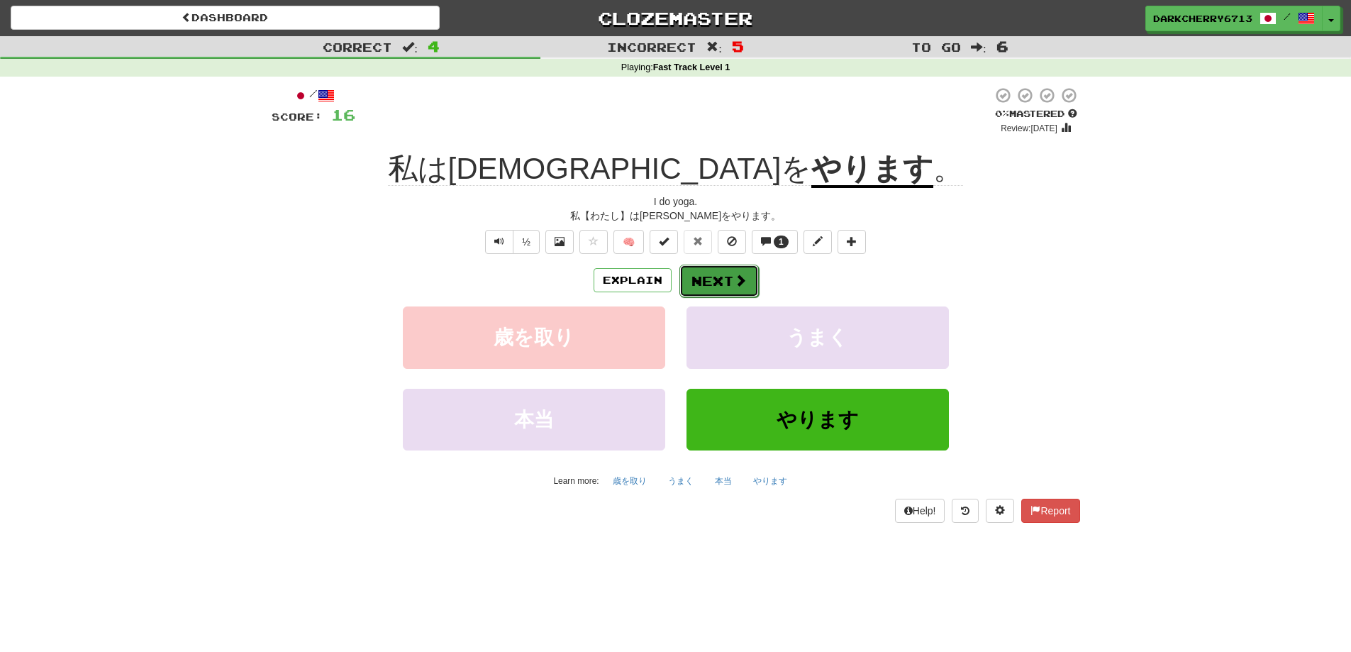
click at [718, 290] on button "Next" at bounding box center [718, 281] width 79 height 33
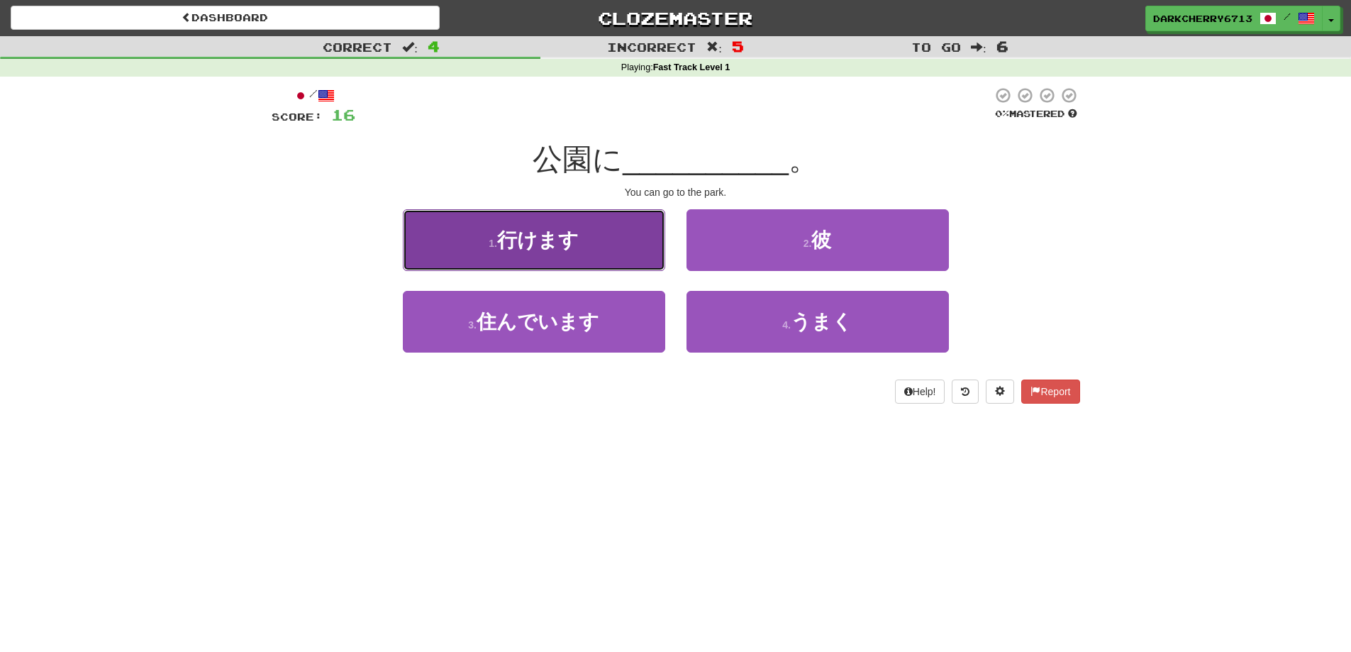
click at [491, 238] on button "1 . 行けます" at bounding box center [534, 240] width 262 height 62
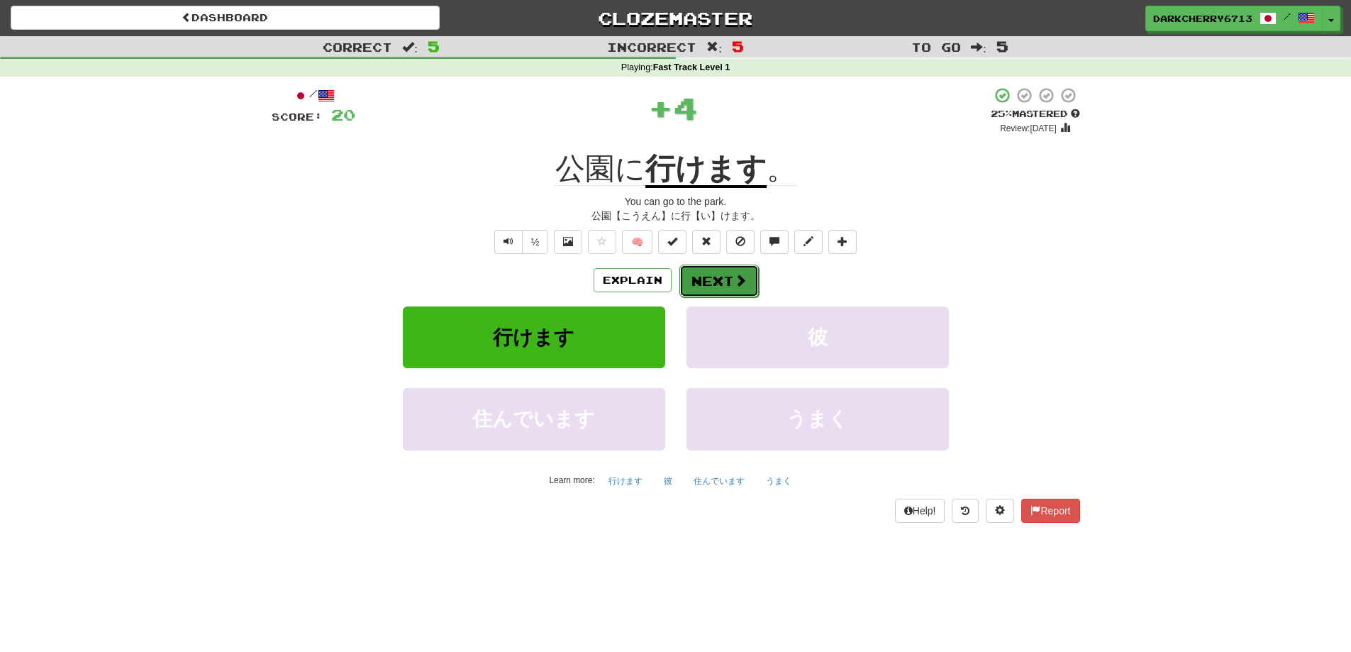
click at [725, 282] on button "Next" at bounding box center [718, 281] width 79 height 33
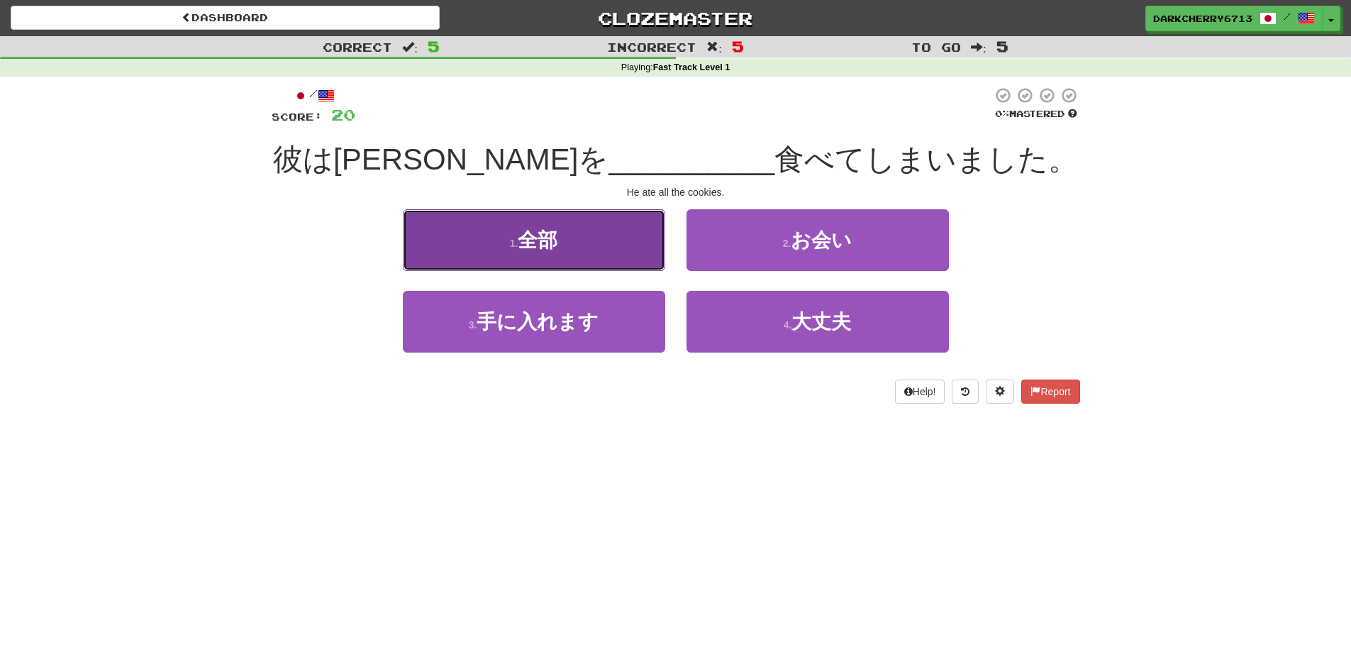
click at [643, 248] on button "1 . 全部" at bounding box center [534, 240] width 262 height 62
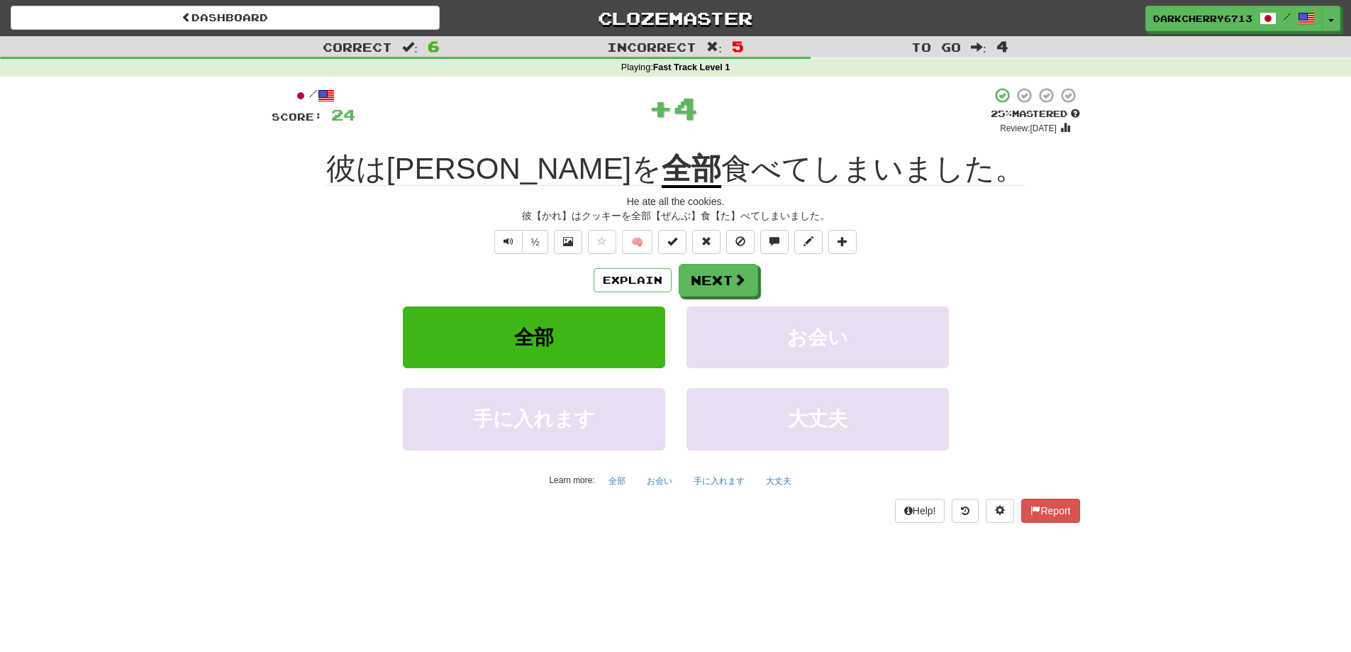
click at [473, 270] on div "Explain Next" at bounding box center [676, 280] width 809 height 33
click at [730, 277] on button "Next" at bounding box center [718, 281] width 79 height 33
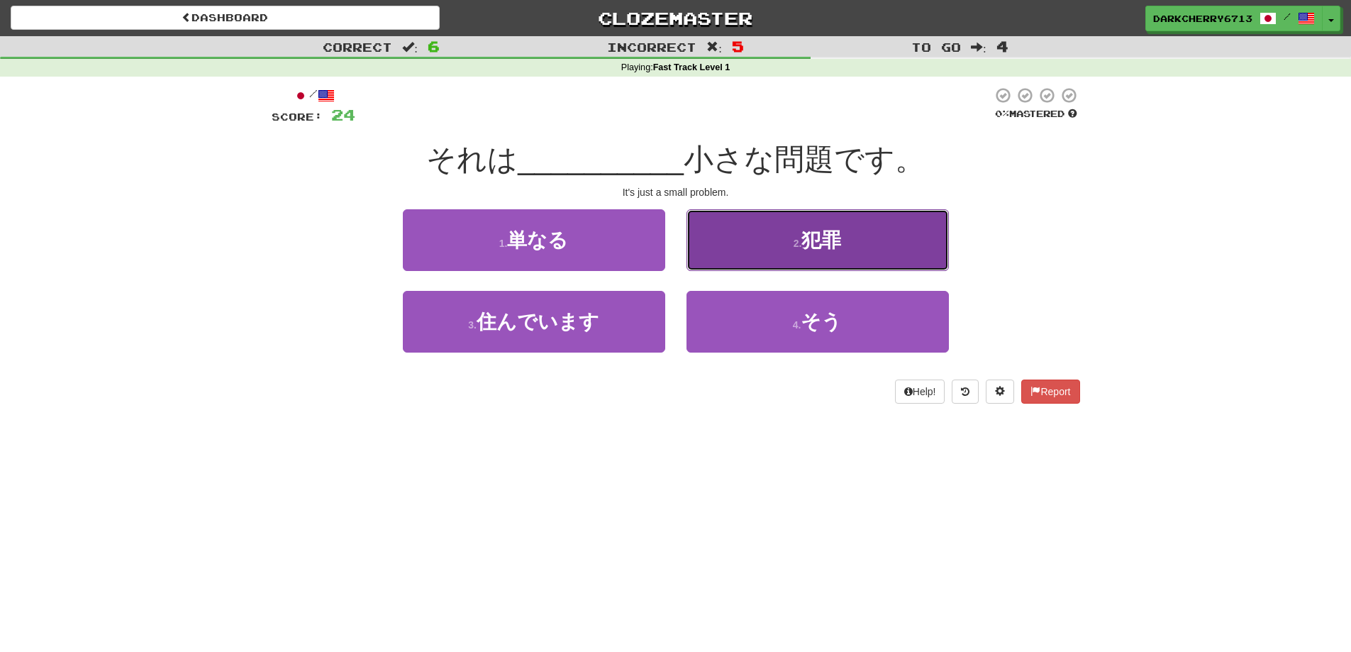
click at [721, 238] on button "2 . 犯罪" at bounding box center [818, 240] width 262 height 62
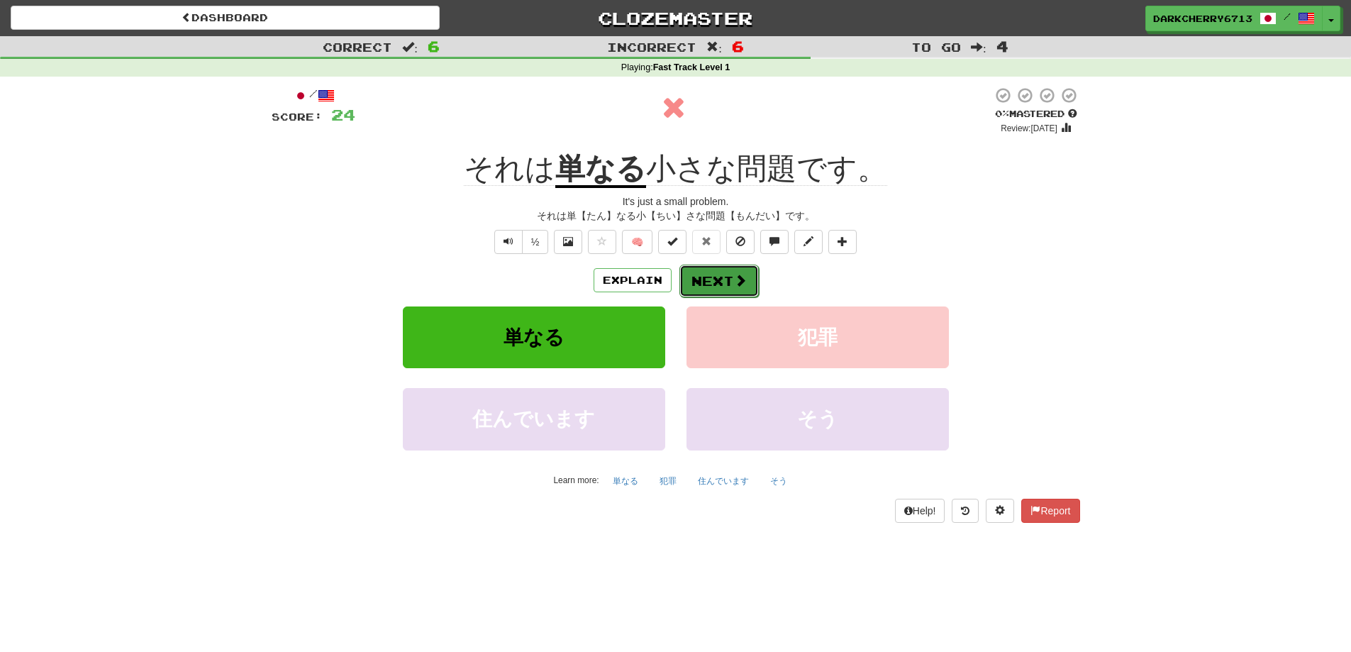
click at [696, 284] on button "Next" at bounding box center [718, 281] width 79 height 33
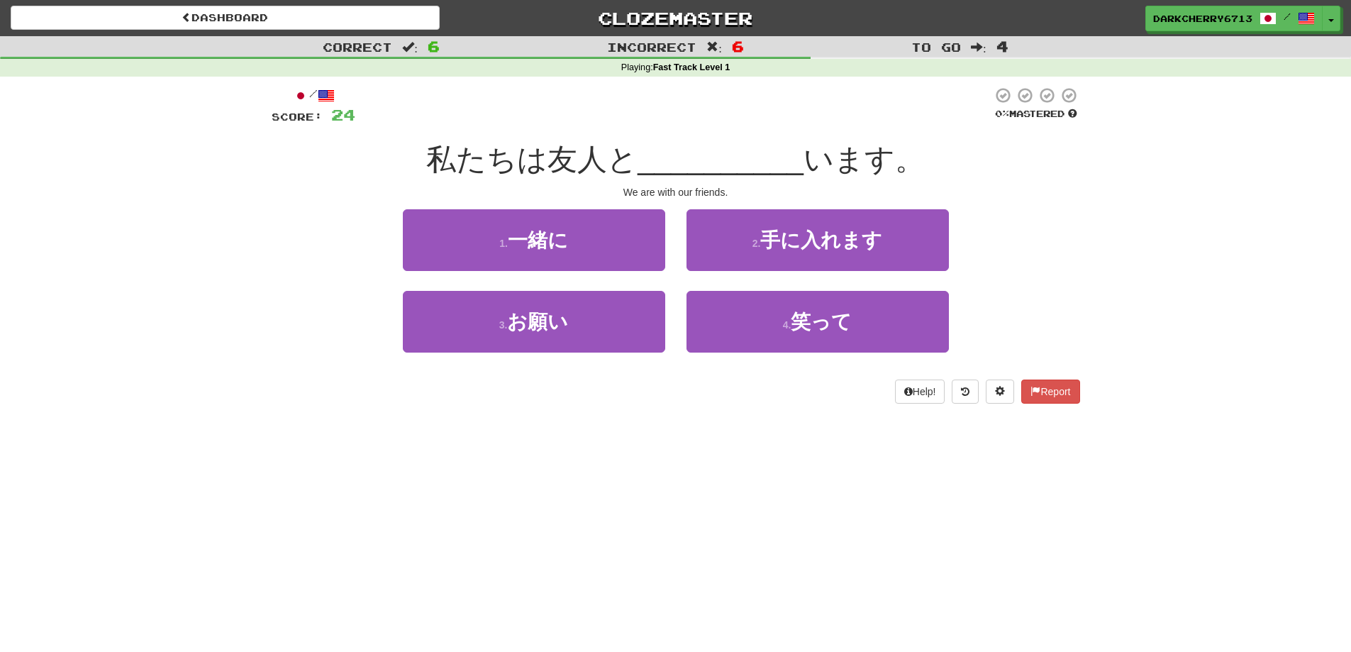
click at [678, 276] on div "2 . 手に入れます" at bounding box center [818, 250] width 284 height 82
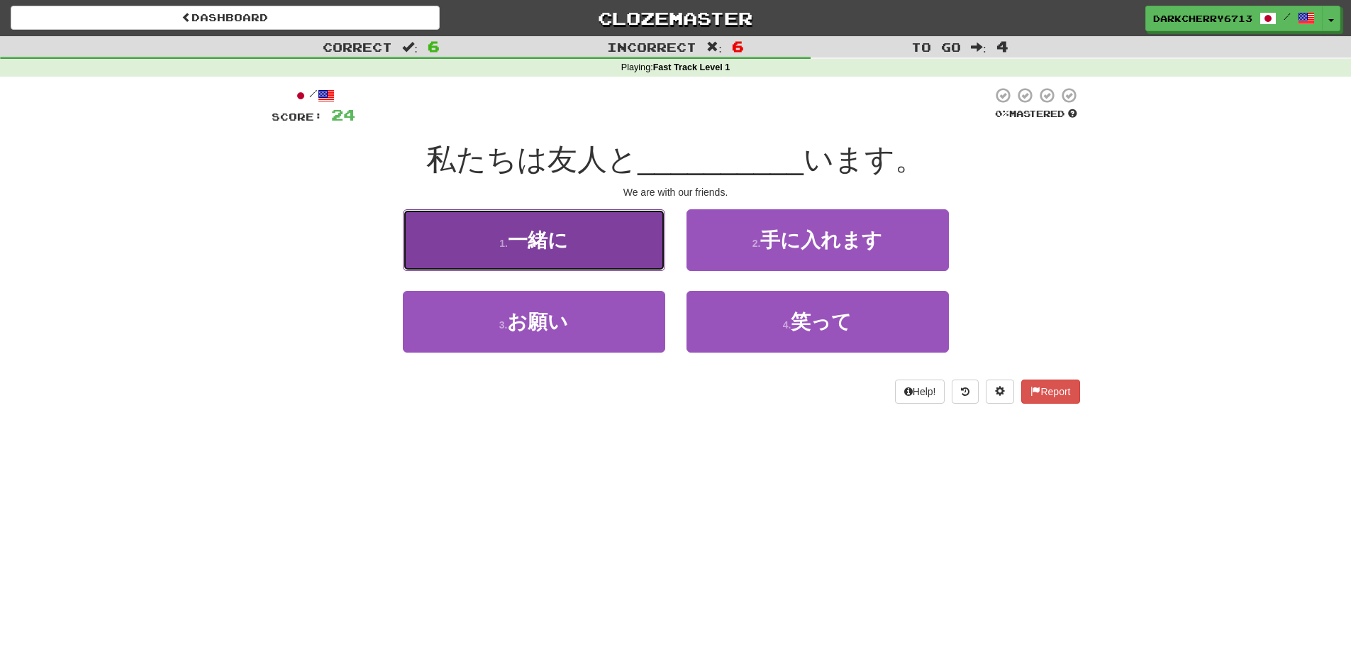
click at [637, 259] on button "1 . 一緒に" at bounding box center [534, 240] width 262 height 62
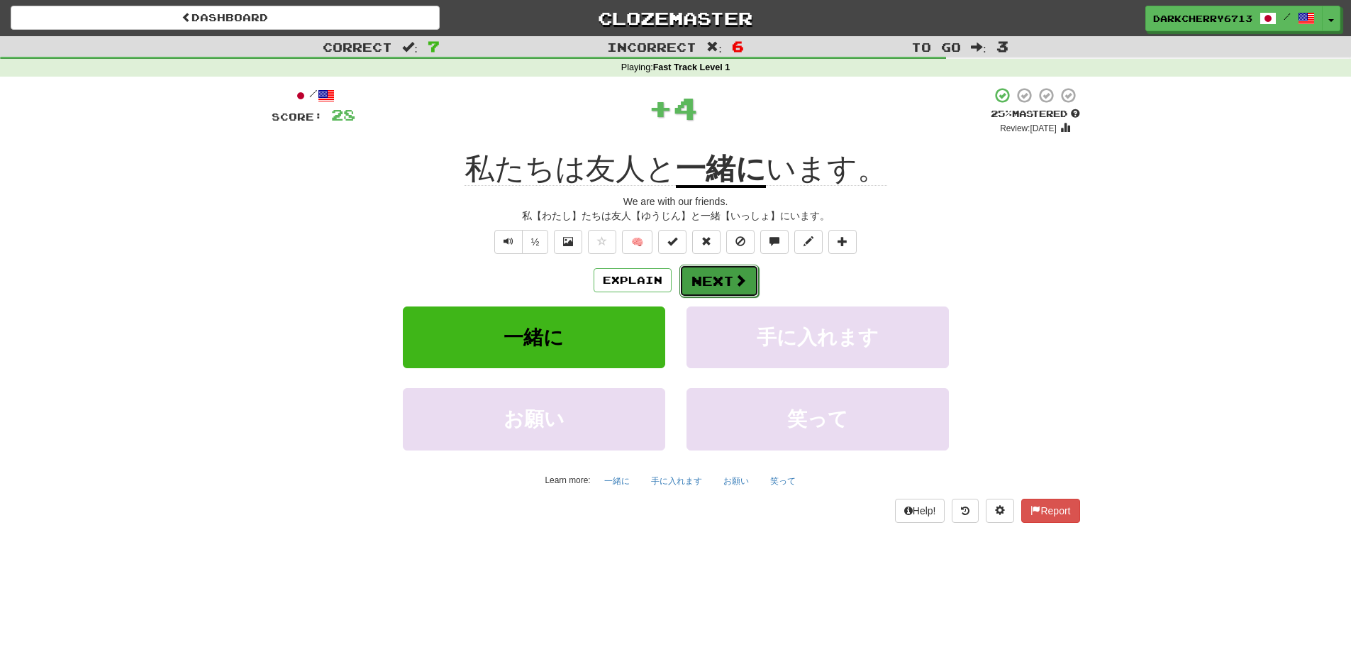
click at [709, 272] on button "Next" at bounding box center [718, 281] width 79 height 33
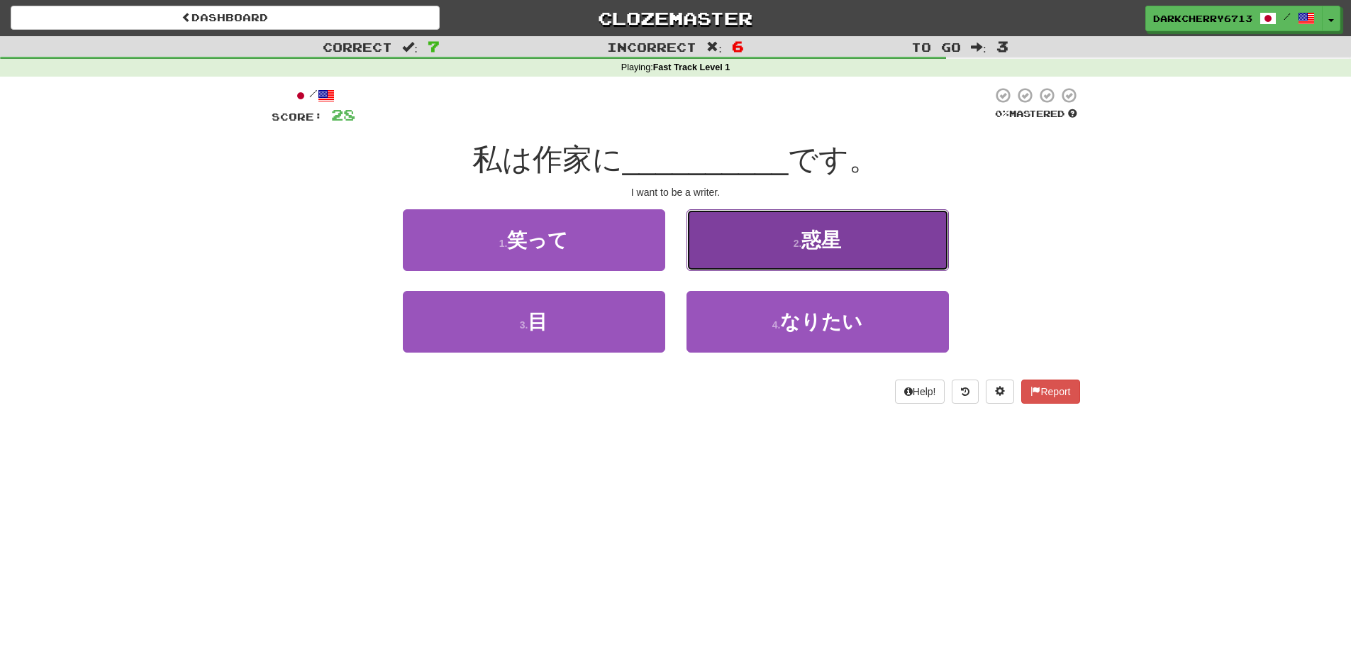
click at [723, 251] on button "2 . 惑星" at bounding box center [818, 240] width 262 height 62
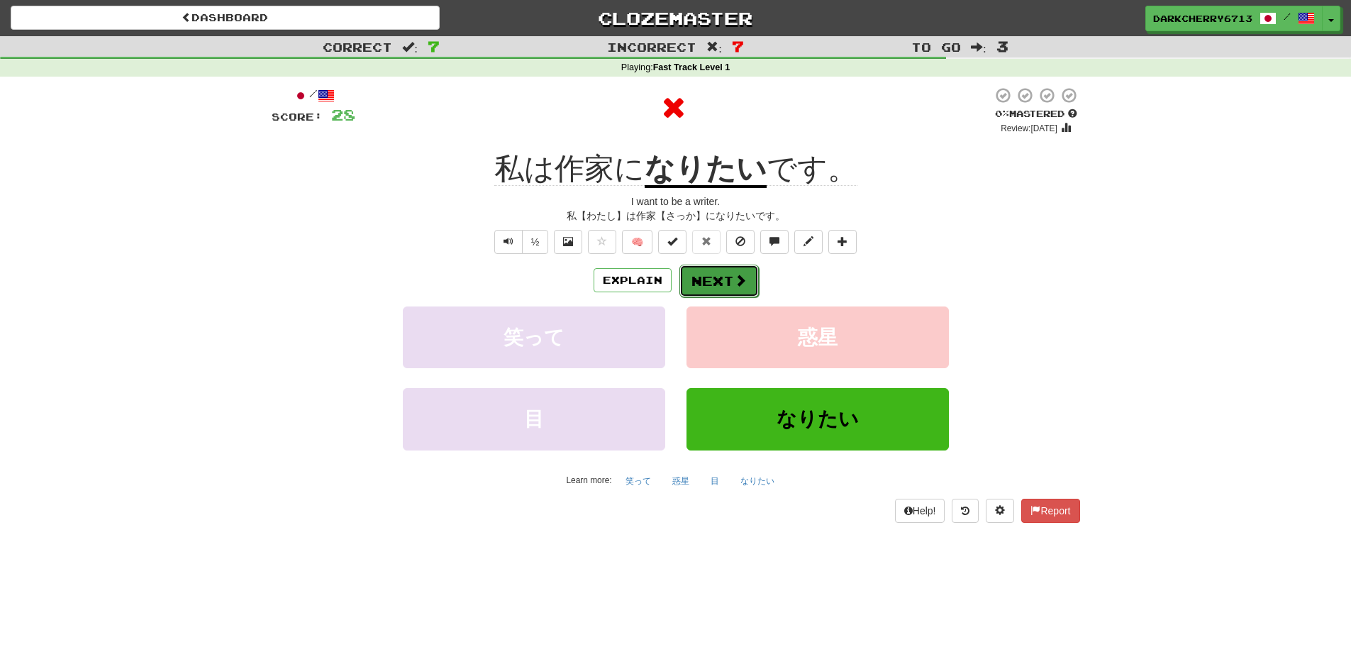
click at [723, 277] on button "Next" at bounding box center [718, 281] width 79 height 33
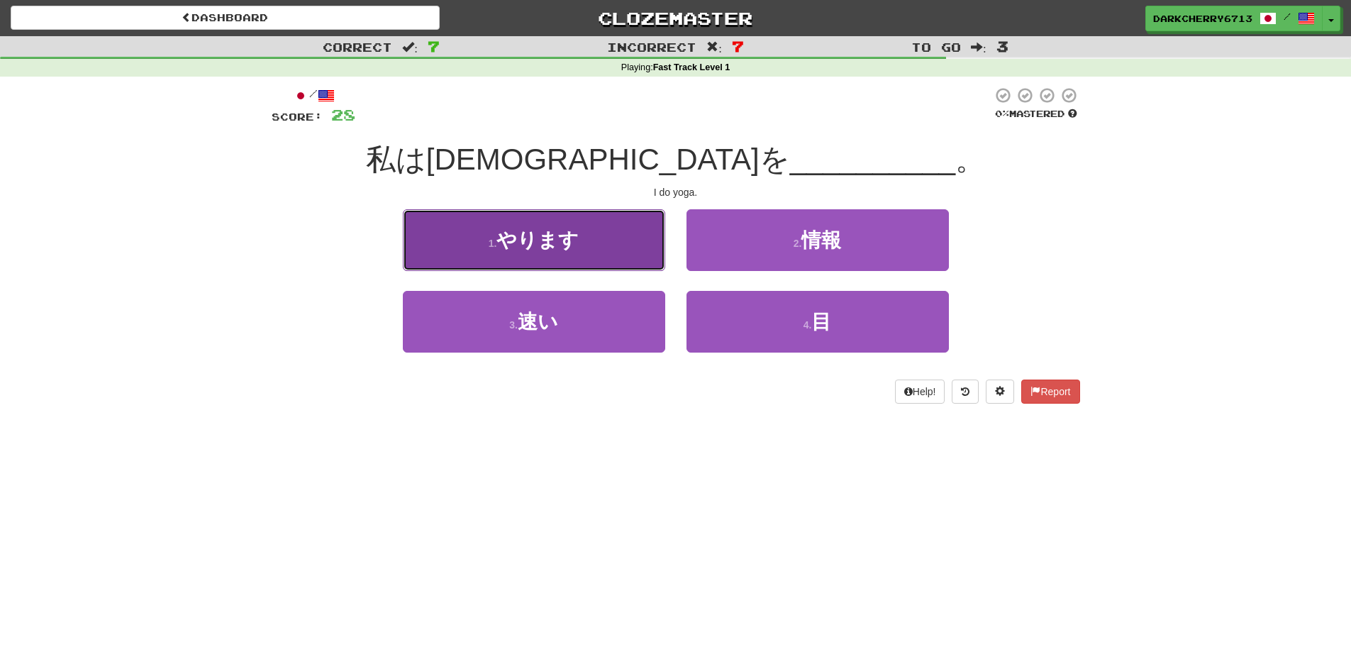
click at [506, 239] on span "やります" at bounding box center [537, 240] width 82 height 22
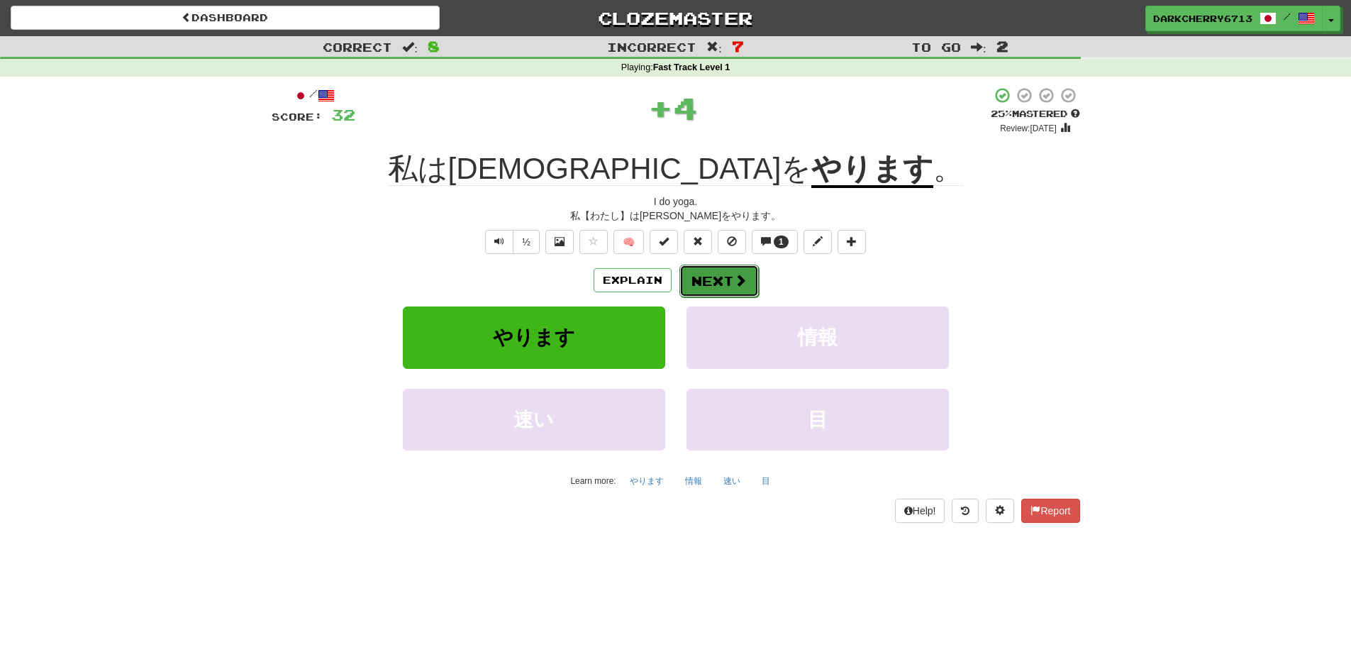
click at [754, 287] on button "Next" at bounding box center [718, 281] width 79 height 33
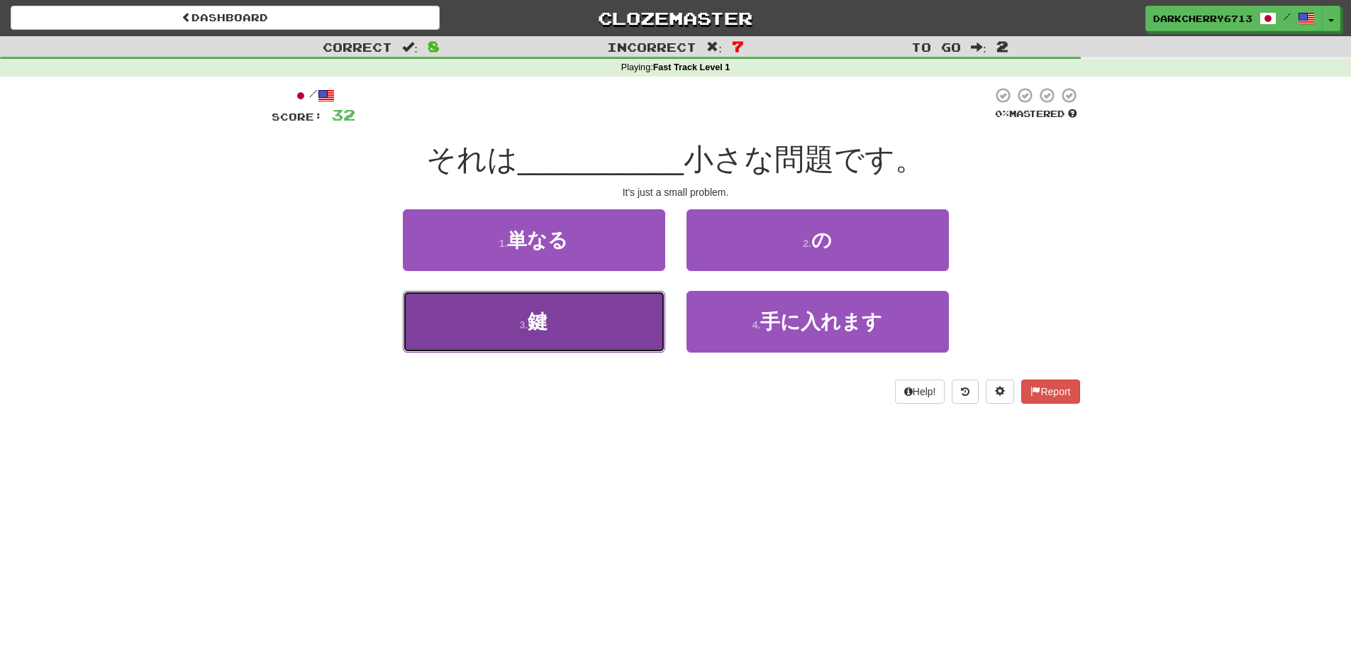
click at [615, 340] on button "3 . 鍵" at bounding box center [534, 322] width 262 height 62
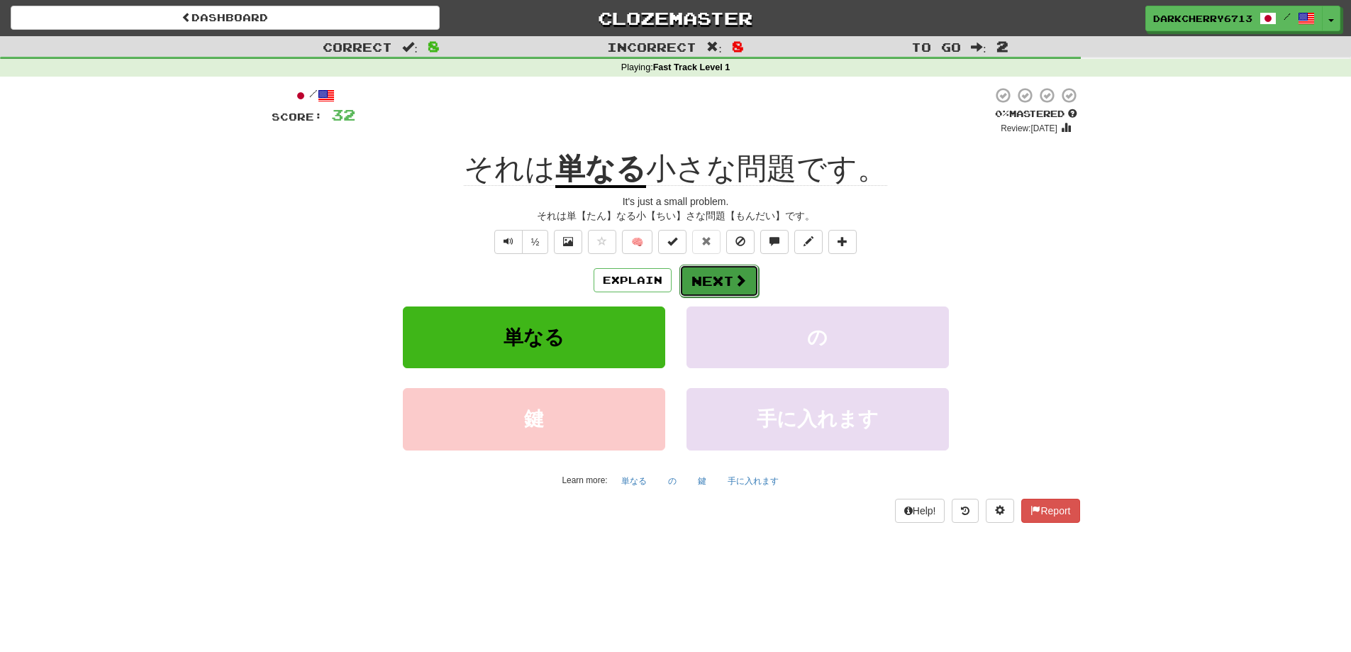
click at [704, 277] on button "Next" at bounding box center [718, 281] width 79 height 33
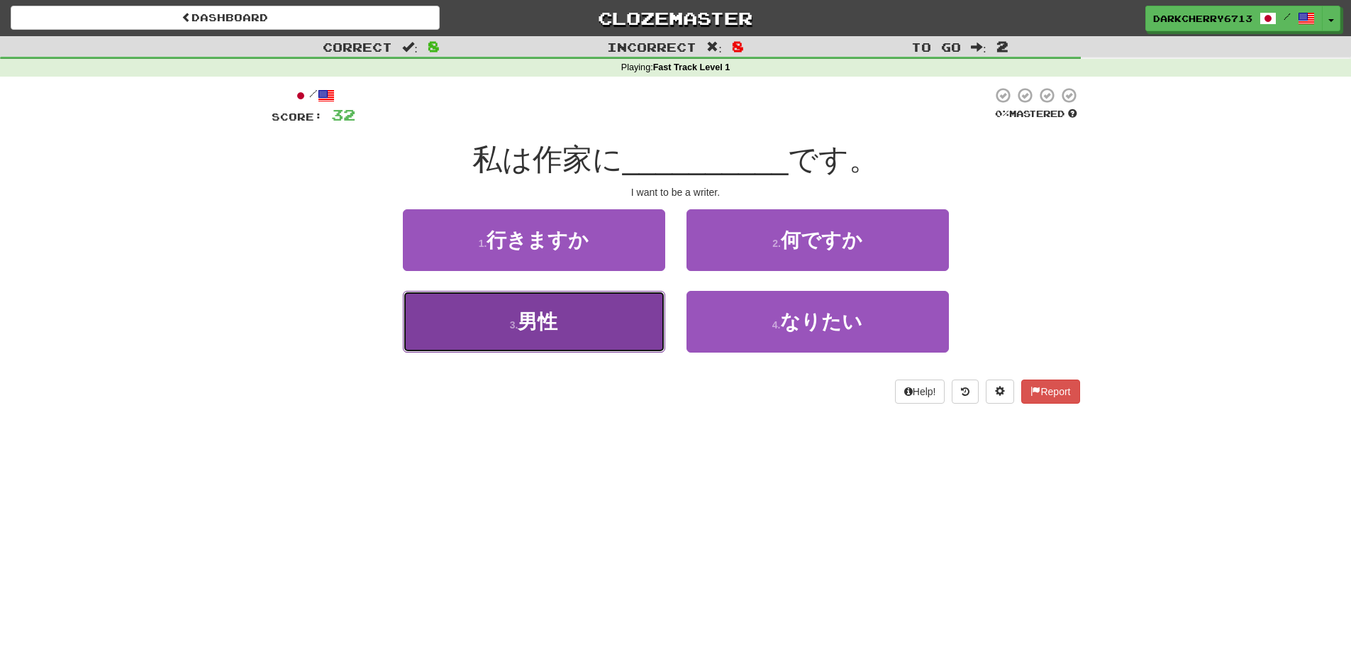
click at [606, 316] on button "3 . 男性" at bounding box center [534, 322] width 262 height 62
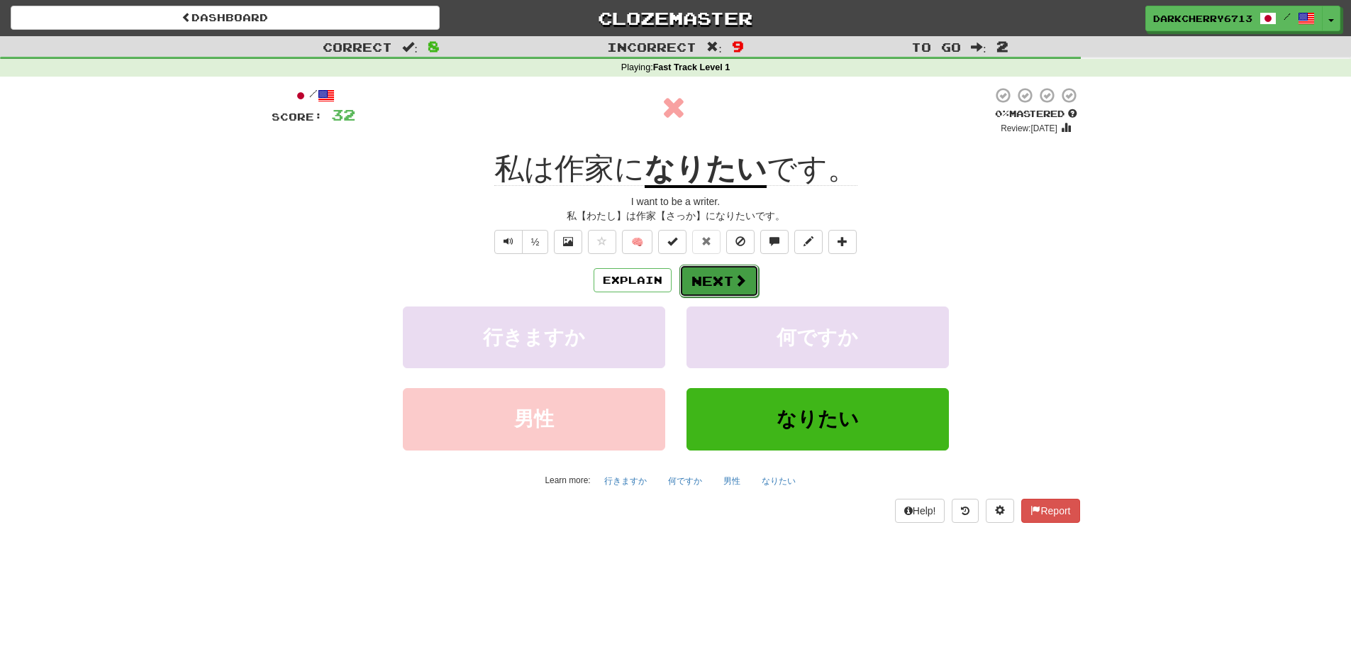
click at [710, 287] on button "Next" at bounding box center [718, 281] width 79 height 33
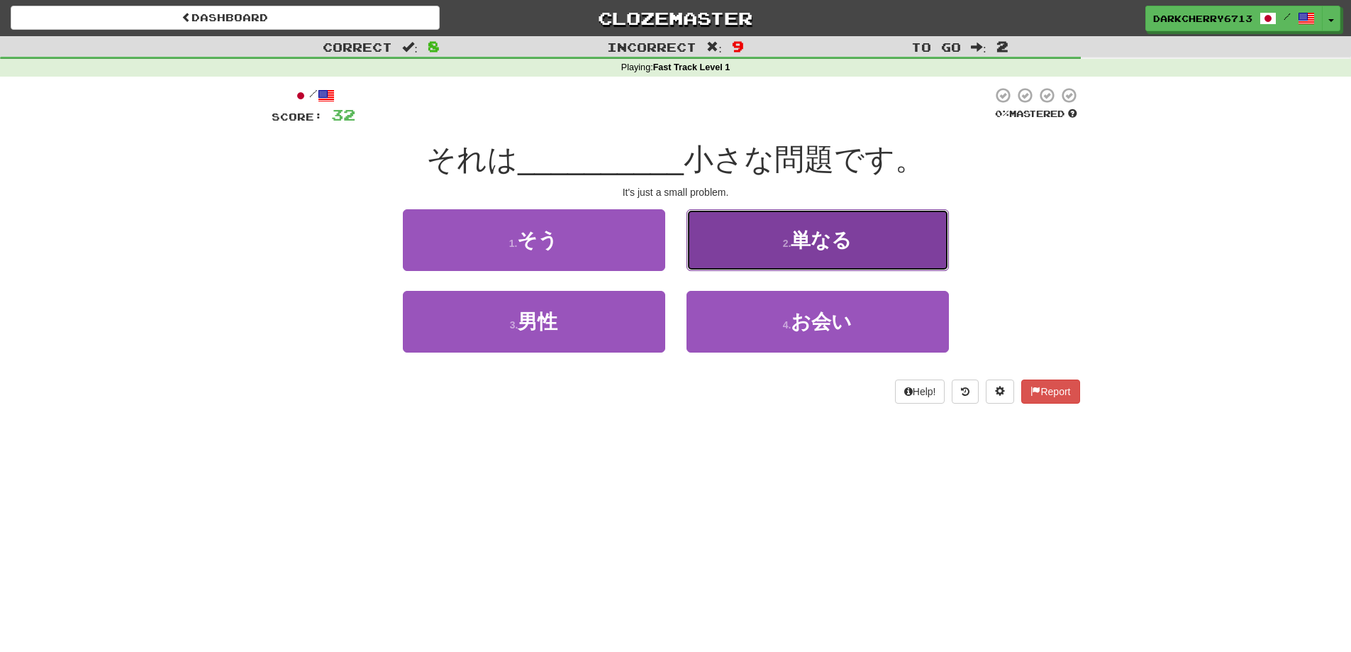
click at [738, 250] on button "2 . 単なる" at bounding box center [818, 240] width 262 height 62
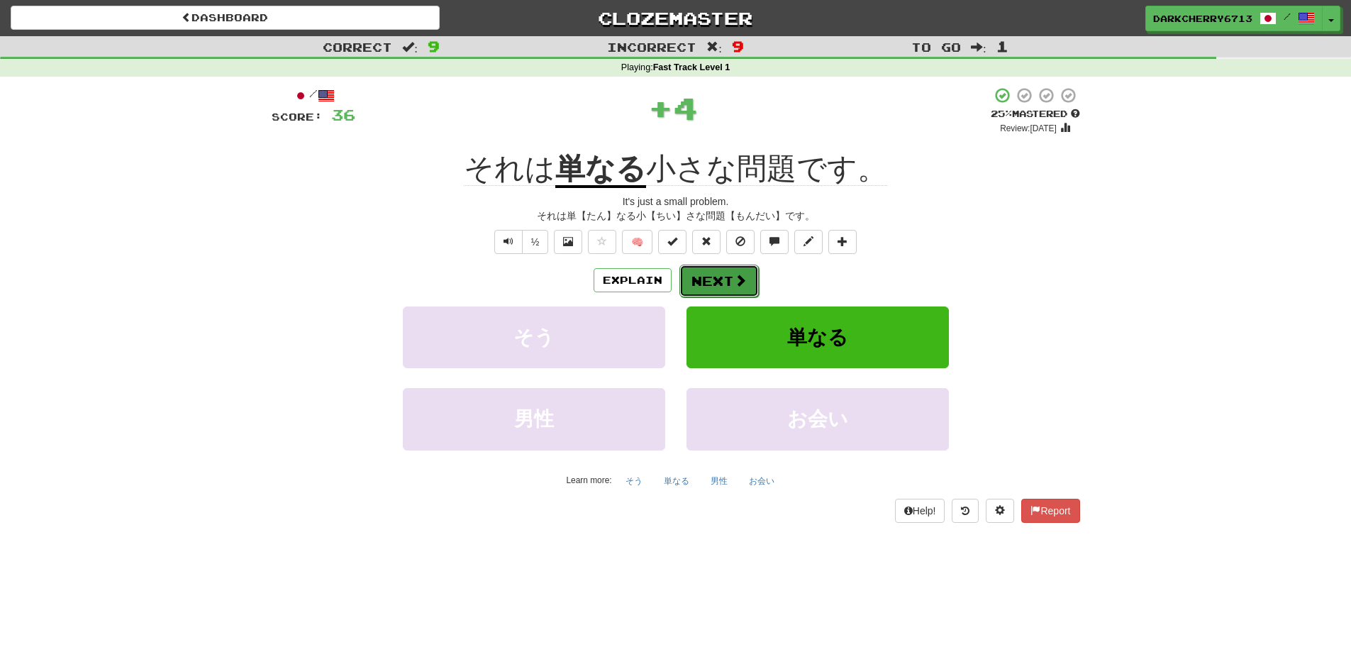
click at [754, 282] on button "Next" at bounding box center [718, 281] width 79 height 33
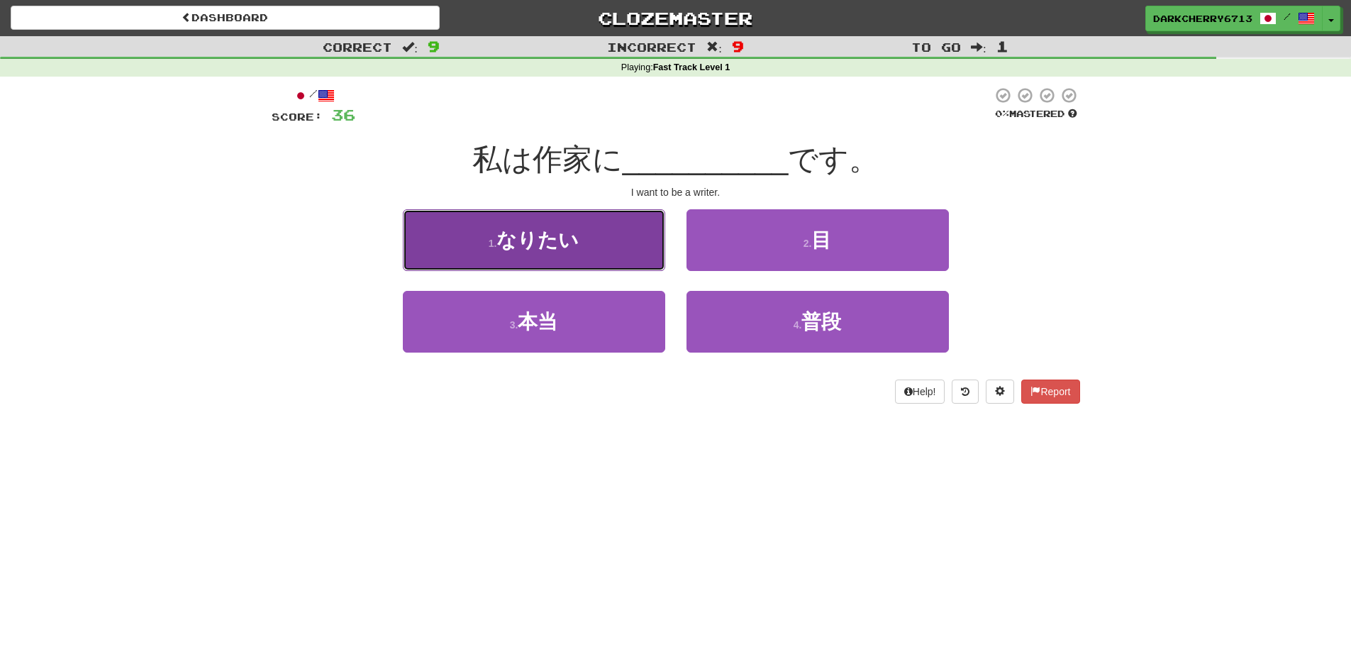
click at [600, 245] on button "1 . なりたい" at bounding box center [534, 240] width 262 height 62
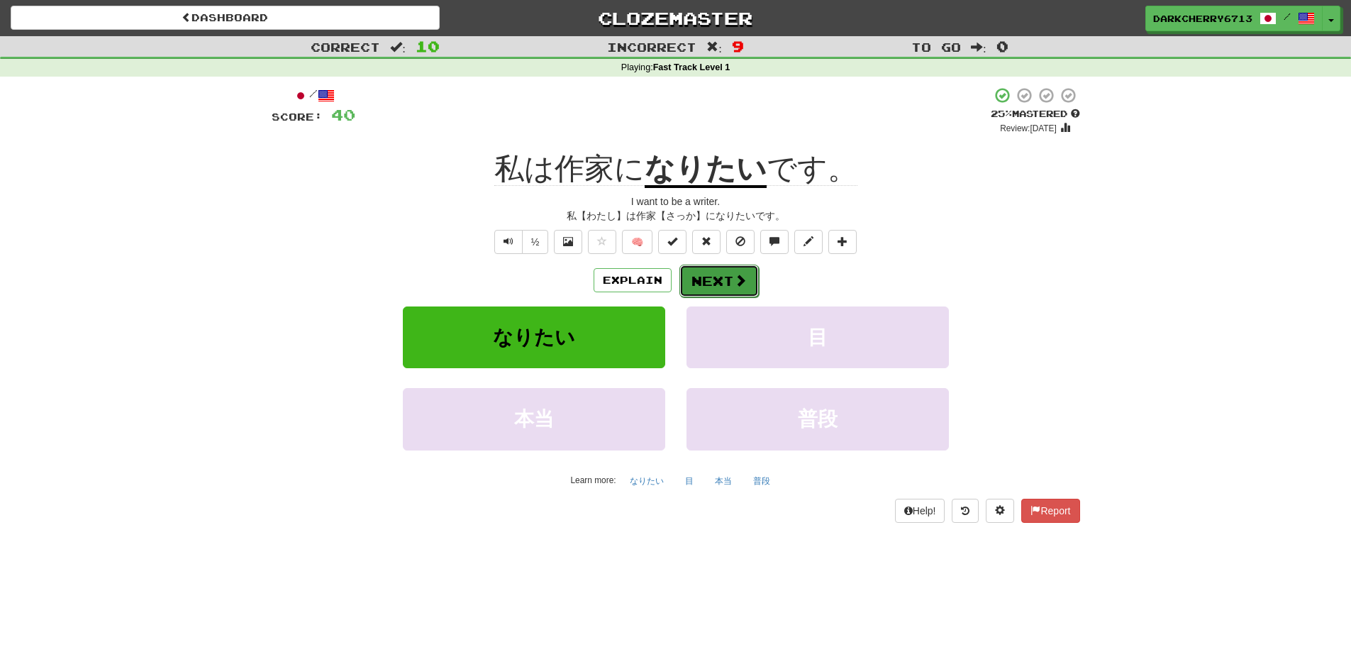
click at [749, 288] on button "Next" at bounding box center [718, 281] width 79 height 33
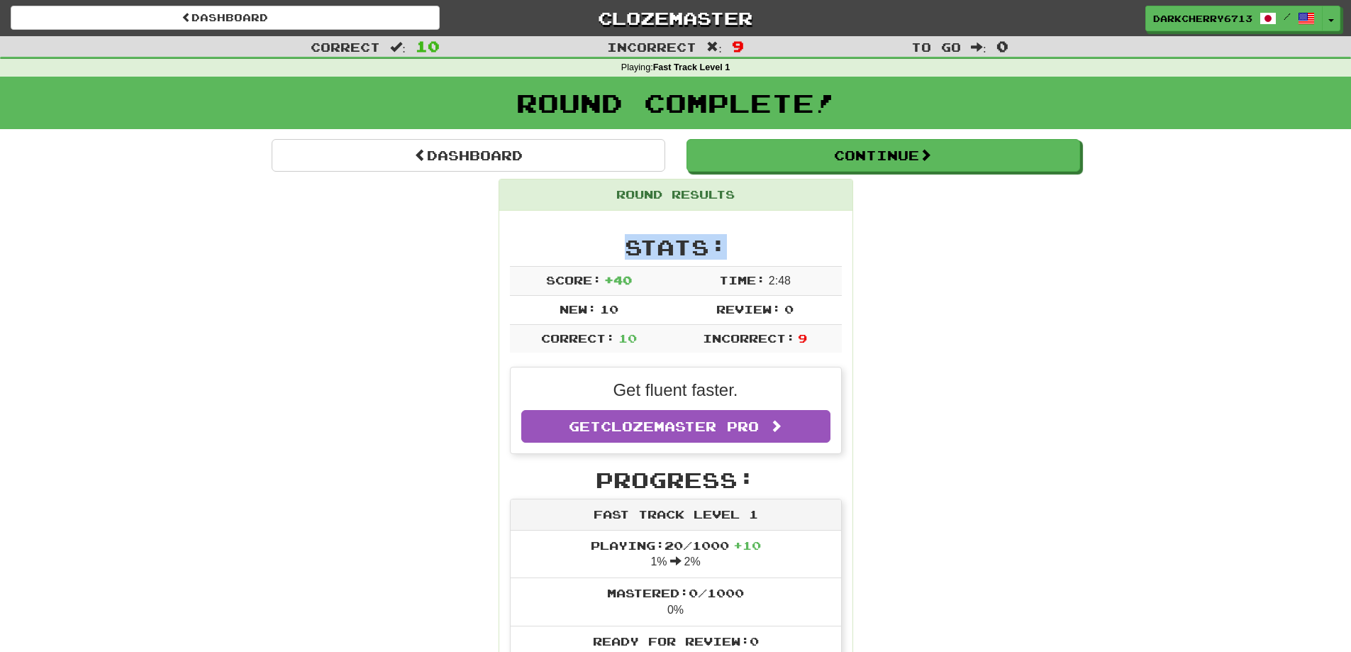
drag, startPoint x: 1350, startPoint y: 203, endPoint x: 1361, endPoint y: 218, distance: 18.9
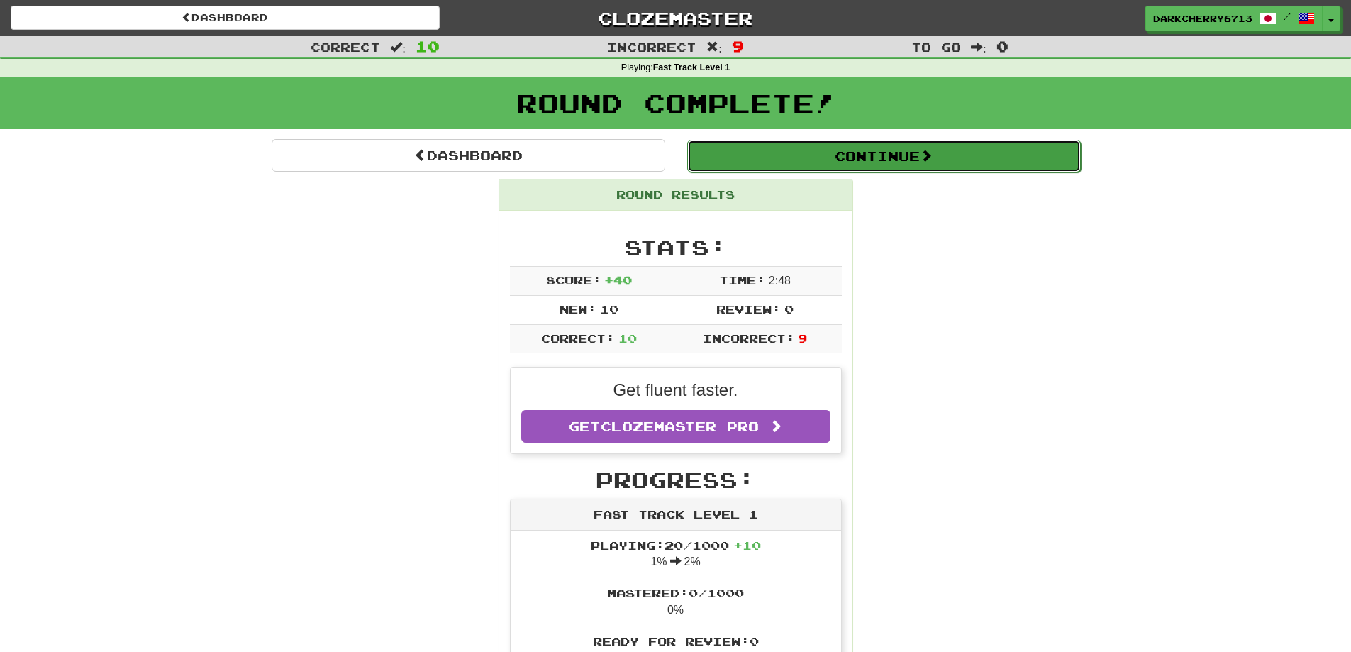
click at [954, 149] on button "Continue" at bounding box center [884, 156] width 394 height 33
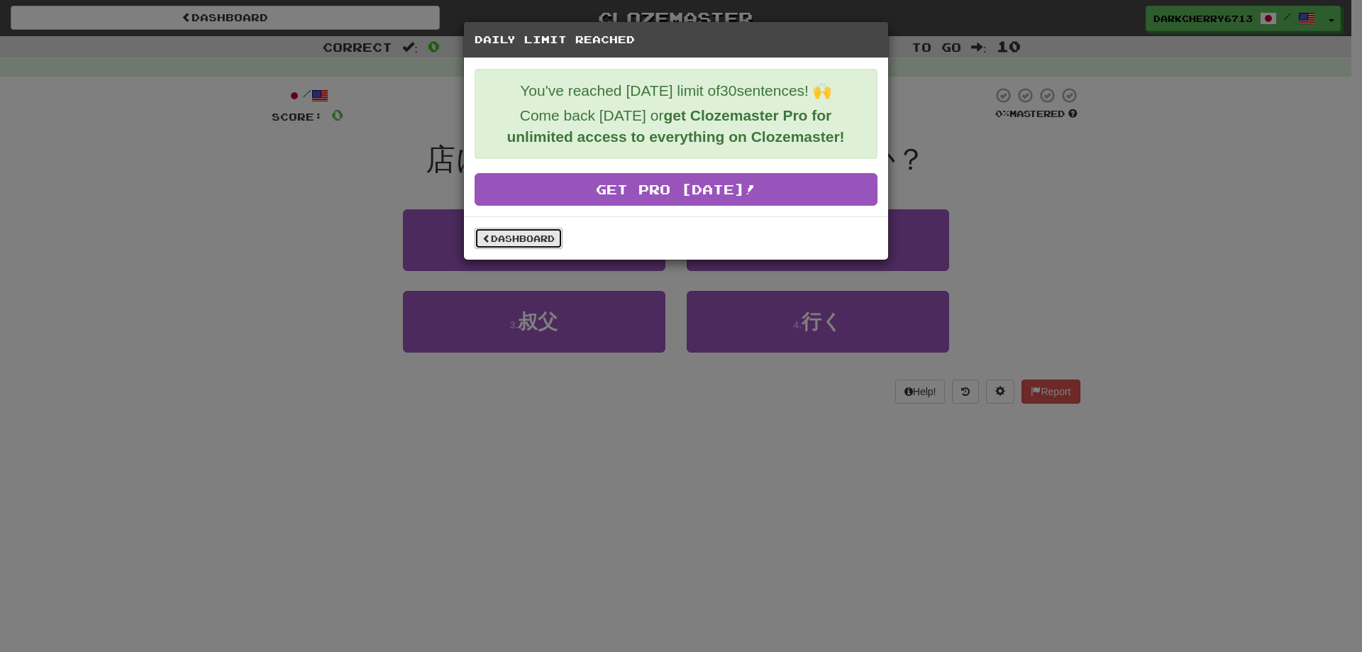
click at [509, 248] on link "Dashboard" at bounding box center [518, 238] width 88 height 21
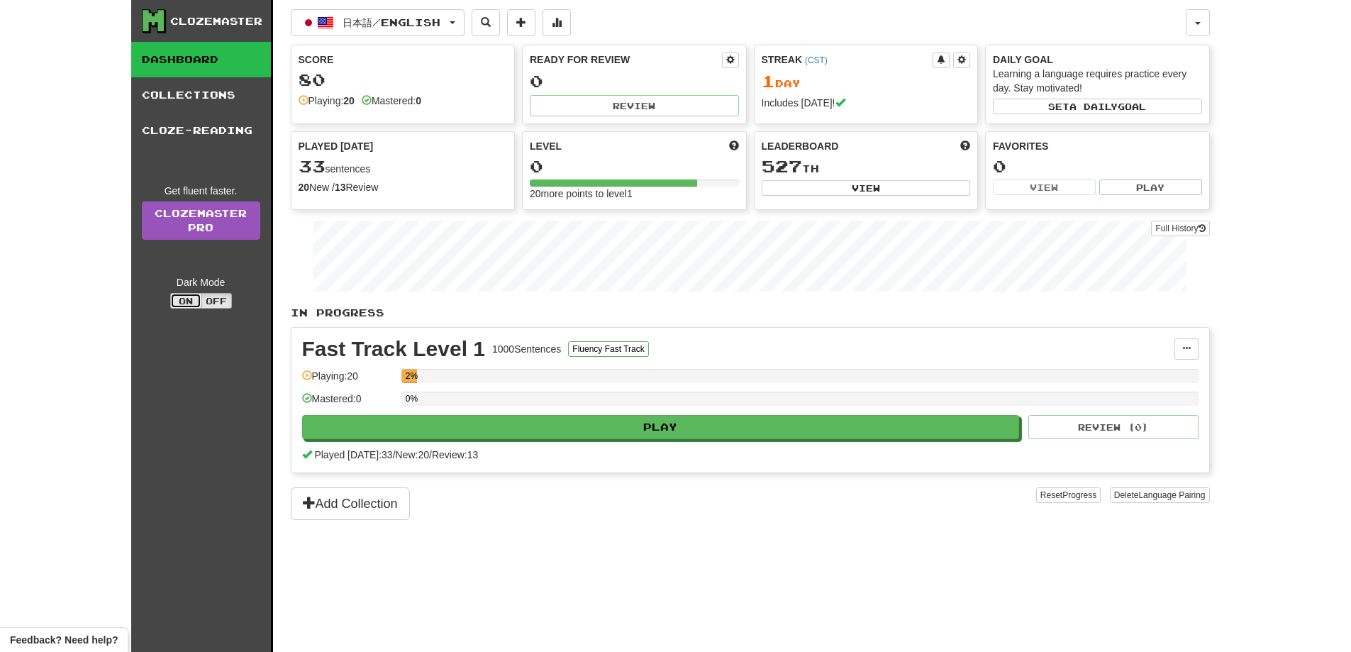
click at [177, 301] on button "On" at bounding box center [185, 301] width 31 height 16
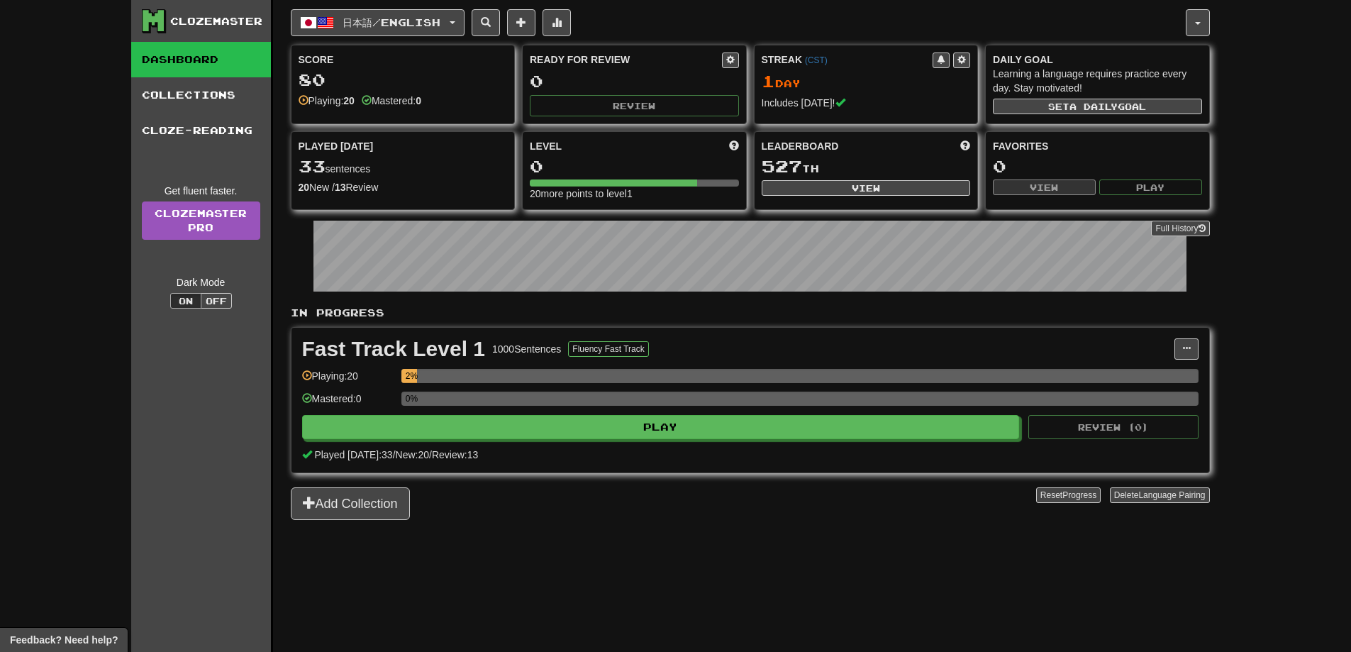
click at [172, 26] on div "Clozemaster" at bounding box center [216, 21] width 92 height 14
click at [189, 20] on div "Clozemaster" at bounding box center [216, 21] width 92 height 14
click at [463, 16] on button "日本語 / English" at bounding box center [378, 22] width 174 height 27
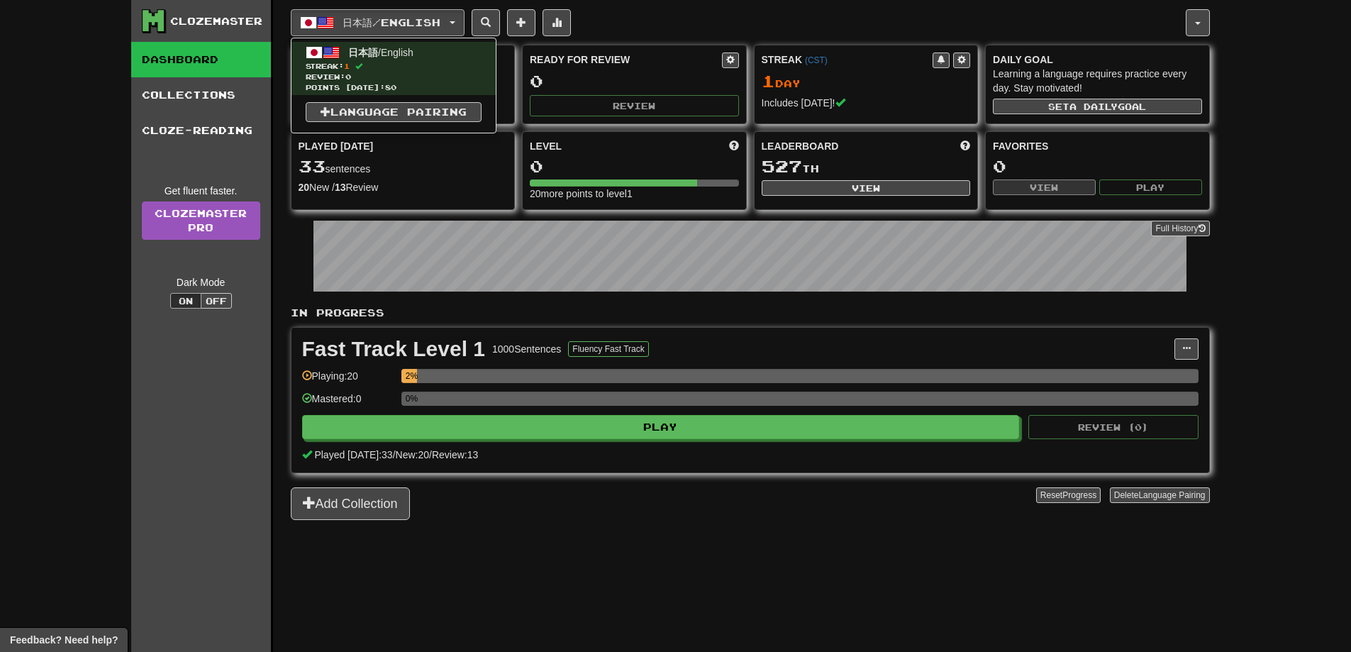
click at [743, 4] on div "日本語 / English 日本語 / English Streak: 1 Review: 0 Points [DATE]: 80 Language Pair…" at bounding box center [750, 343] width 919 height 687
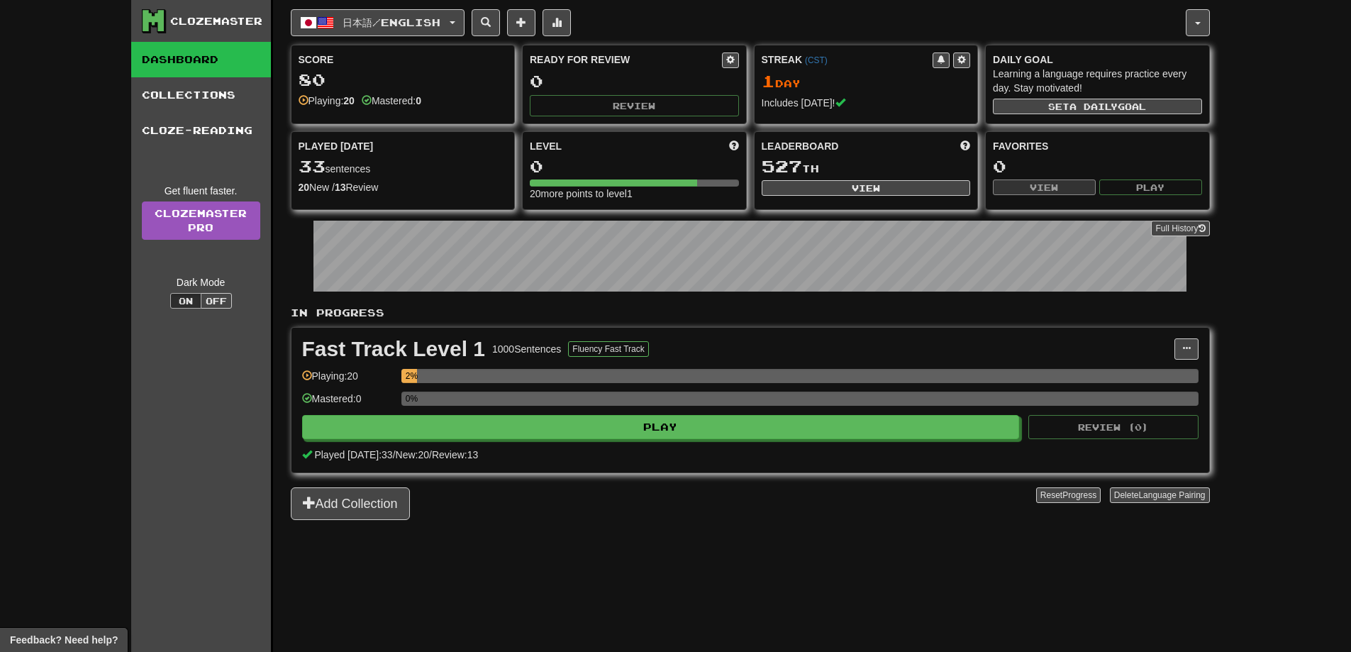
click at [744, 20] on div "日本語 / English 日本語 / English Streak: 1 Review: 0 Points [DATE]: 80 Language Pair…" at bounding box center [738, 22] width 895 height 27
